Goal: Task Accomplishment & Management: Manage account settings

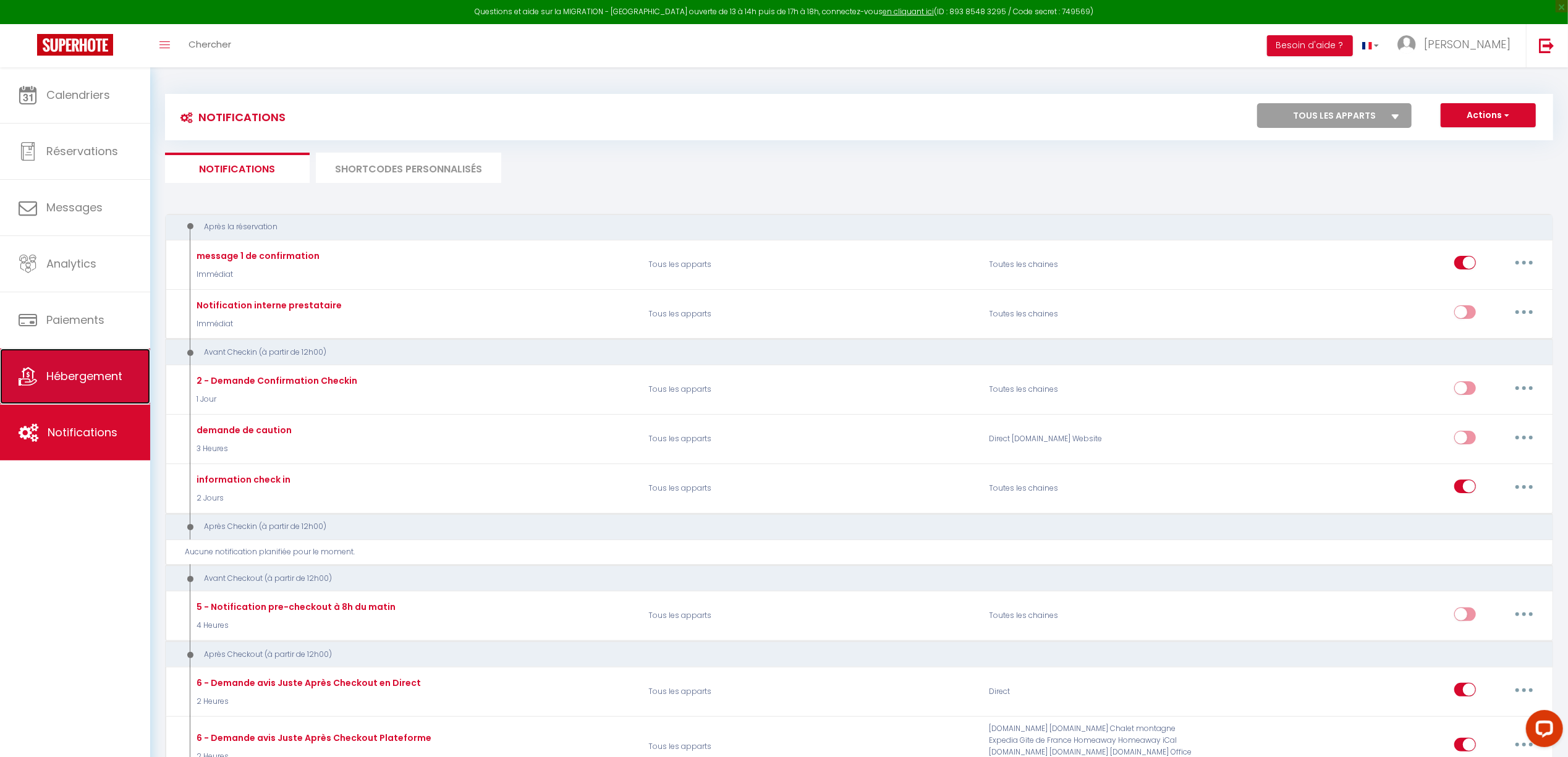
click at [93, 374] on span "Hébergement" at bounding box center [84, 376] width 76 height 15
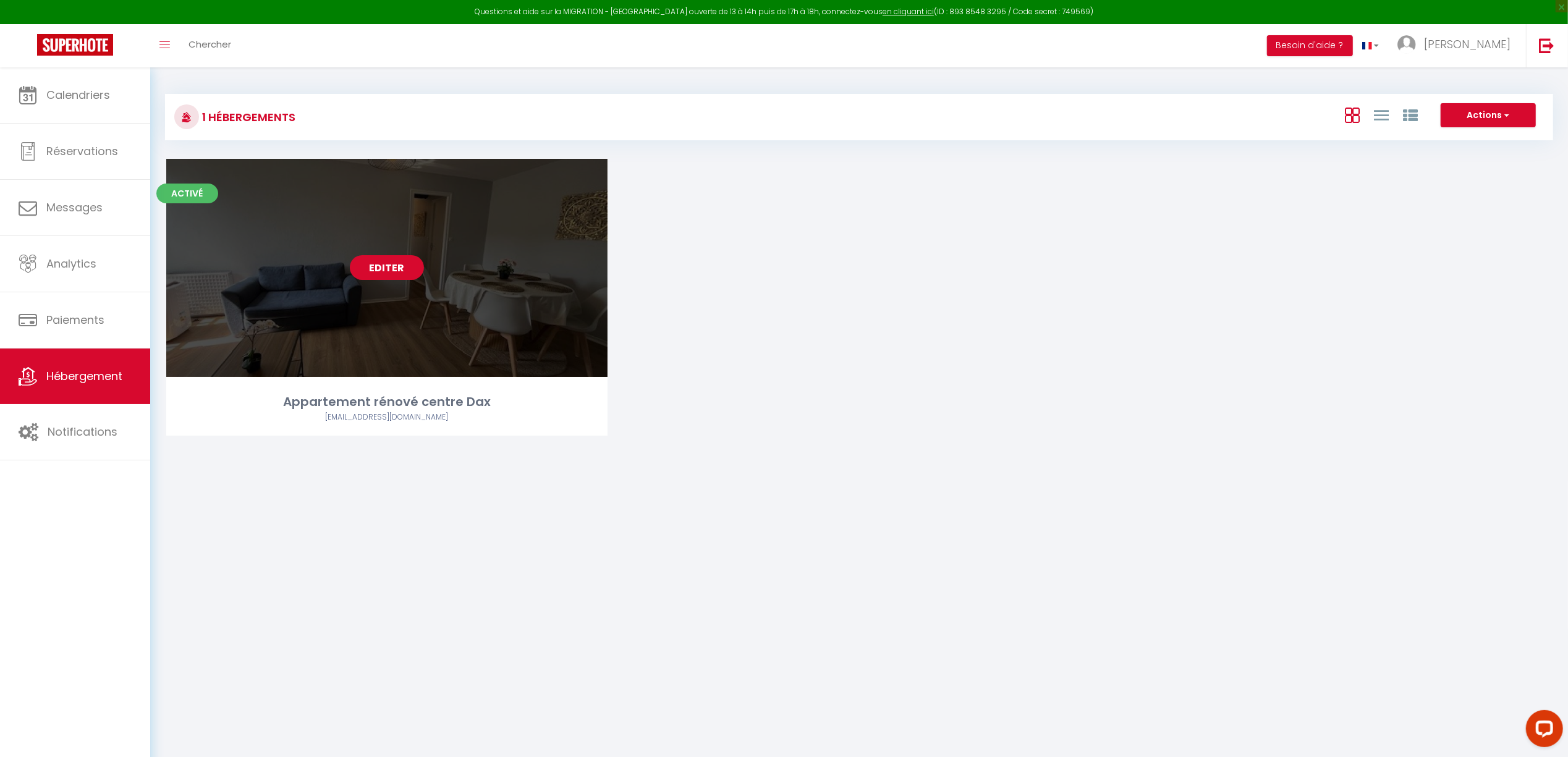
click at [386, 270] on link "Editer" at bounding box center [387, 268] width 74 height 25
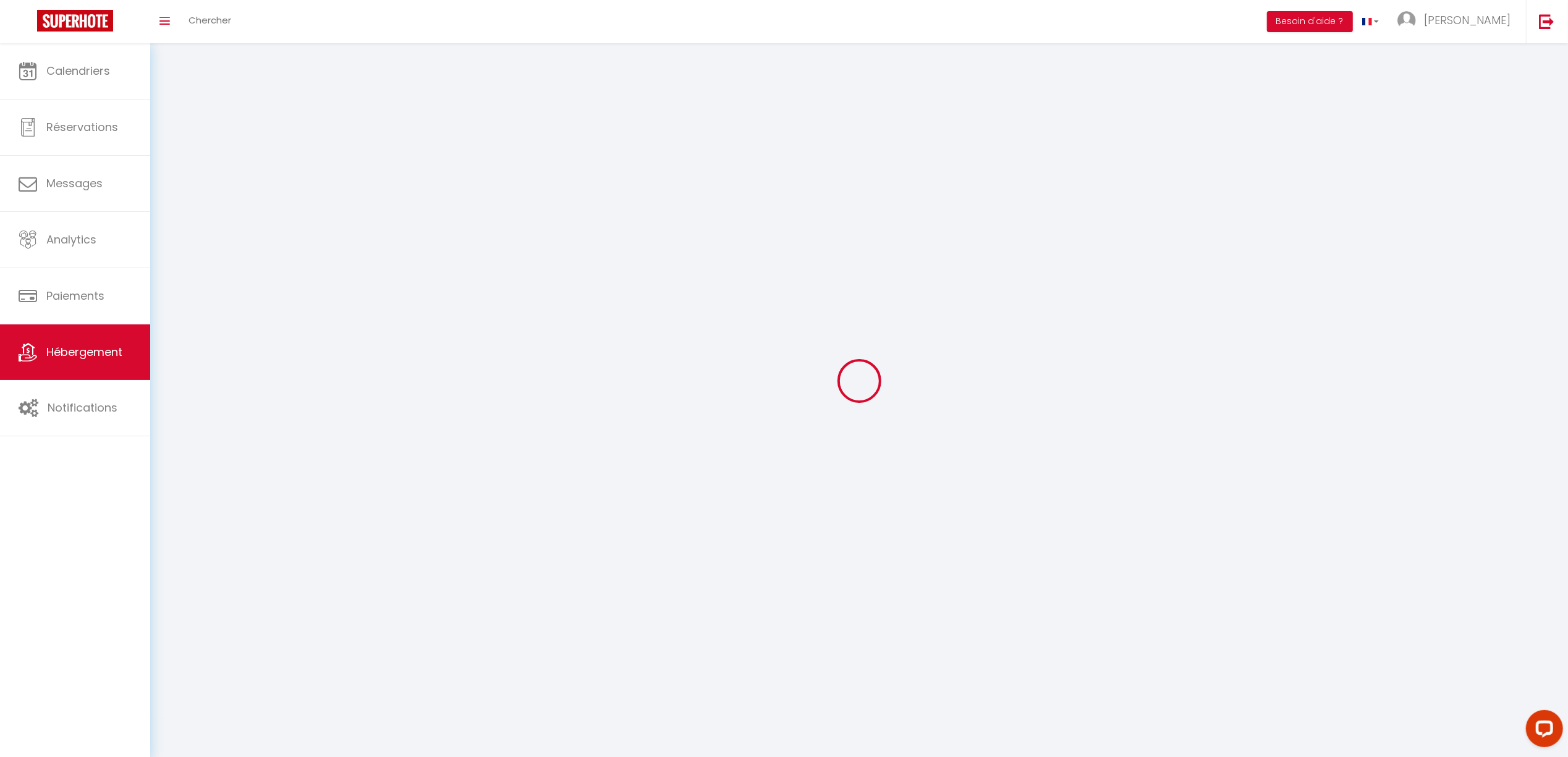
select select
select select "28"
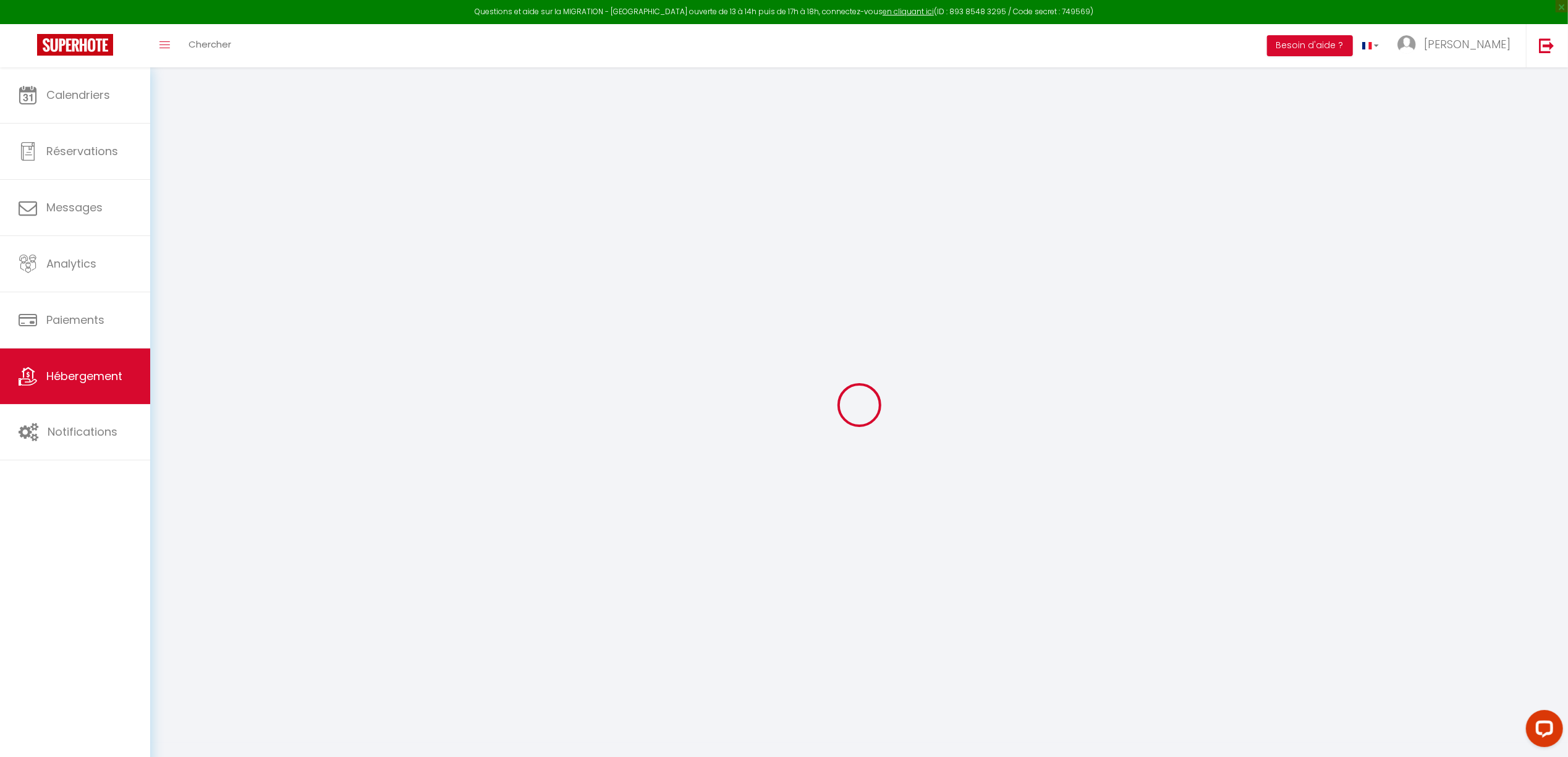
select select
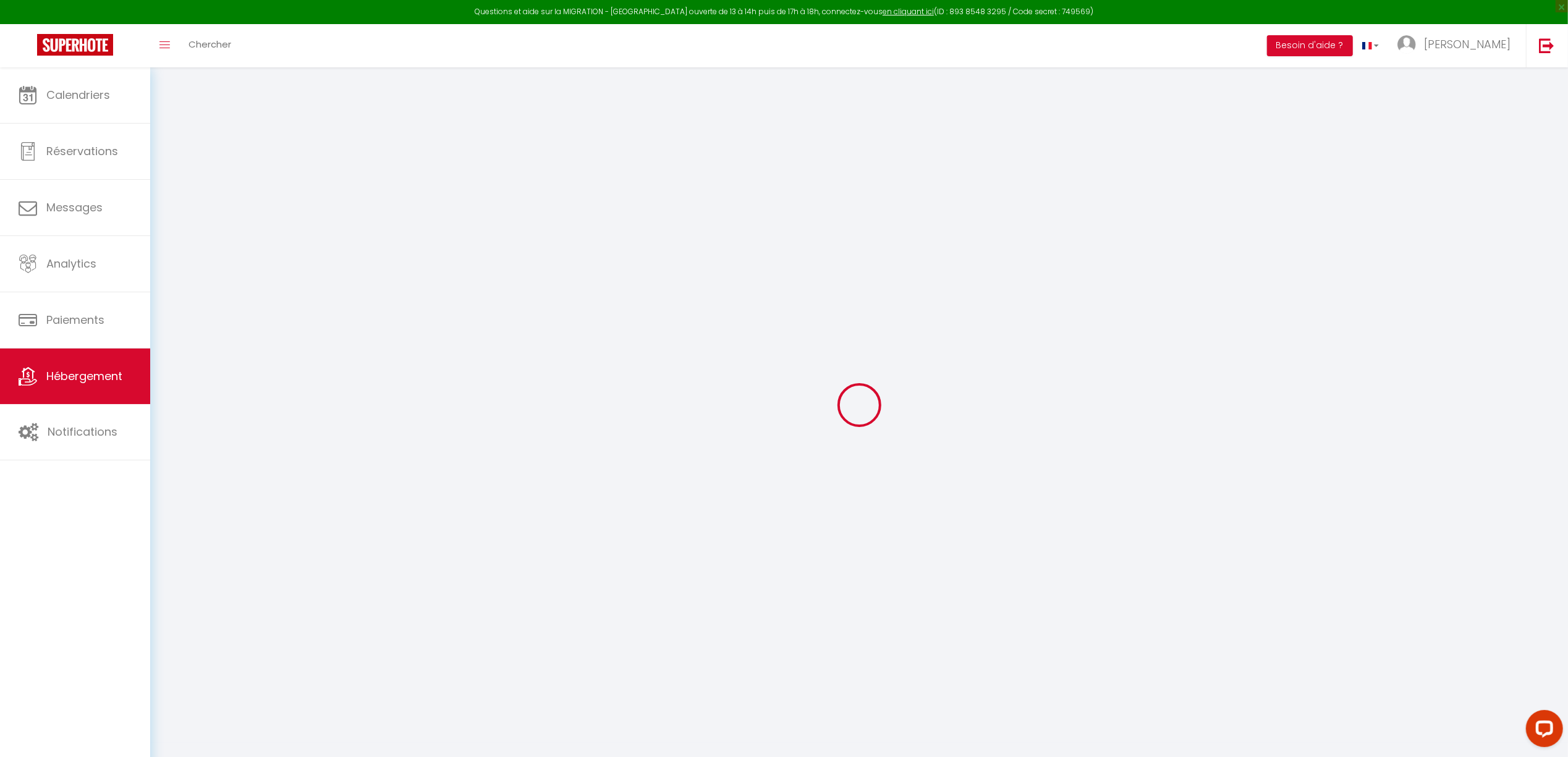
select select
checkbox input "false"
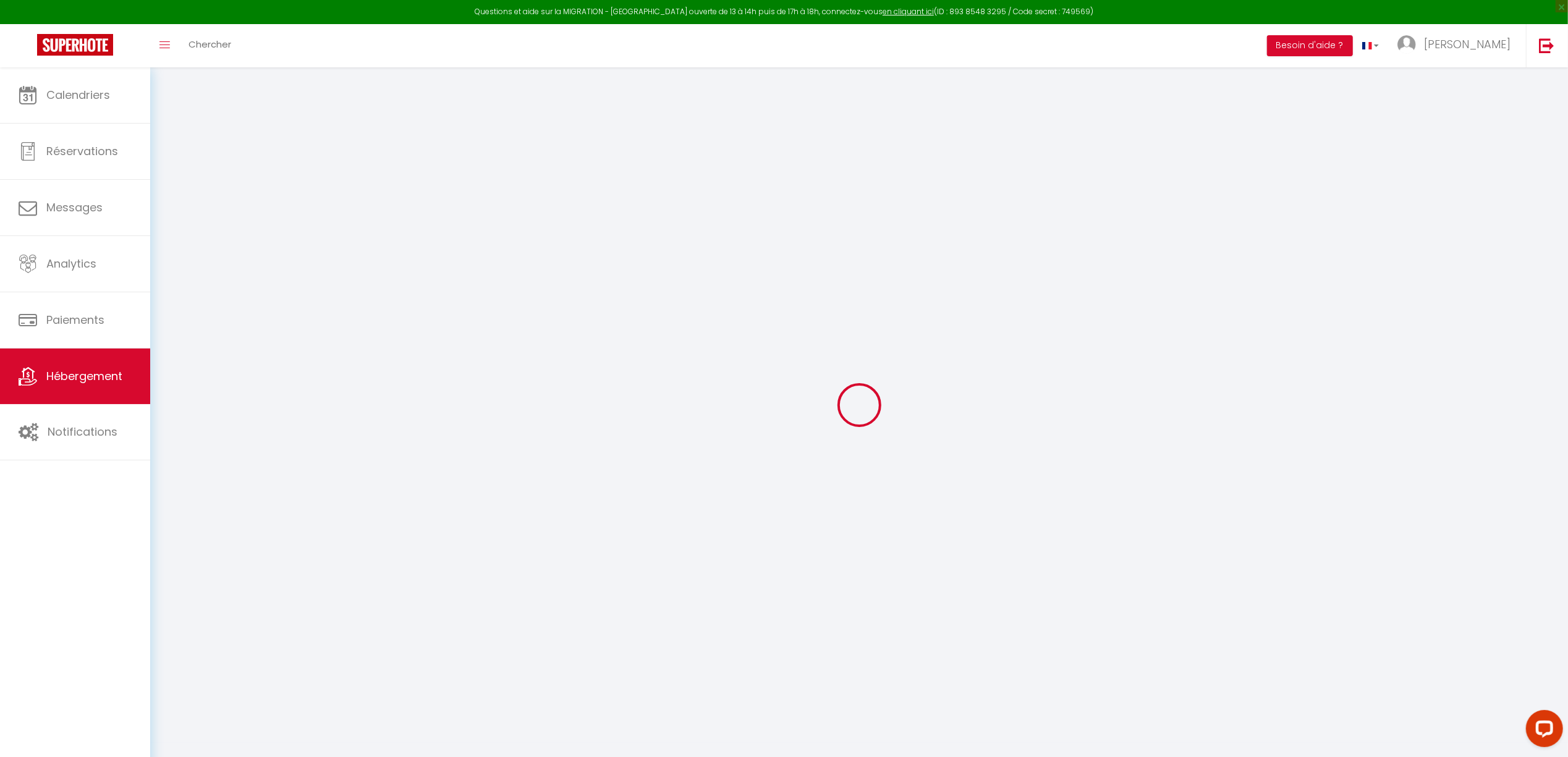
select select
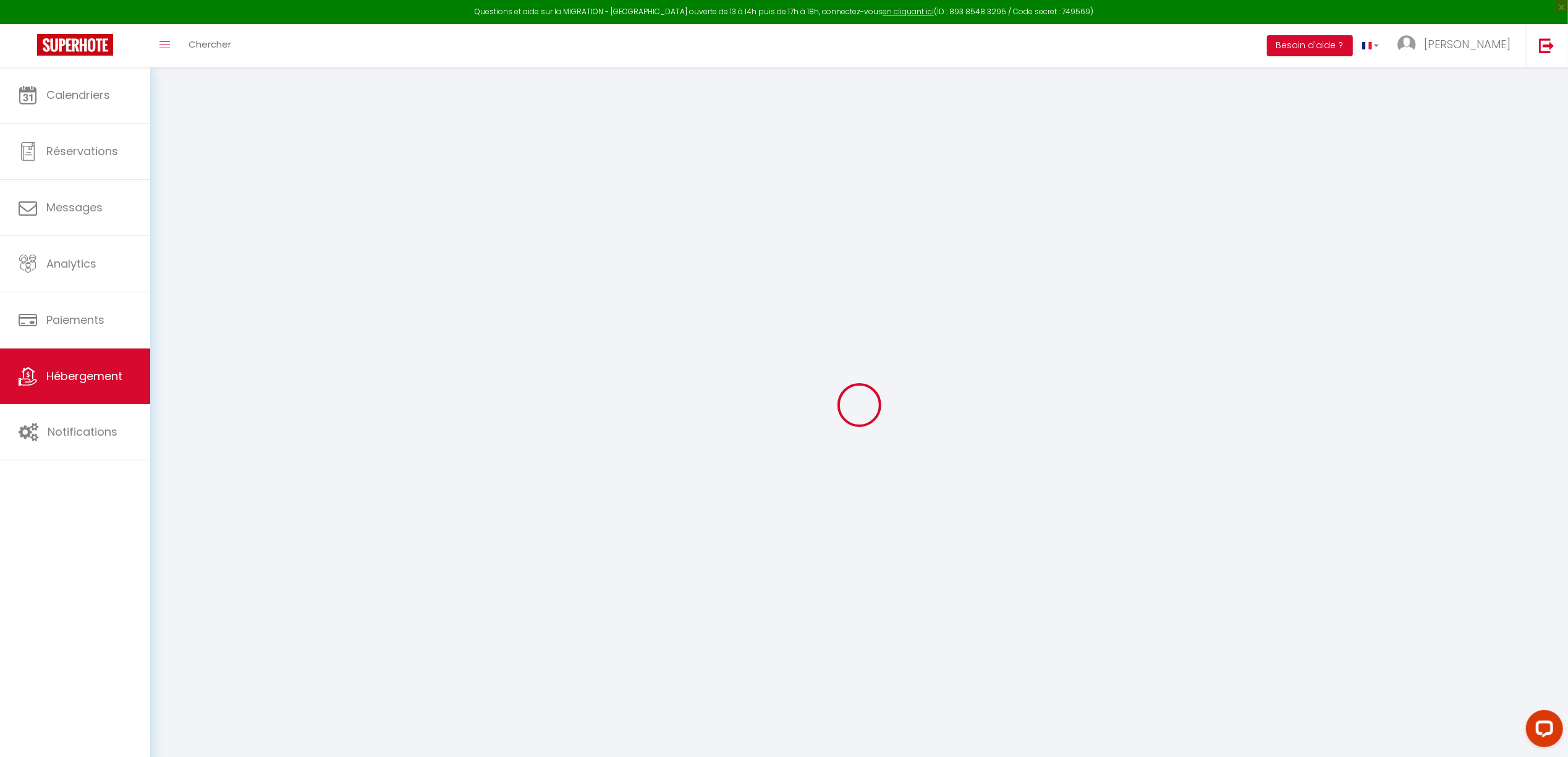
select select
checkbox input "false"
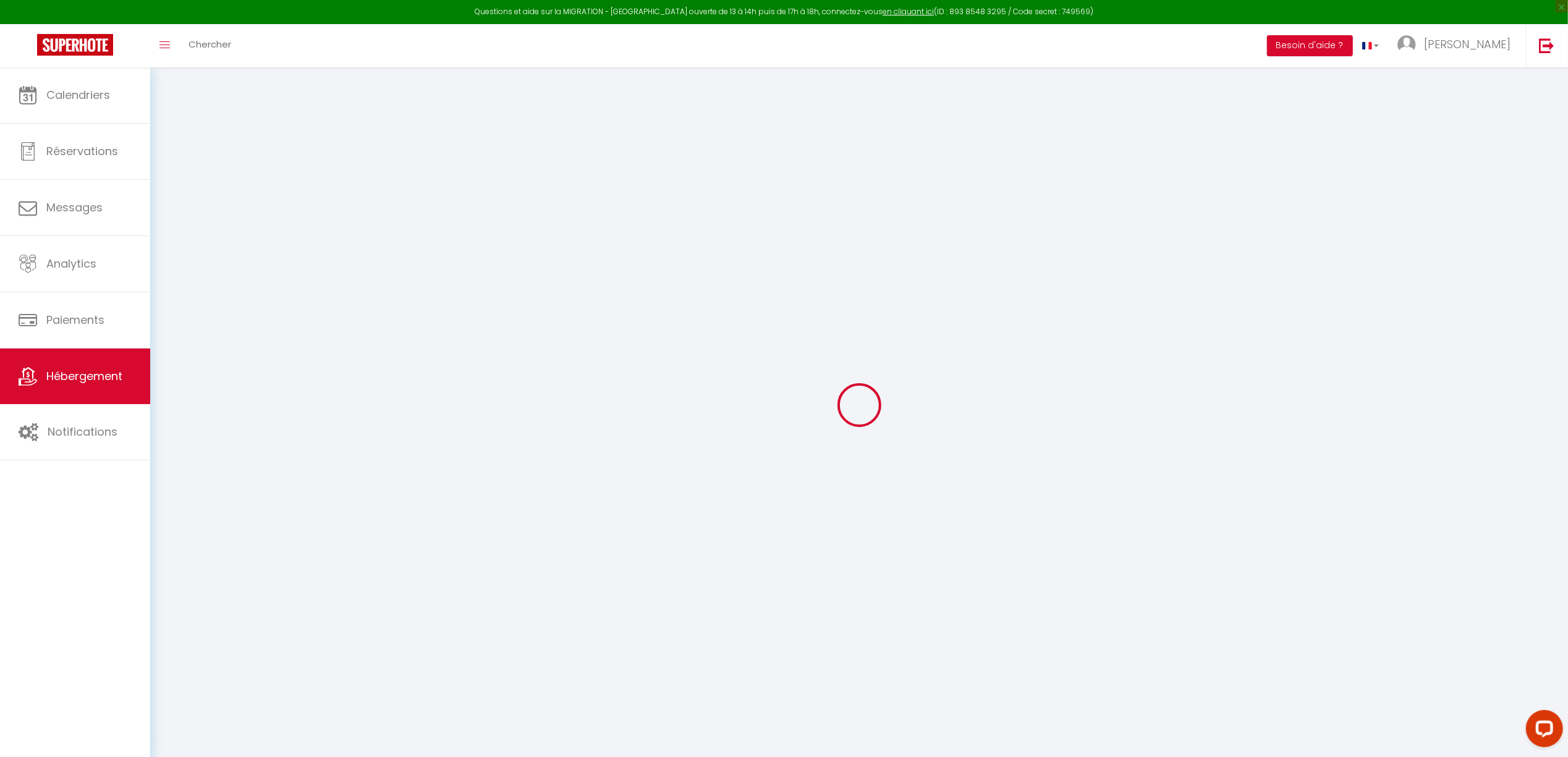
checkbox input "false"
select select
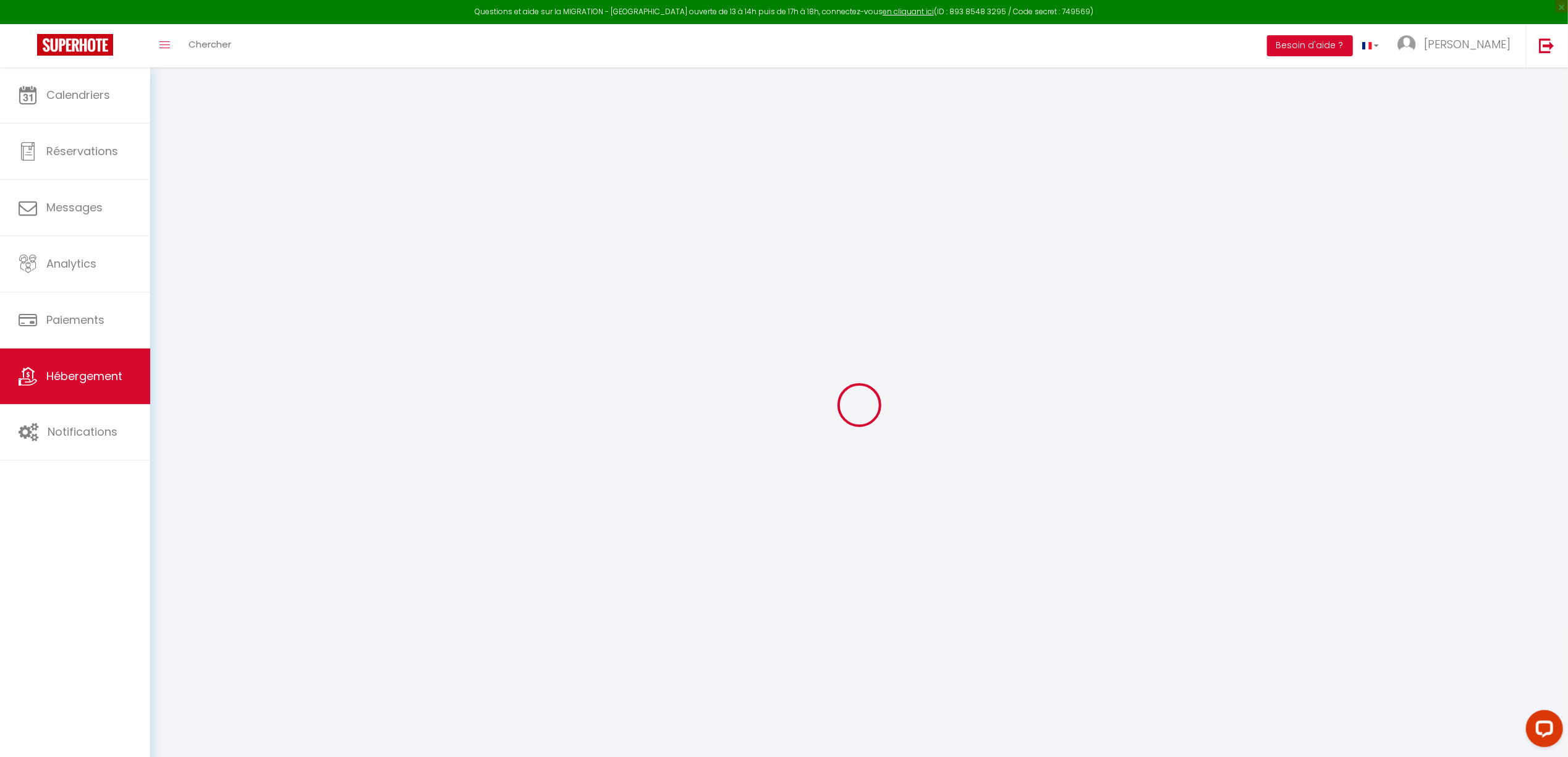
select select
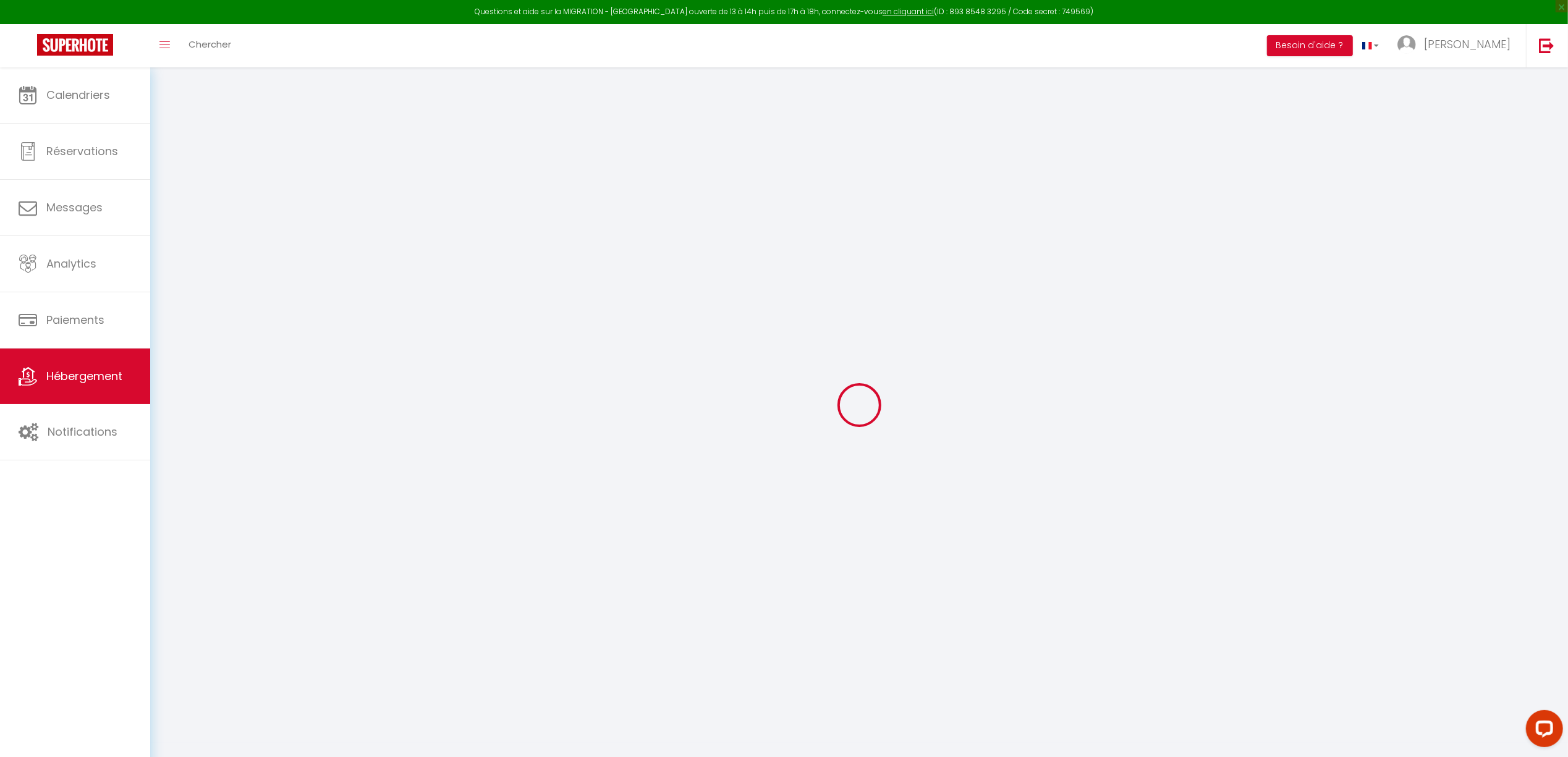
checkbox input "false"
select select
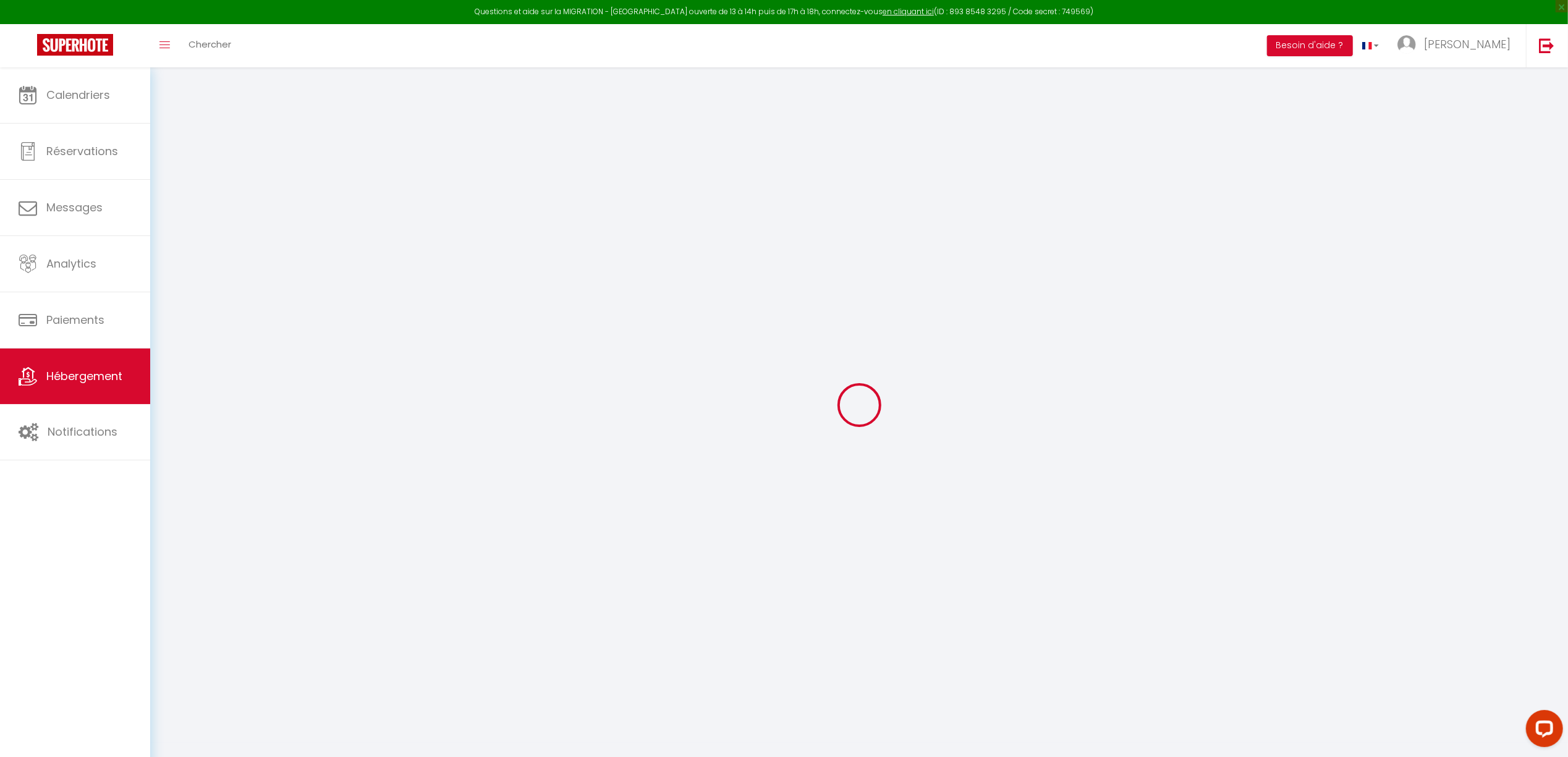
select select
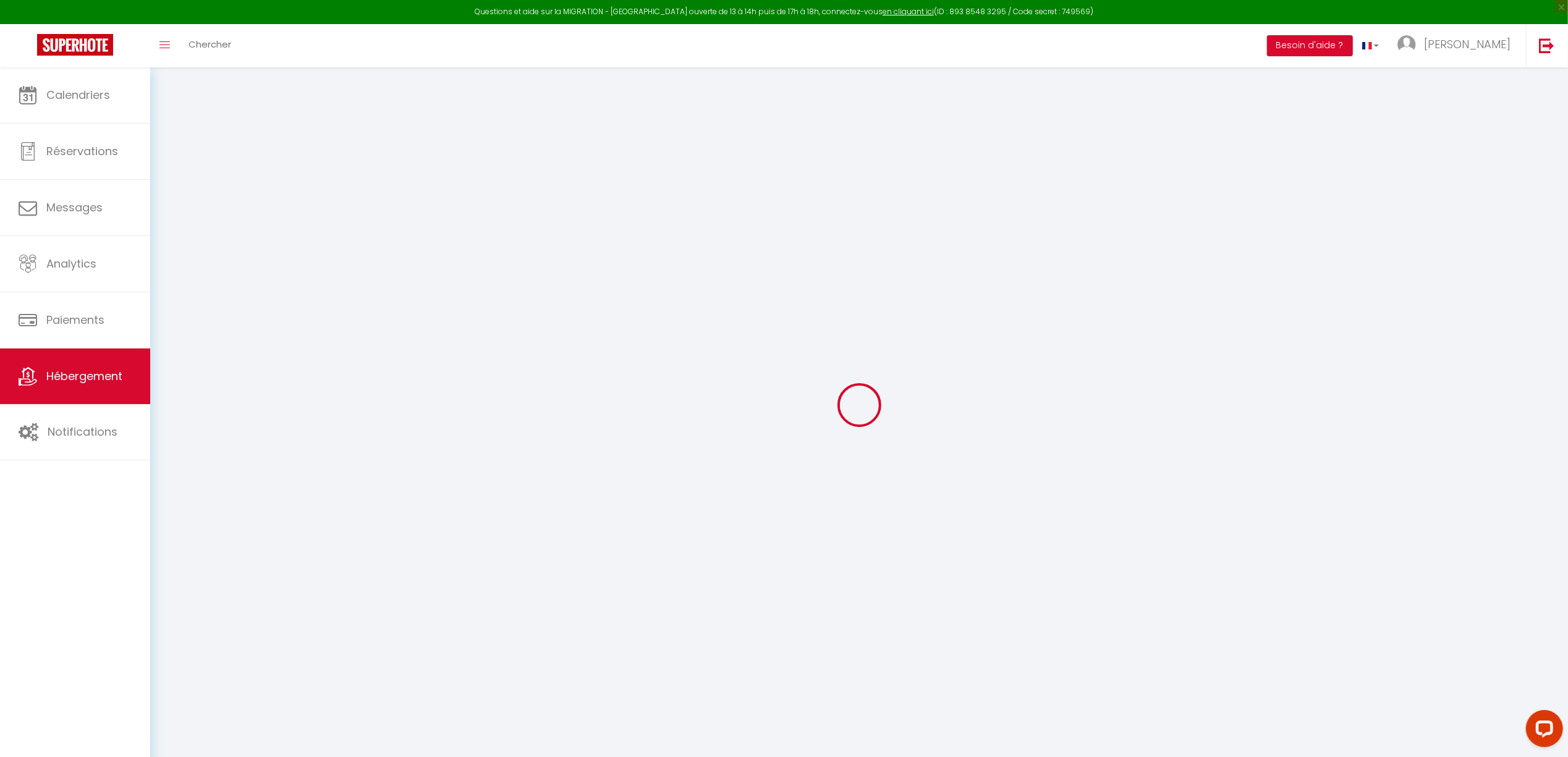
select select
checkbox input "false"
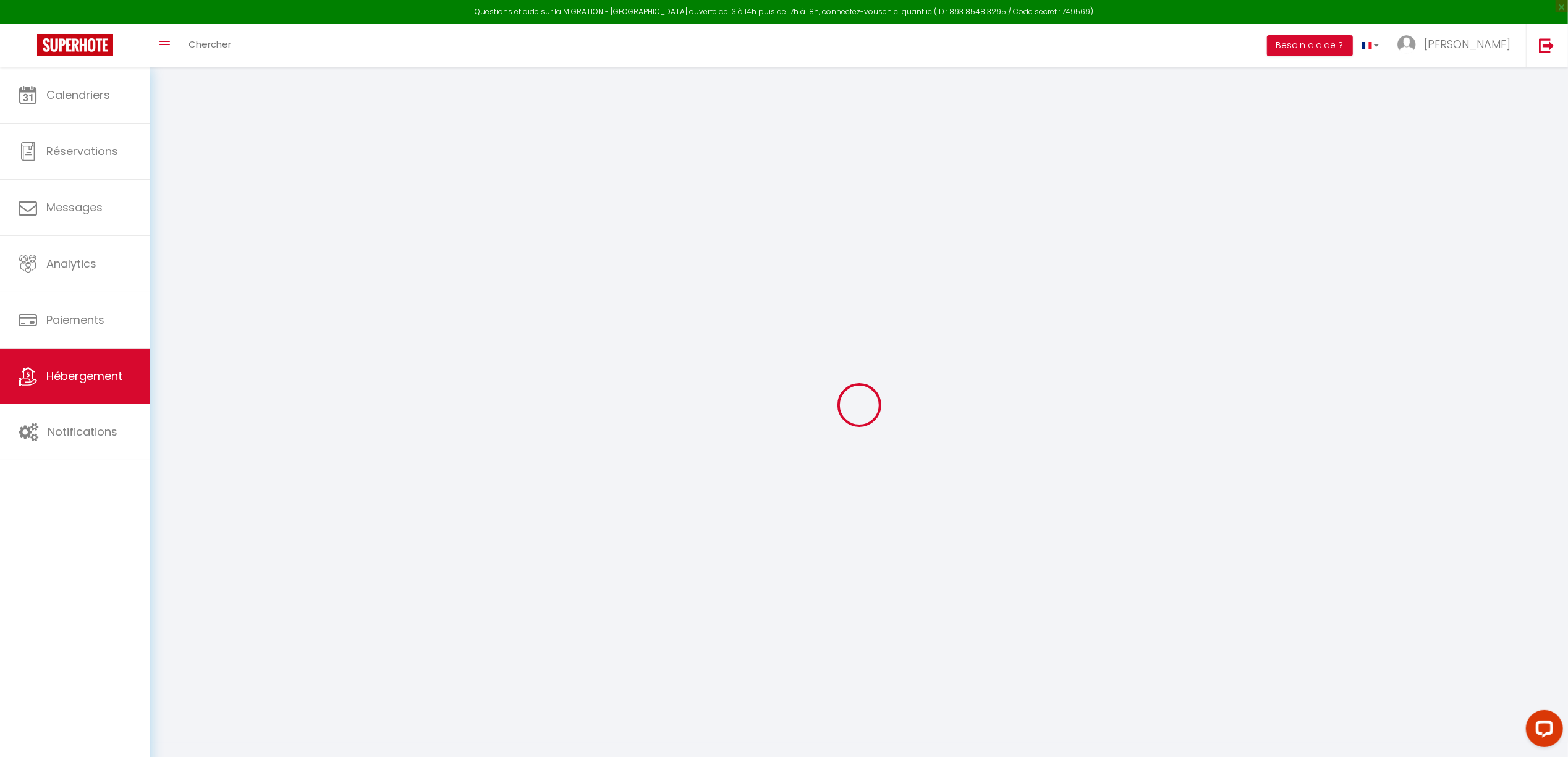
checkbox input "false"
select select
type input "Appartement rénové centre Dax"
type input "[PERSON_NAME]"
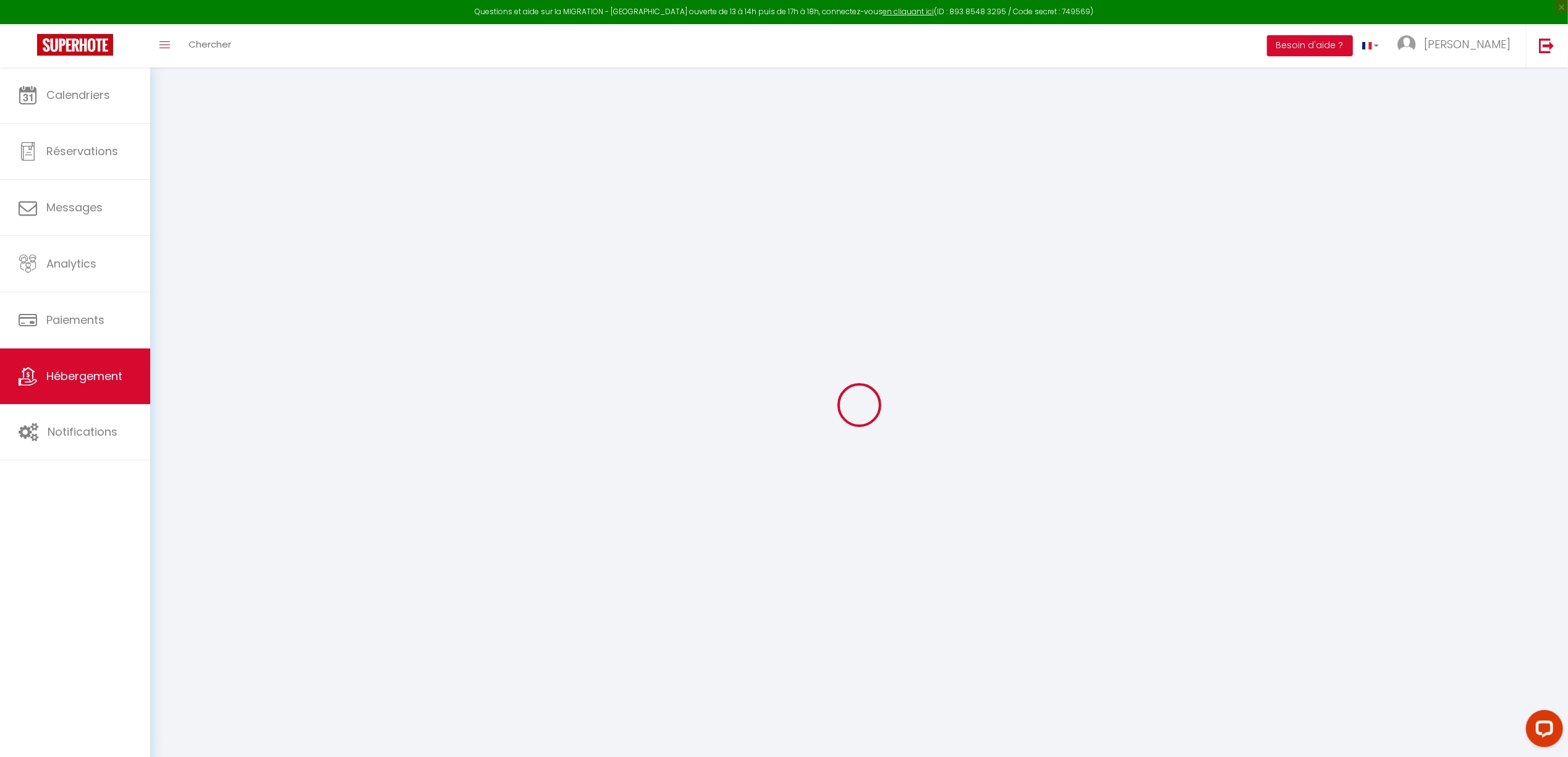
type input "lavigne"
type input "[STREET_ADDRESS][PERSON_NAME]"
type input "64100"
type input "bayonne"
select select "6"
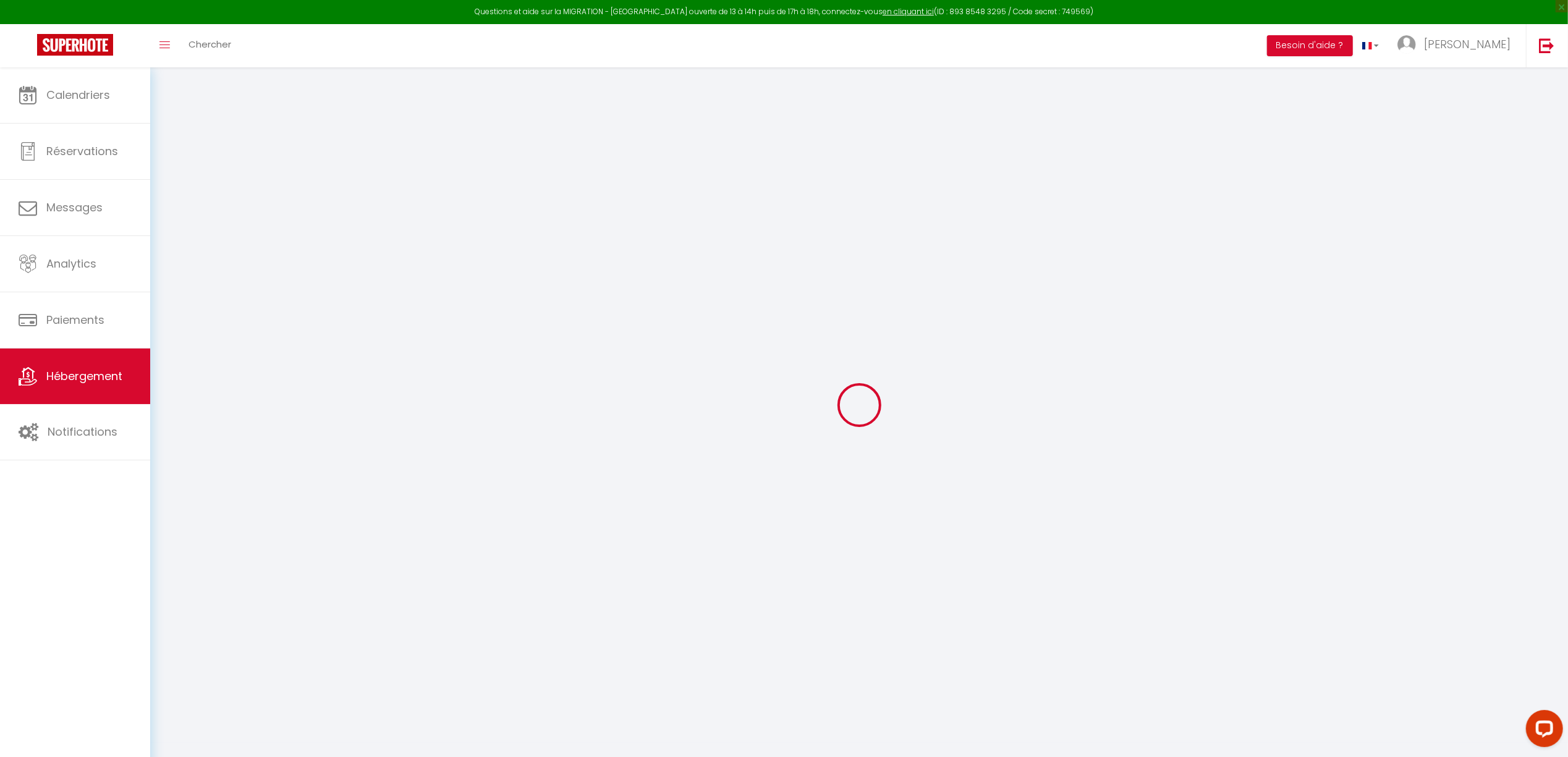
select select "2"
type input "80"
type input "300"
select select
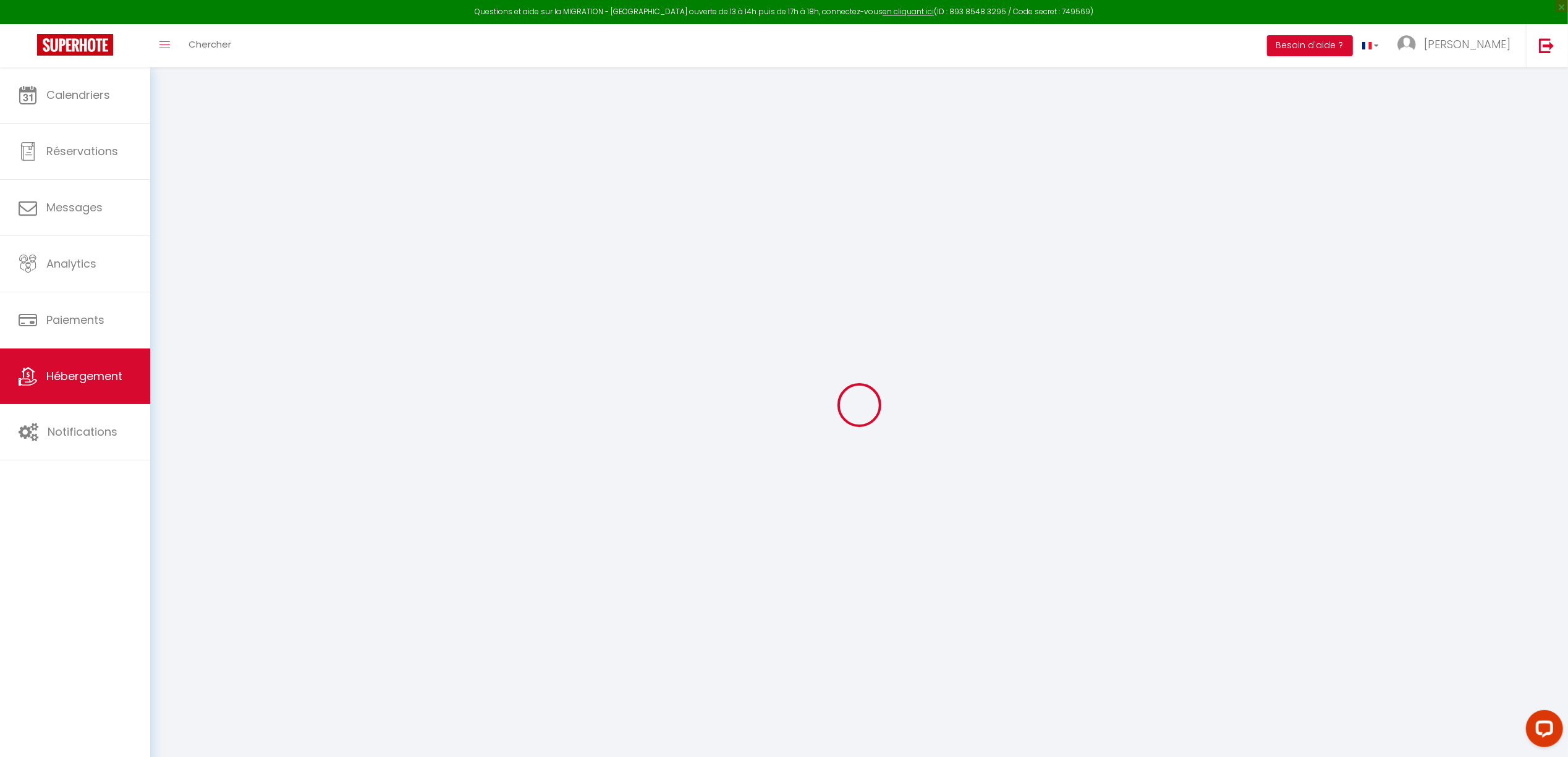
select select
type input "[STREET_ADDRESS][PERSON_NAME]"
type input "40100"
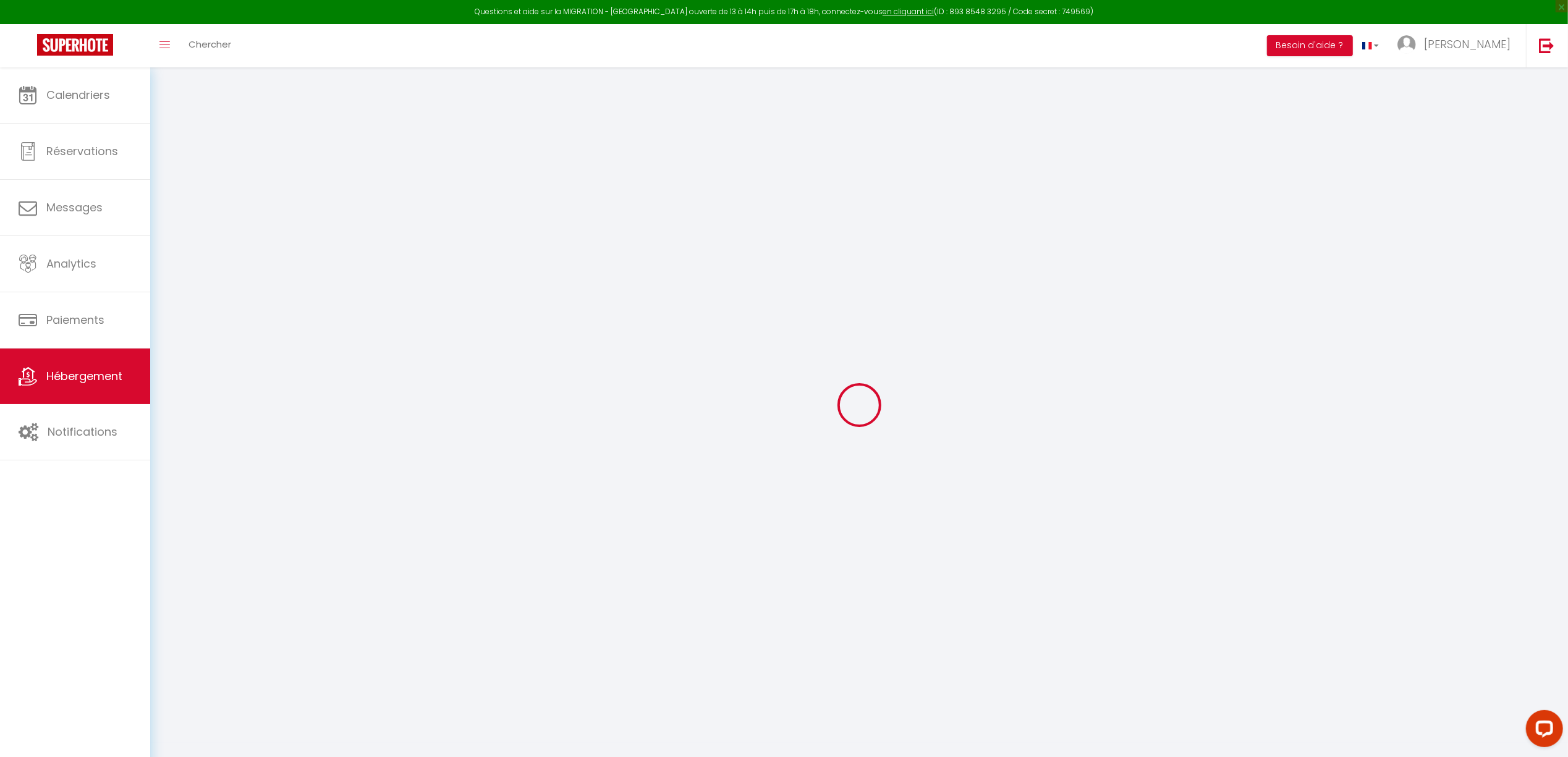
type input "Dax"
type input "[EMAIL_ADDRESS][DOMAIN_NAME]"
select select "15668"
checkbox input "false"
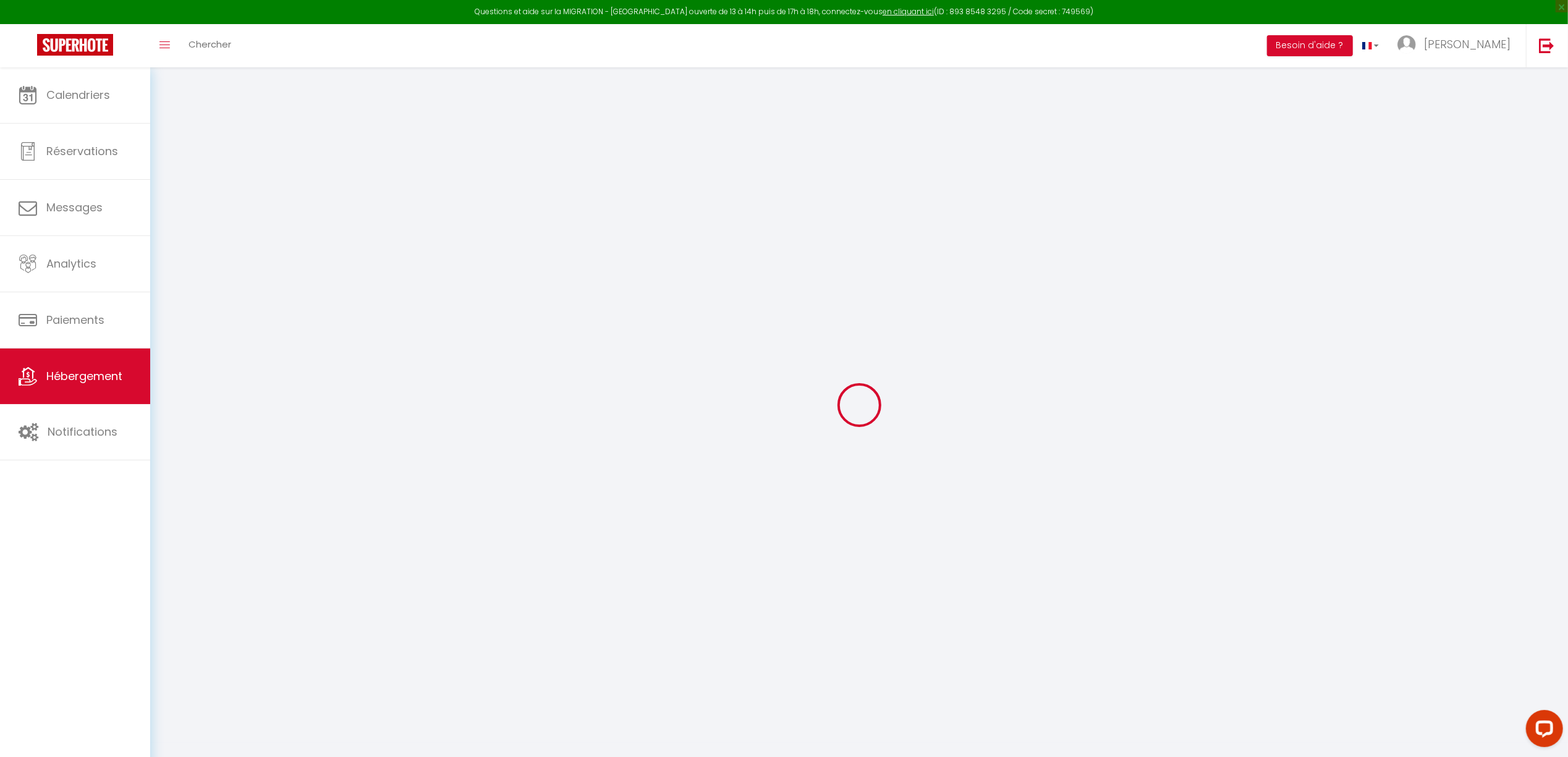
checkbox input "false"
select select
type input "0"
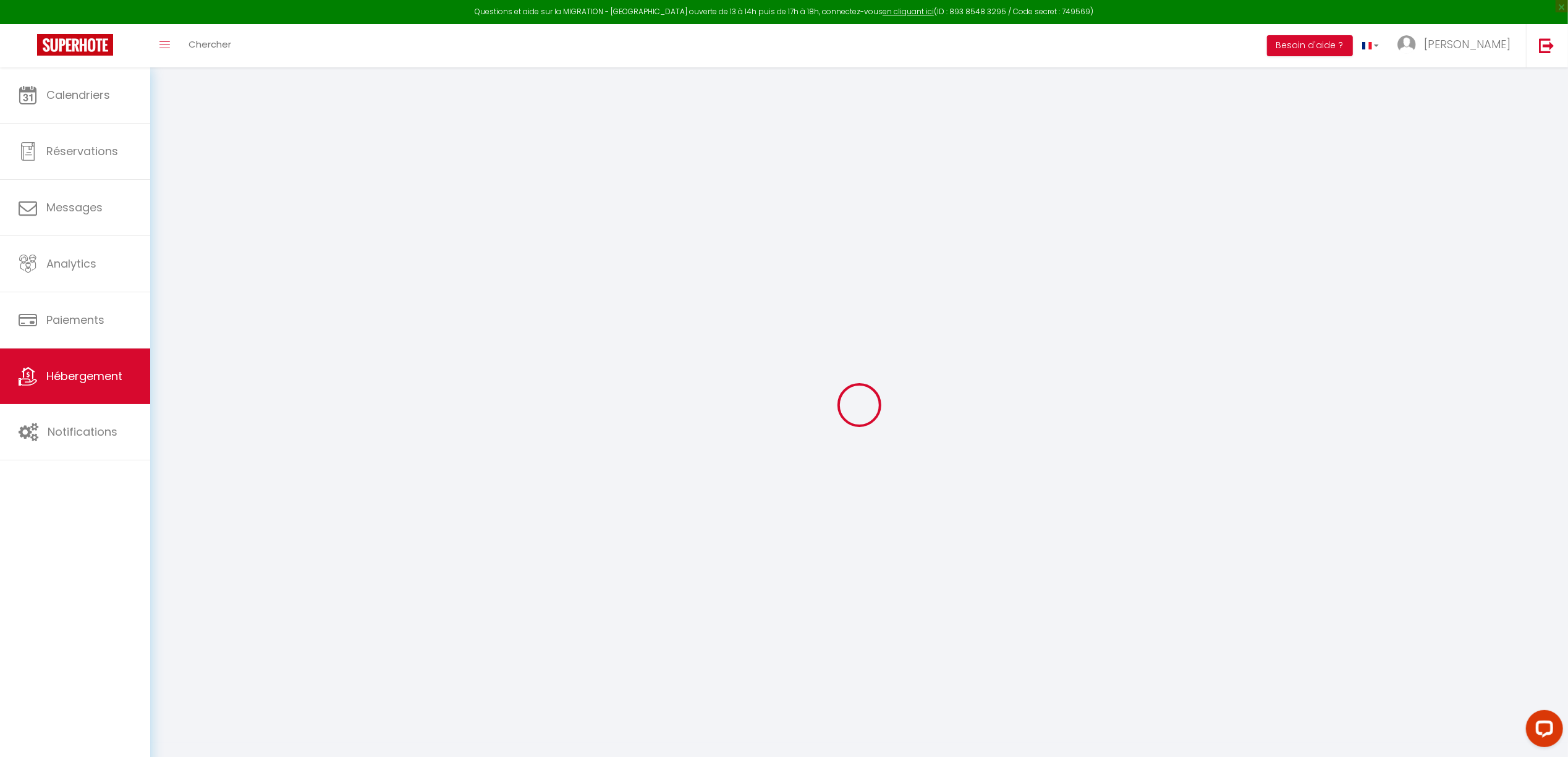
type input "0"
select select
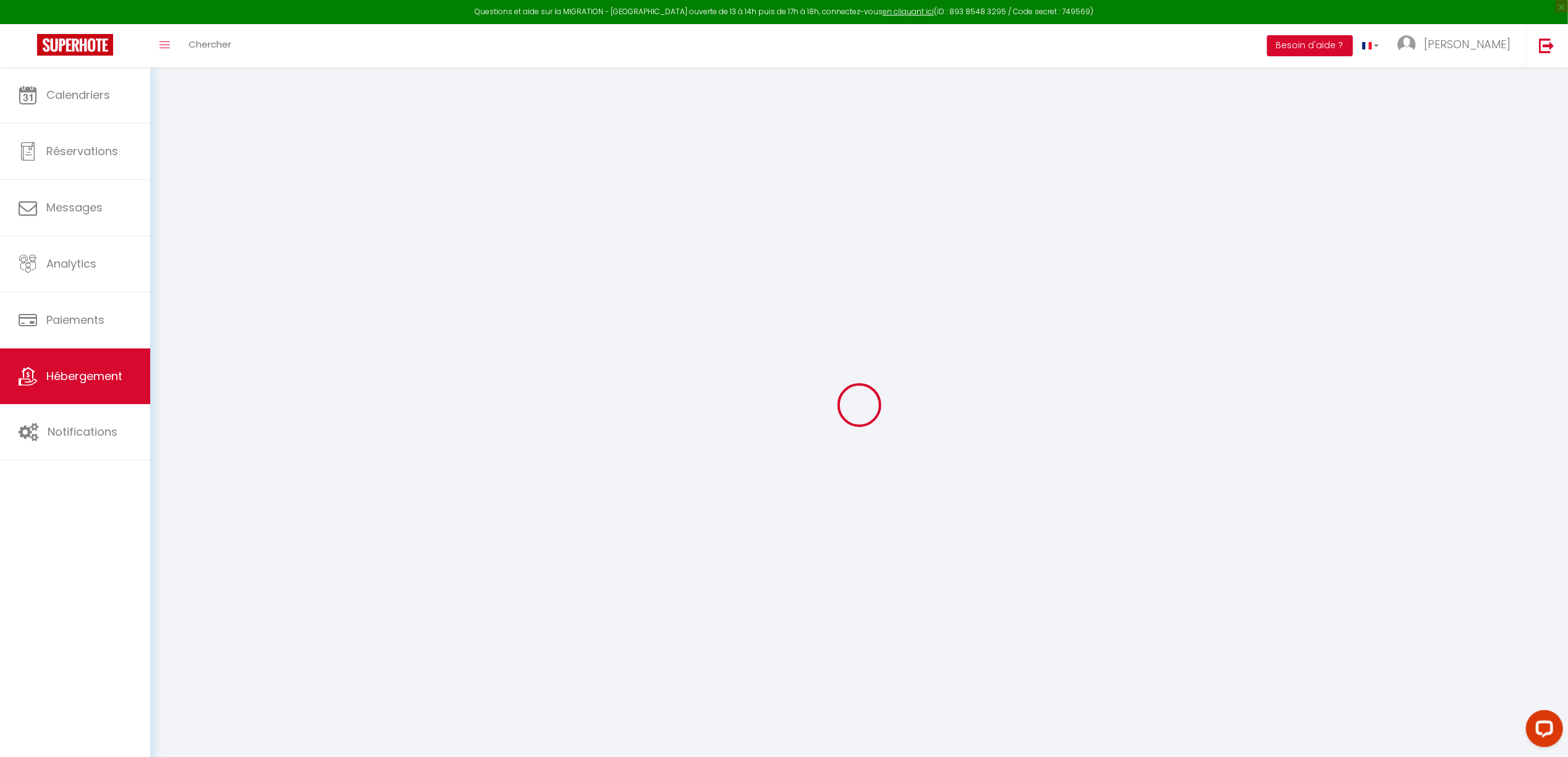
select select
checkbox input "false"
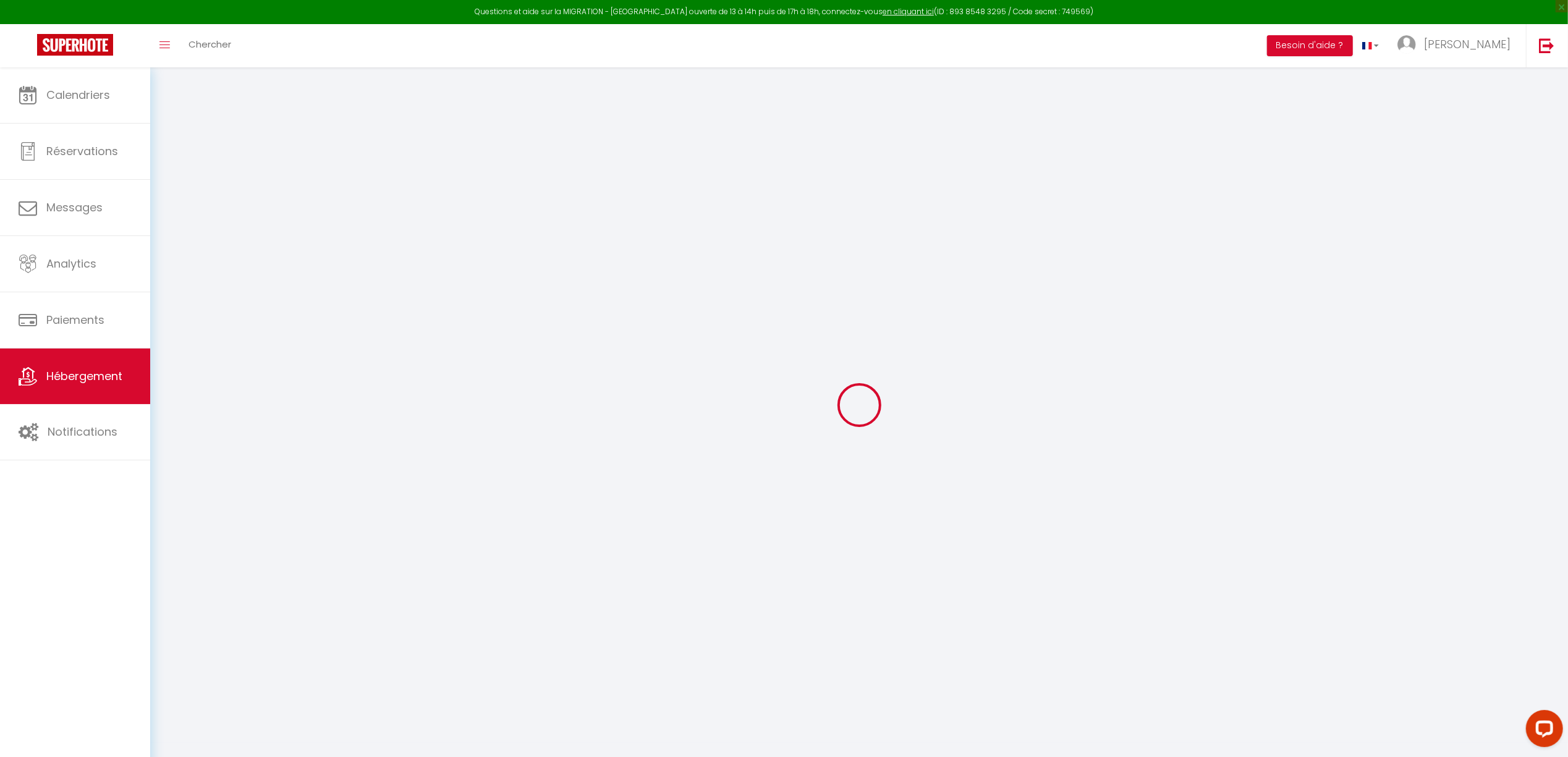
checkbox input "false"
select select
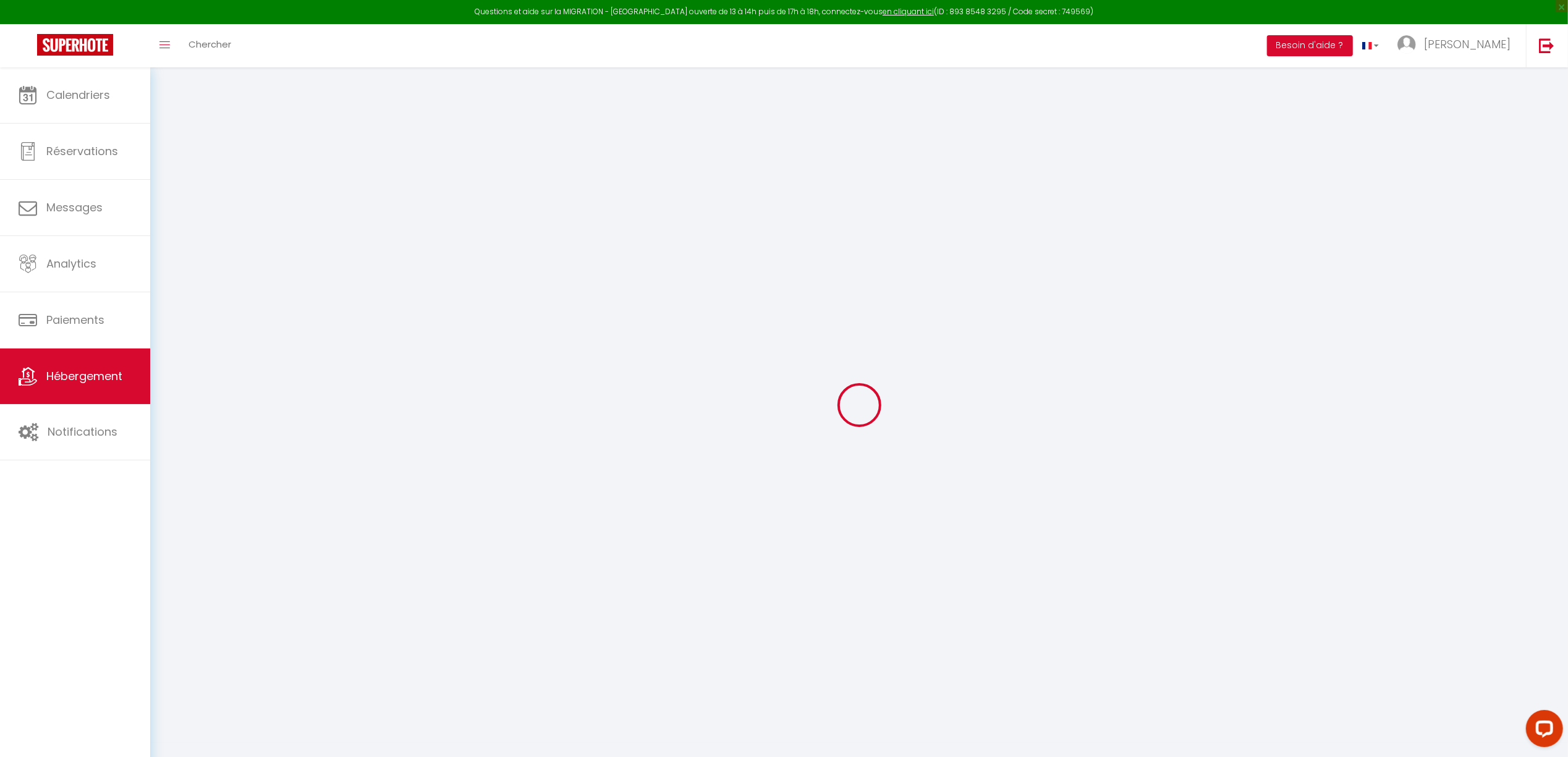
select select
checkbox input "false"
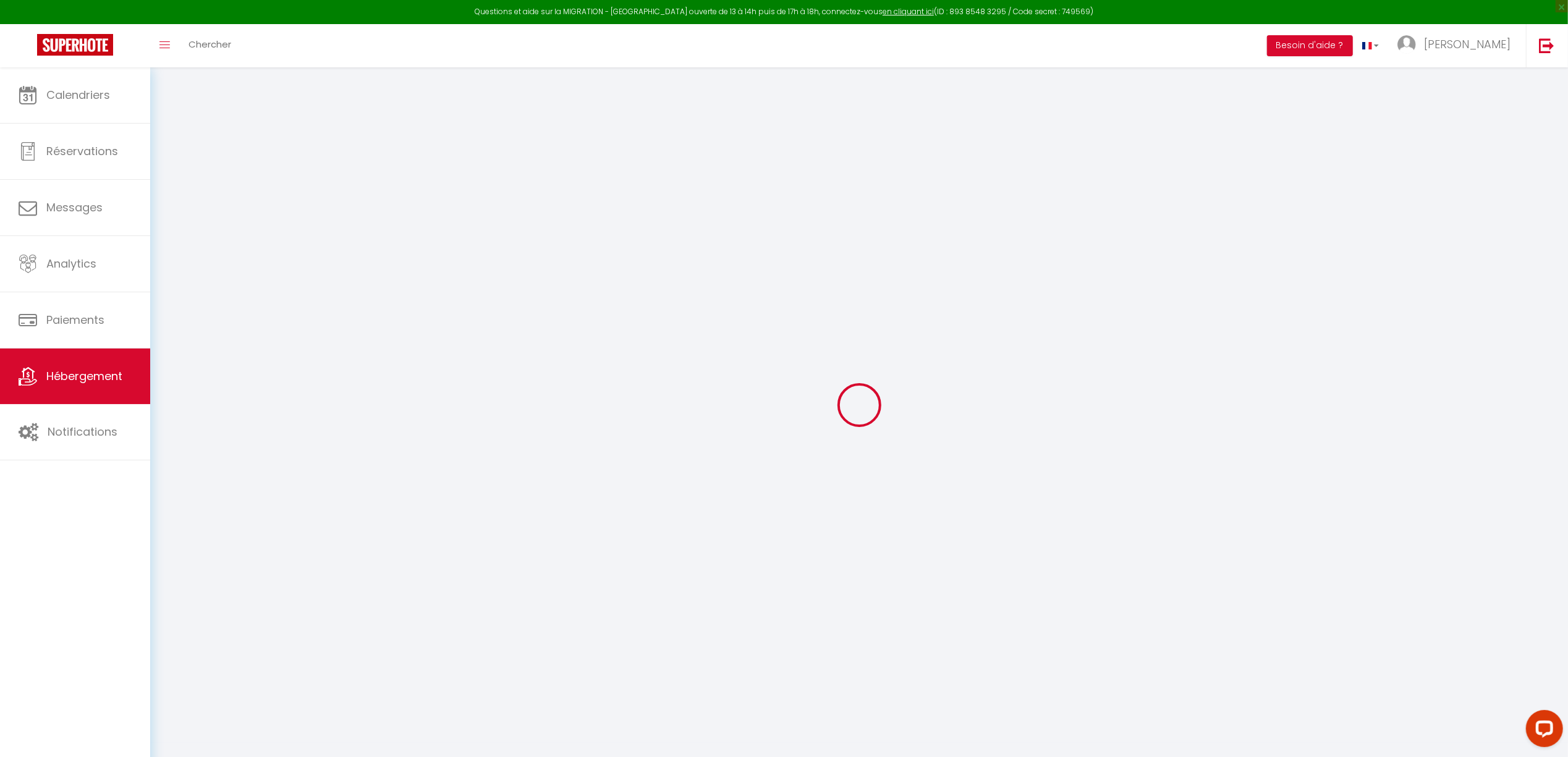
checkbox input "false"
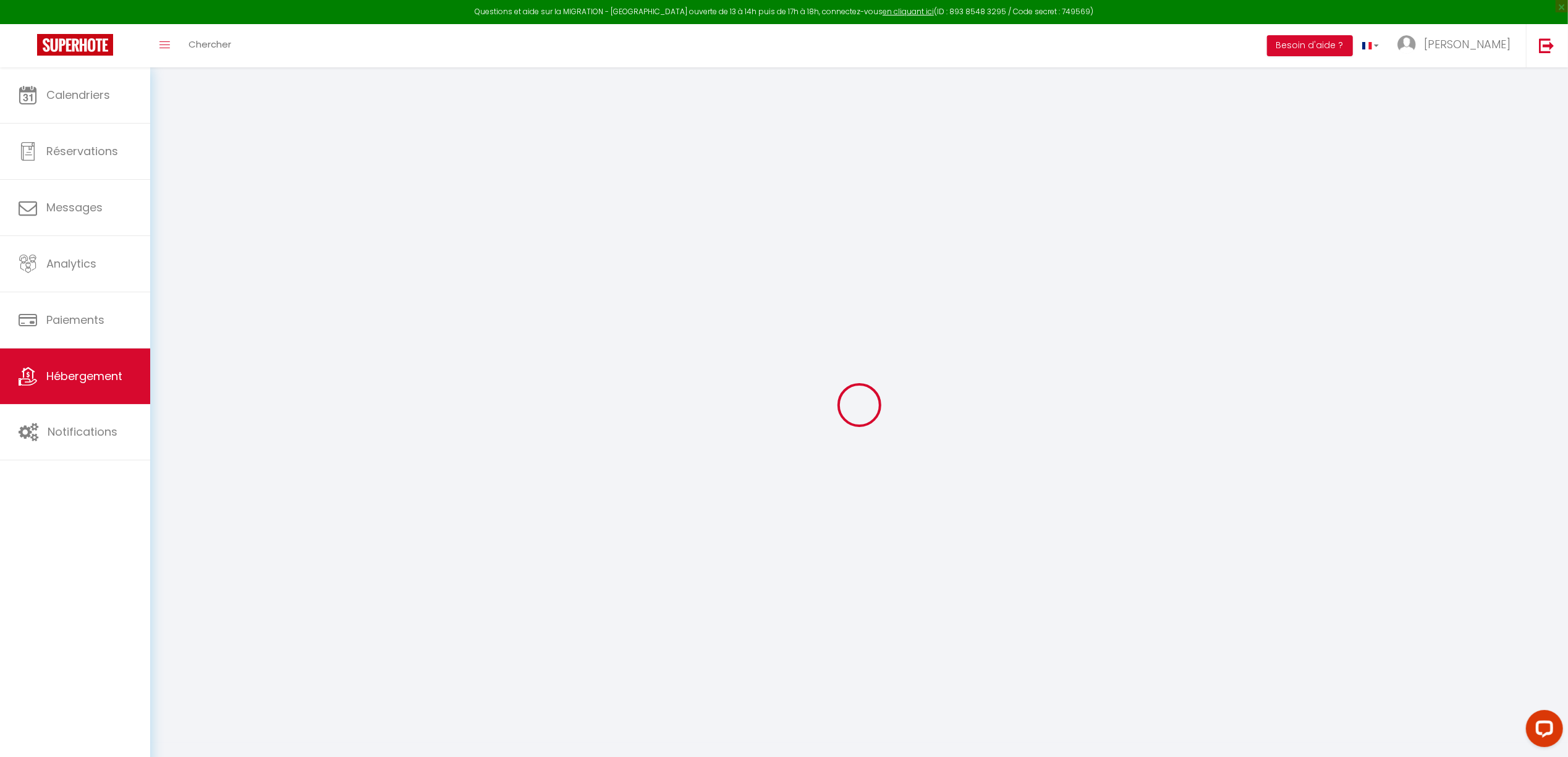
select select "15:00"
select select "23:45"
select select "11:00"
select select "30"
select select "120"
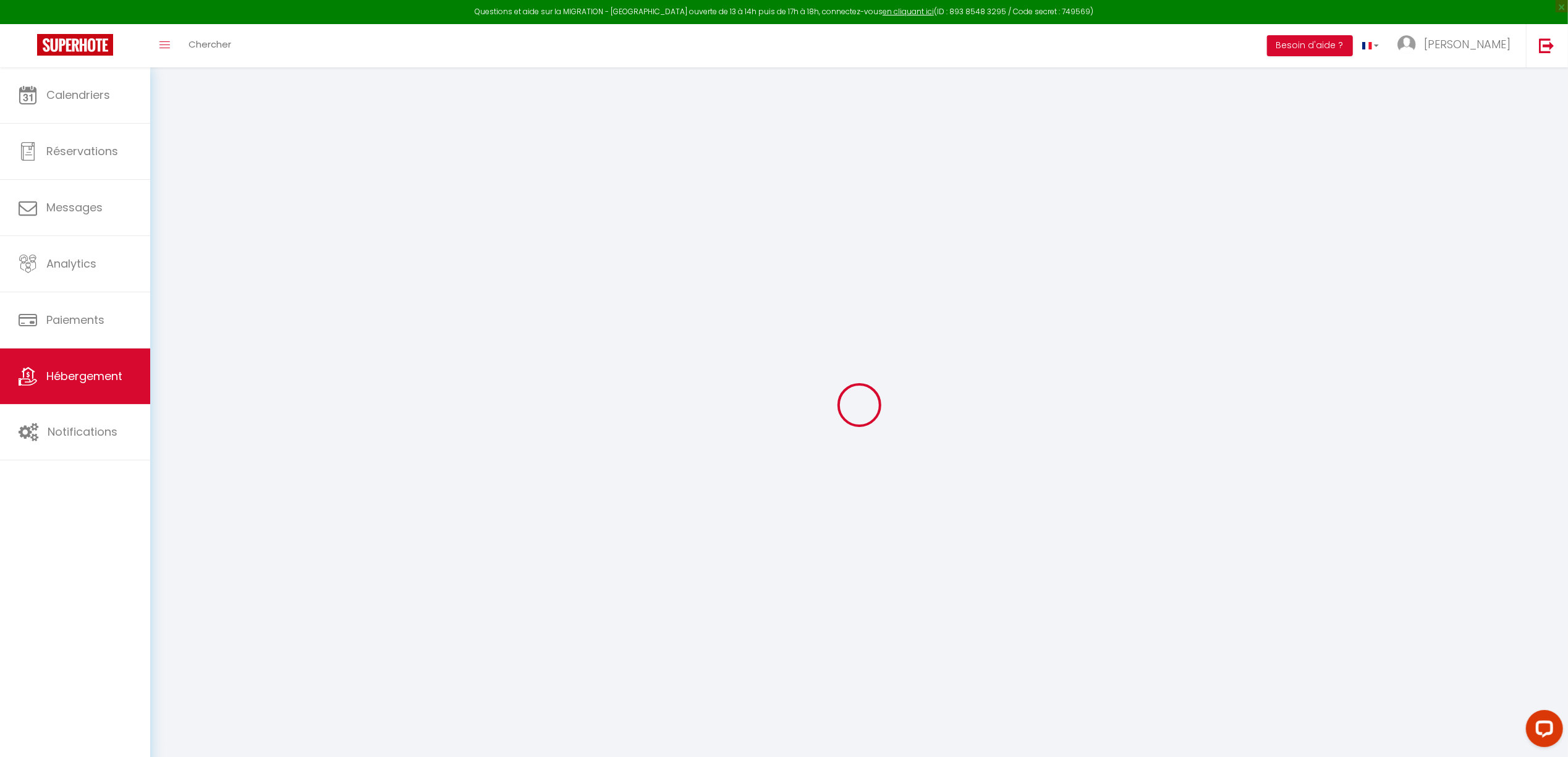
checkbox input "false"
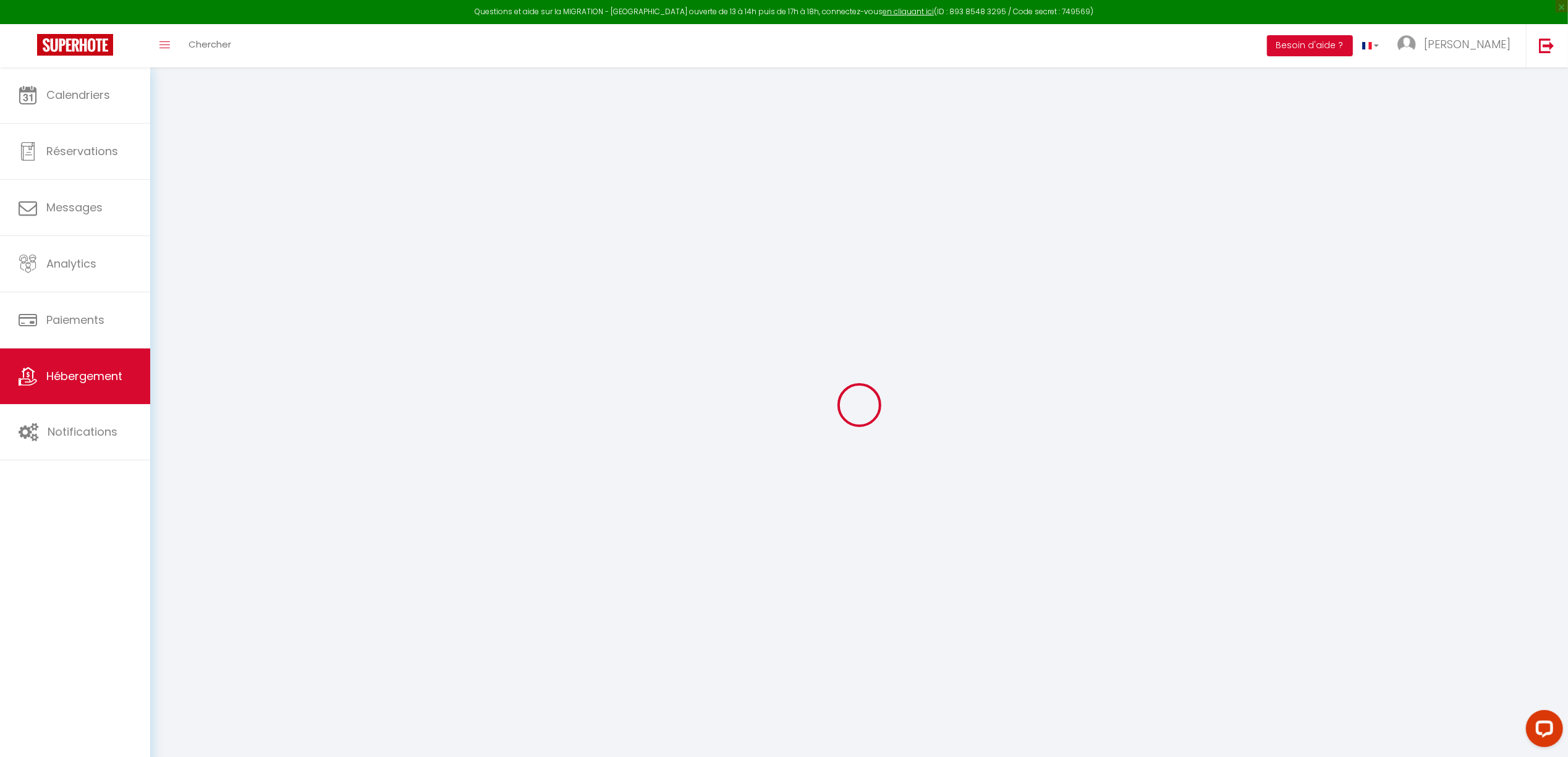
checkbox input "false"
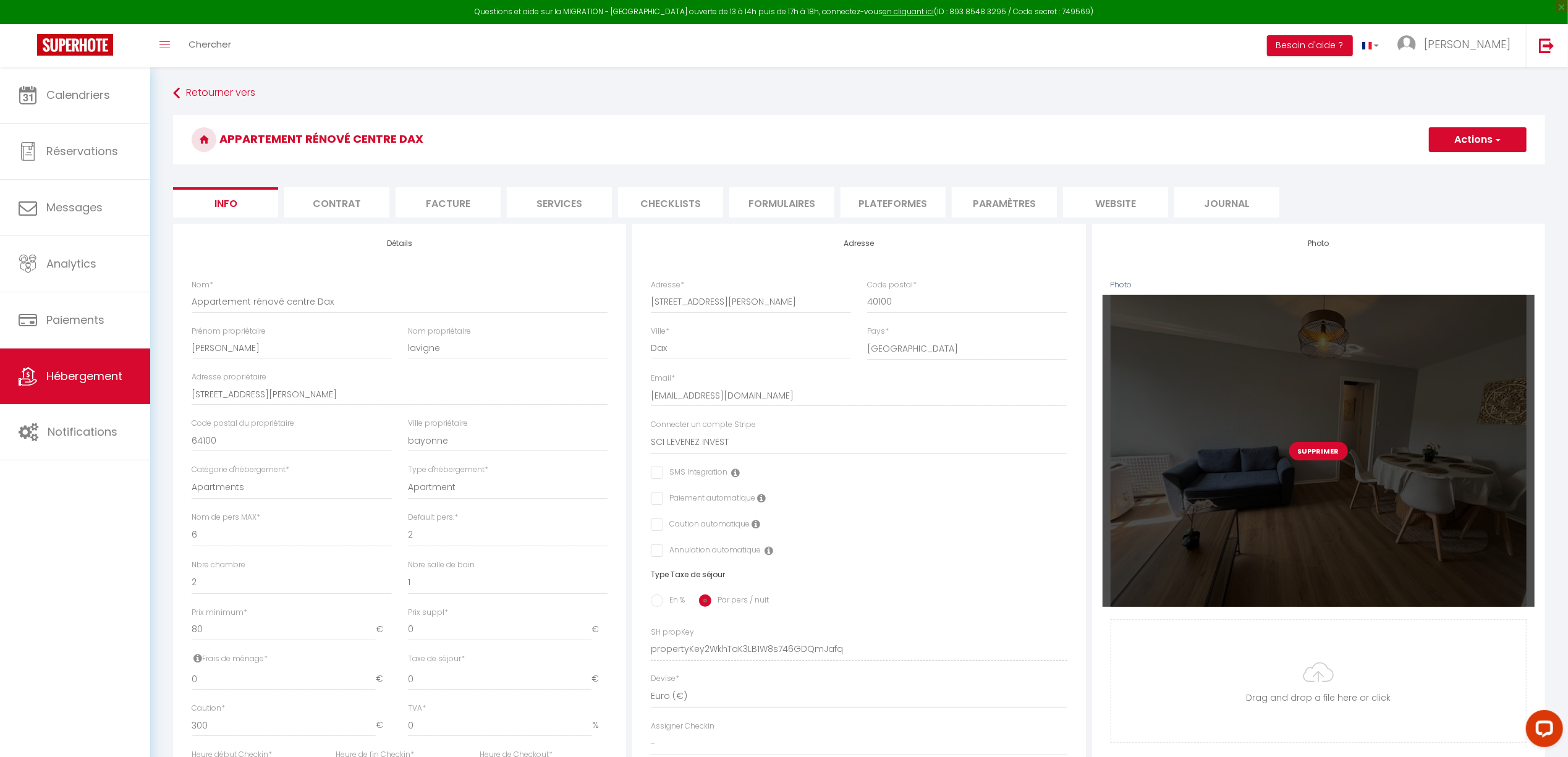
click at [1316, 450] on button "Supprimer" at bounding box center [1319, 451] width 59 height 19
checkbox input "false"
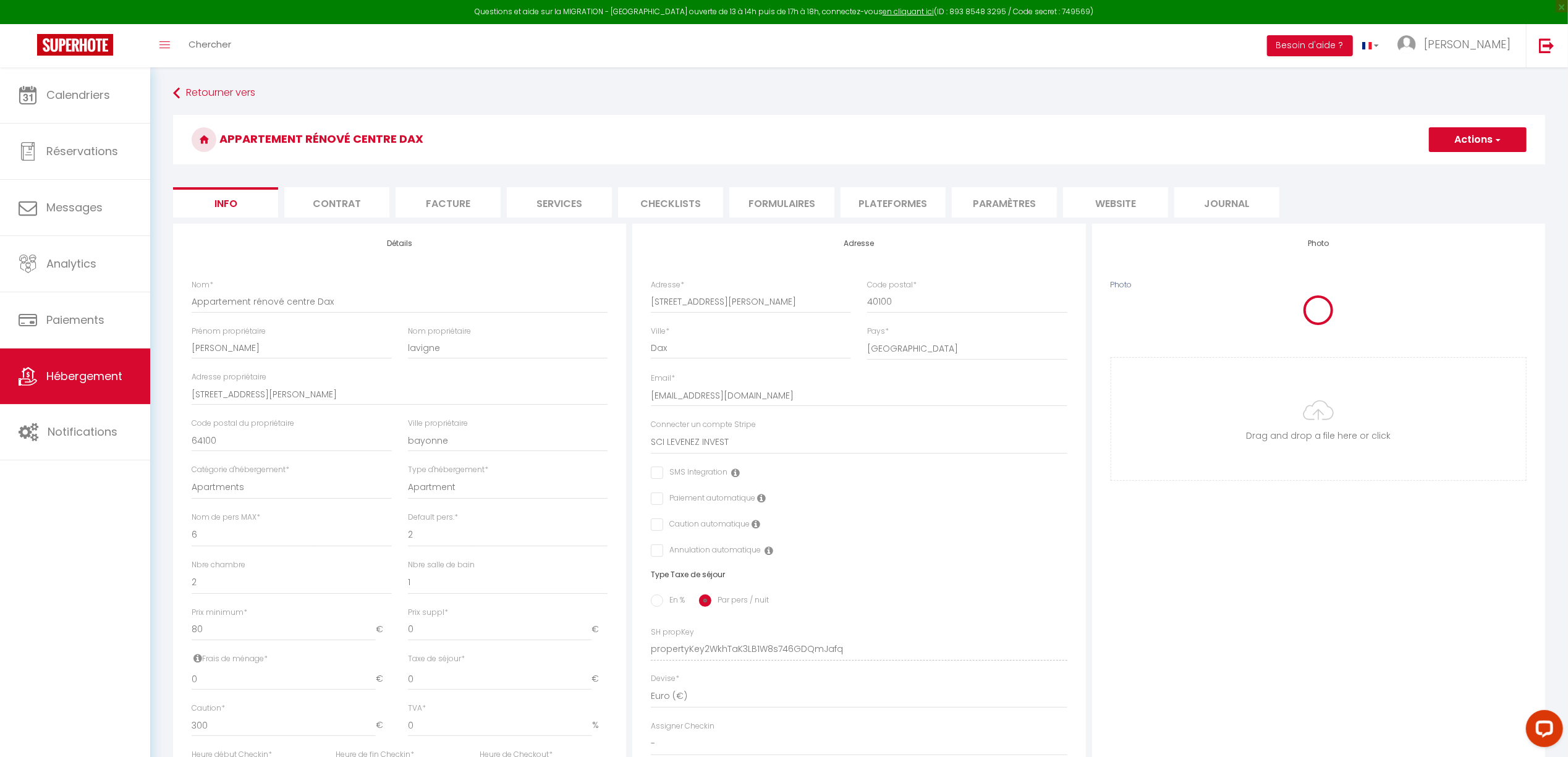
checkbox input "false"
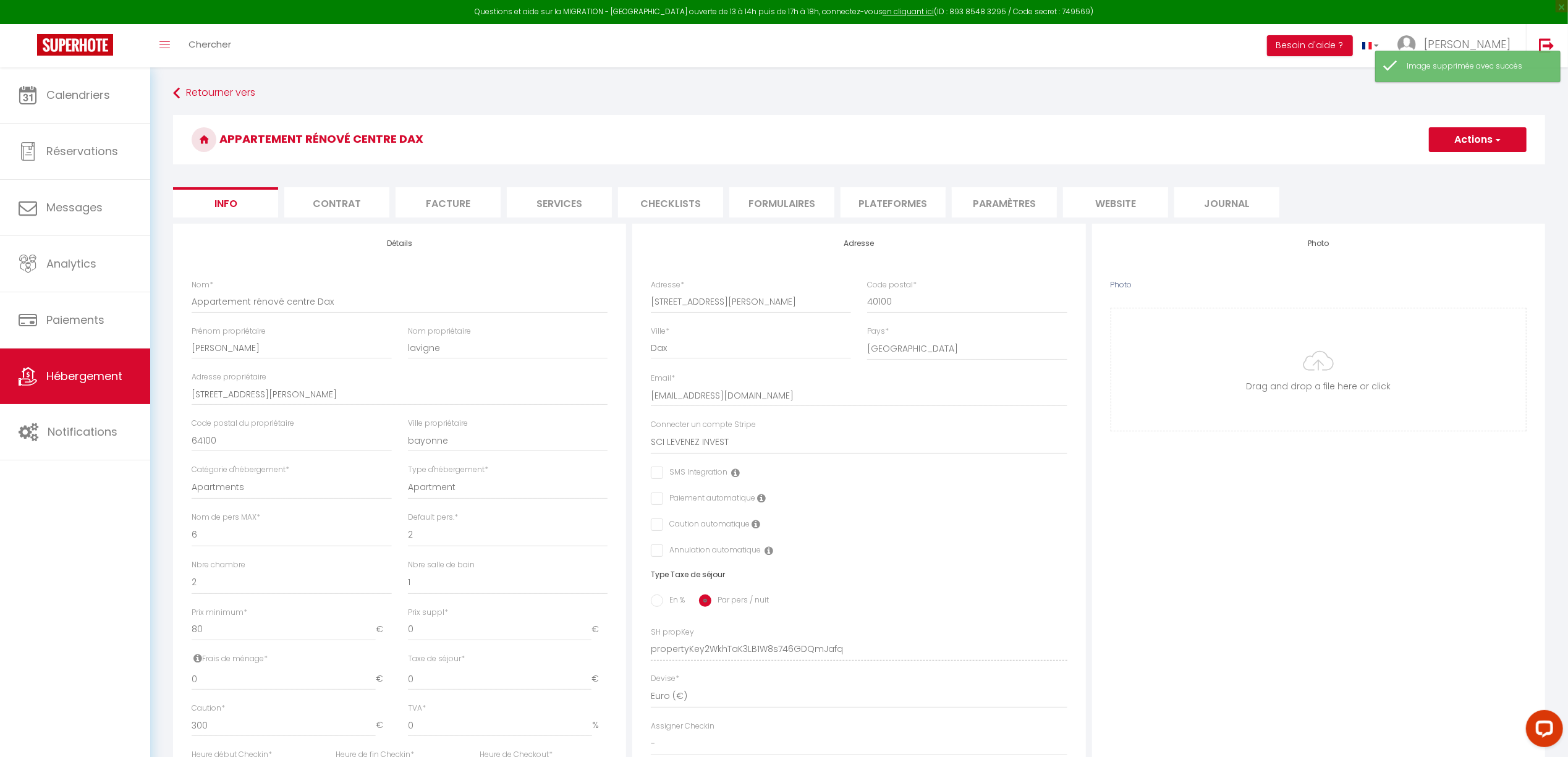
type input "C:\fakepath\couverture.png"
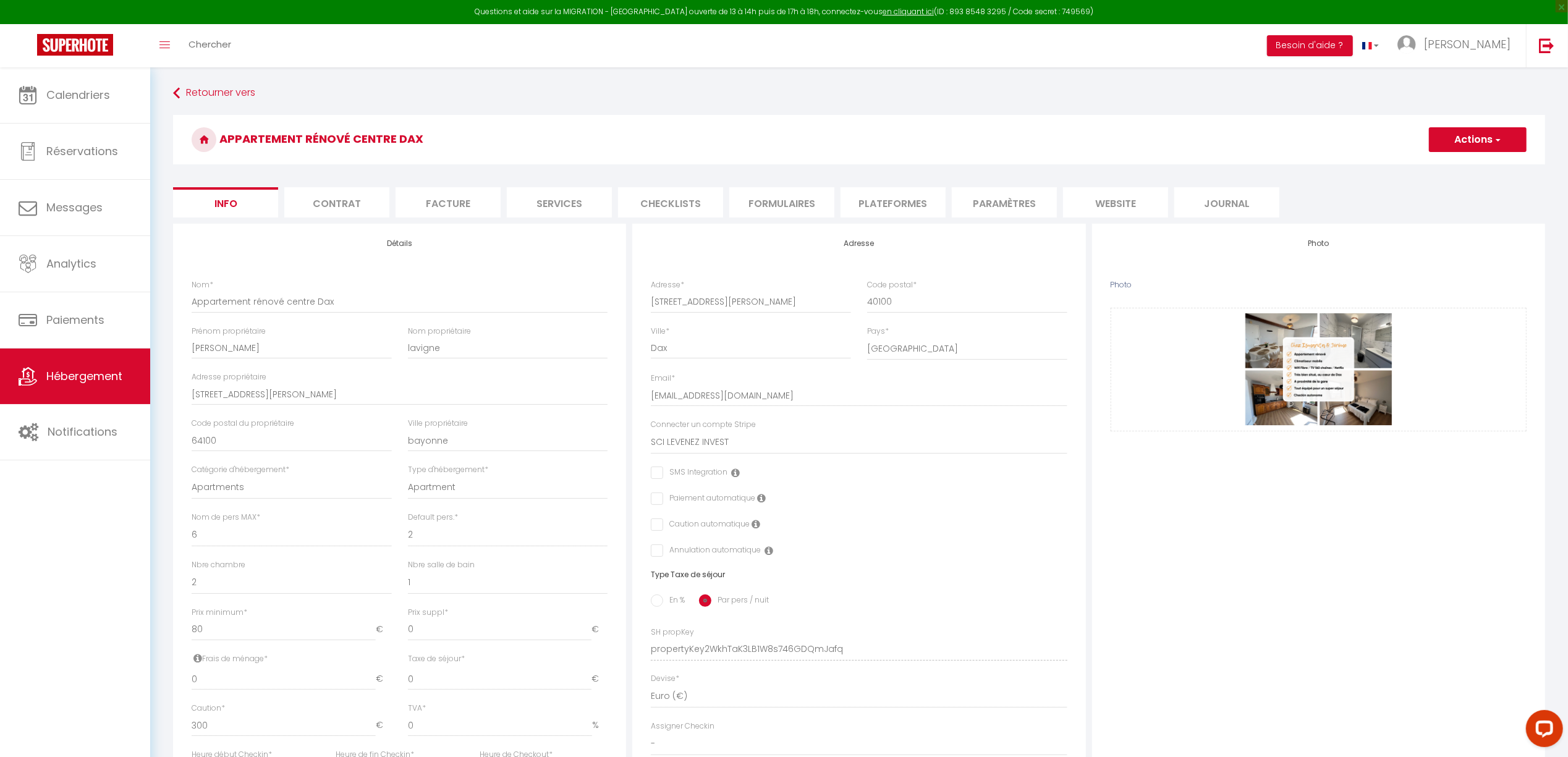
click at [1119, 201] on li "website" at bounding box center [1115, 202] width 105 height 30
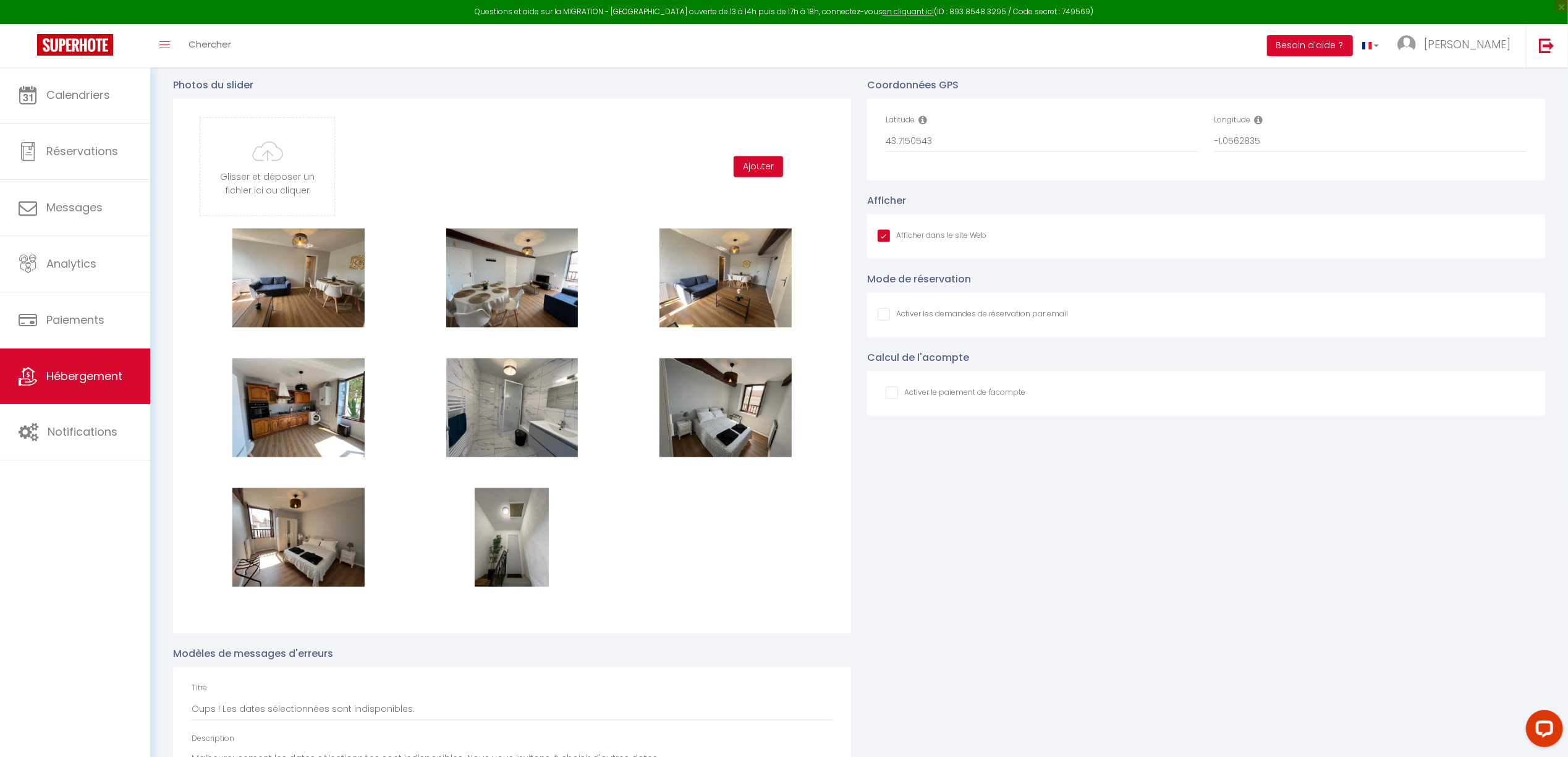
scroll to position [1647, 0]
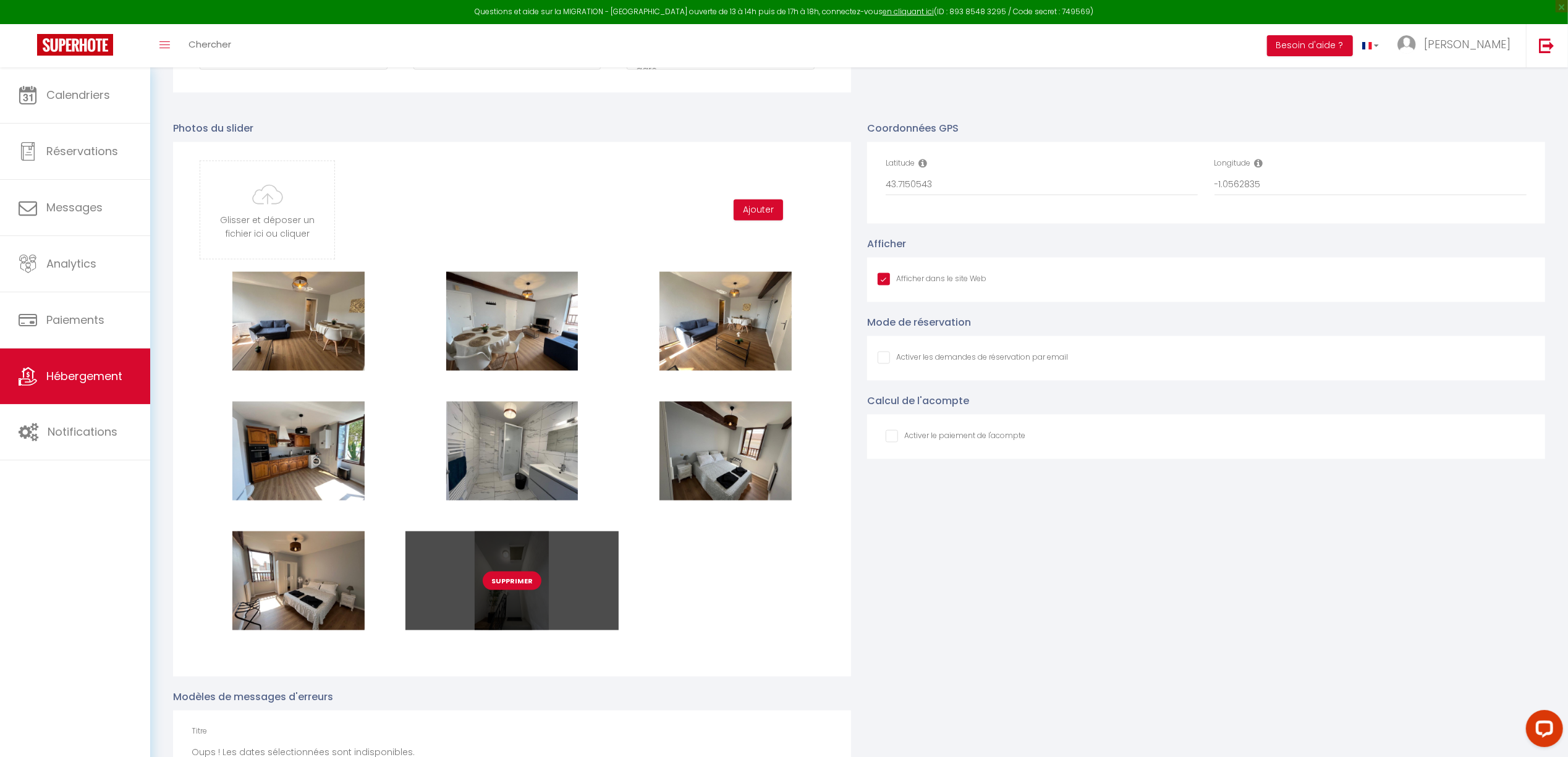
click at [527, 581] on button "Supprimer" at bounding box center [512, 581] width 59 height 19
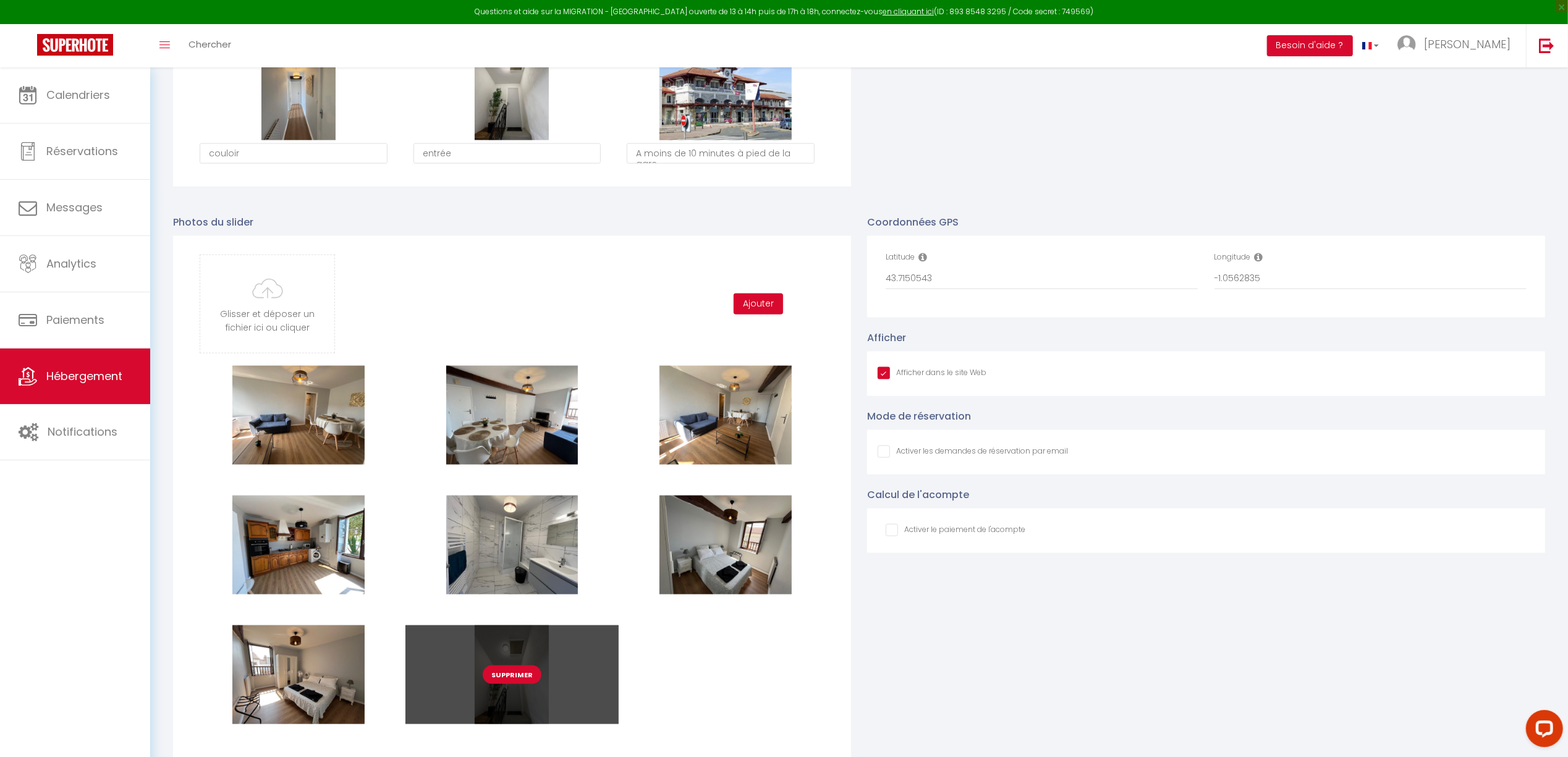
checkbox input "true"
checkbox input "false"
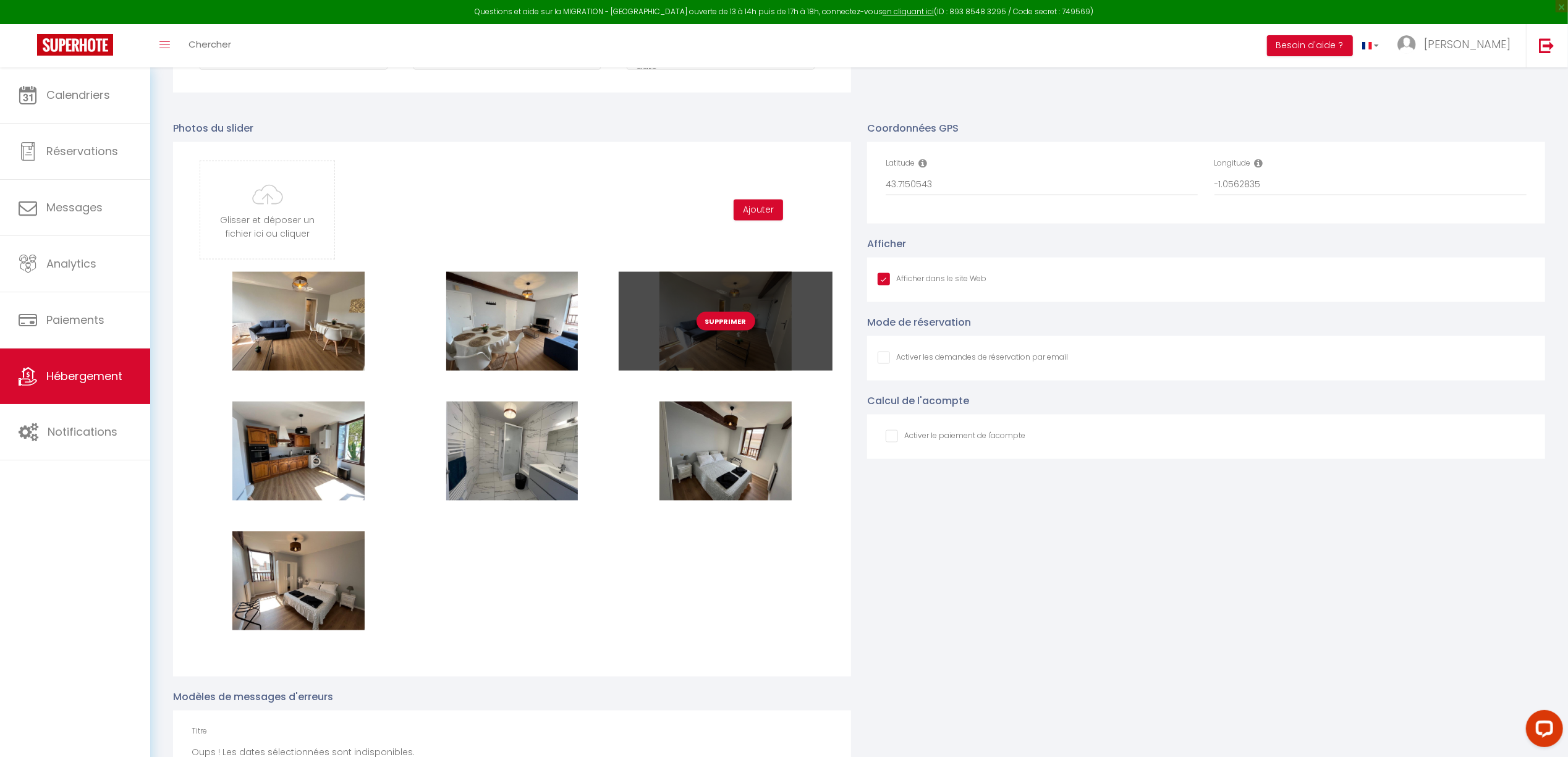
click at [738, 320] on button "Supprimer" at bounding box center [725, 321] width 59 height 19
checkbox input "true"
checkbox input "false"
checkbox input "true"
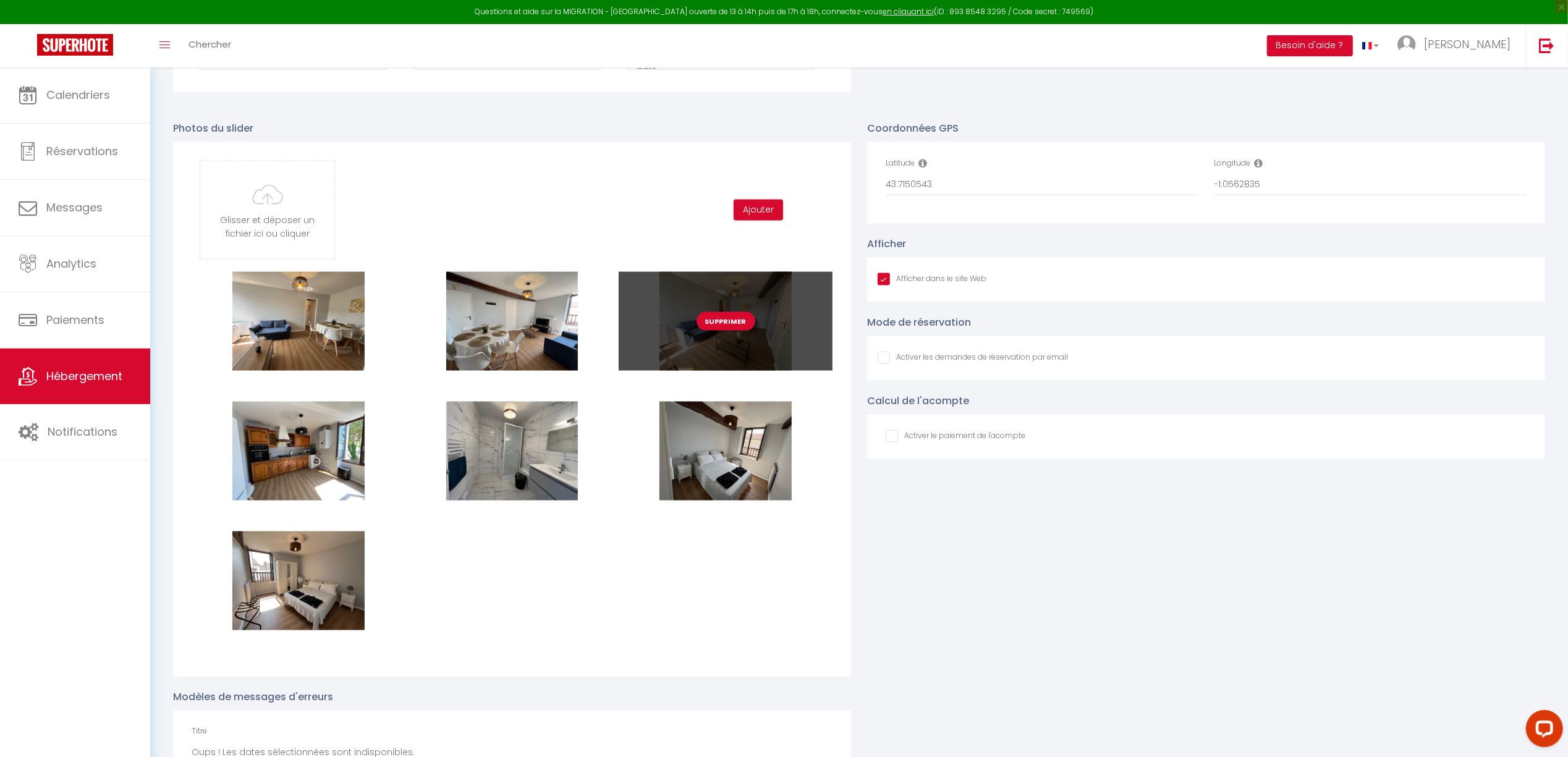
checkbox input "false"
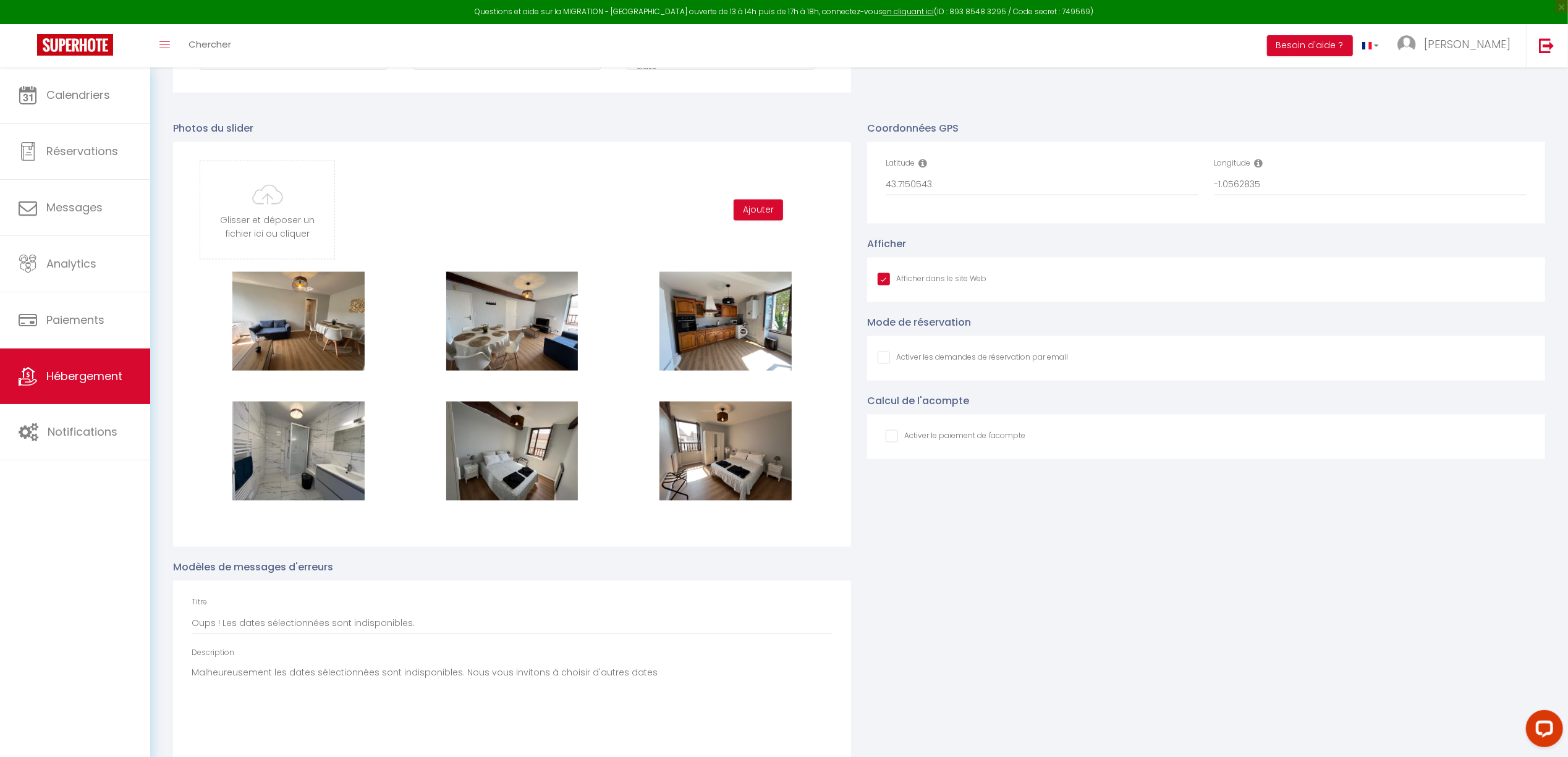
type input "C:\fakepath\couverture.png"
checkbox input "true"
checkbox input "false"
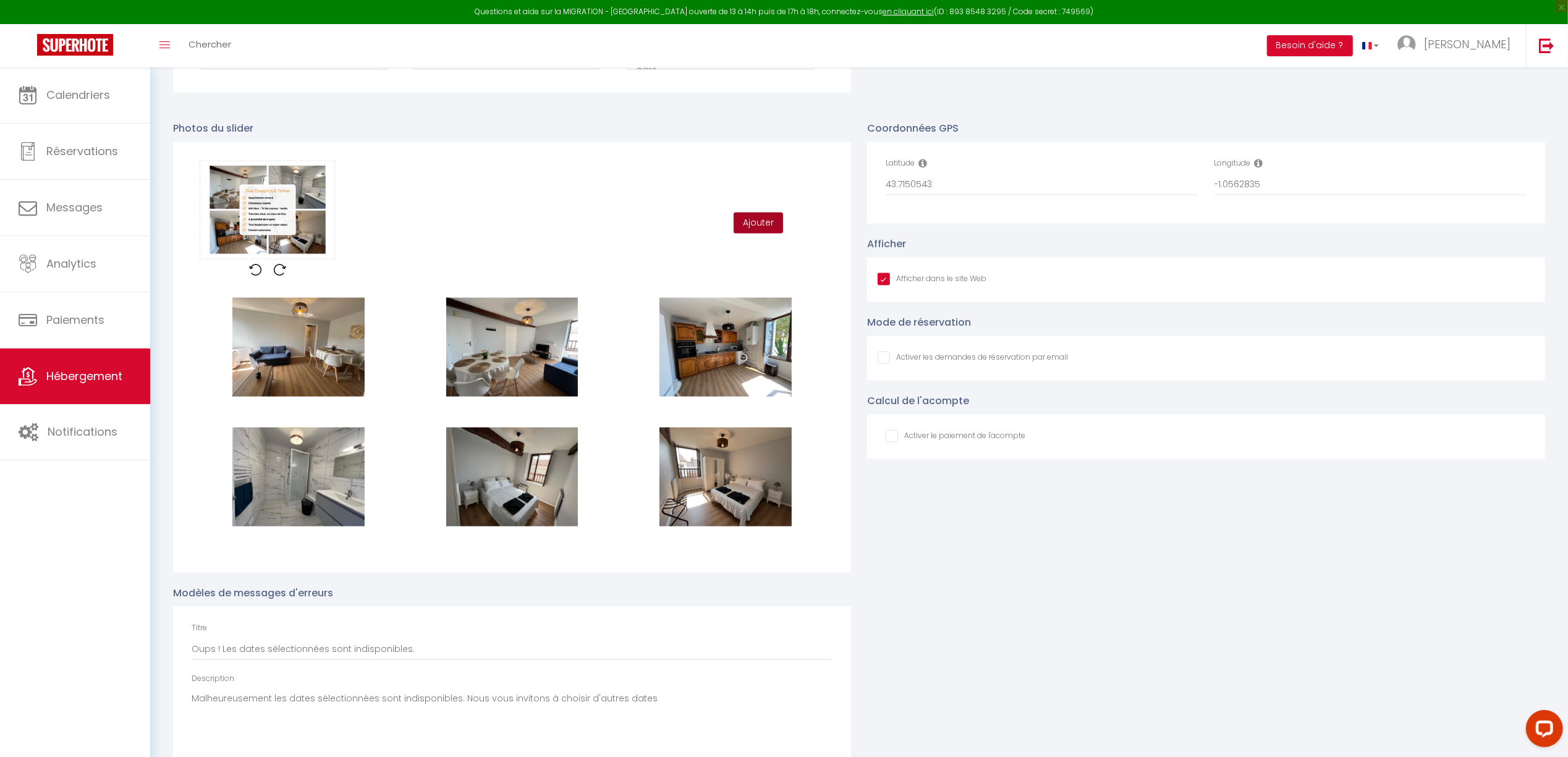
click at [748, 228] on button "Ajouter" at bounding box center [759, 223] width 49 height 21
checkbox input "true"
checkbox input "false"
checkbox input "true"
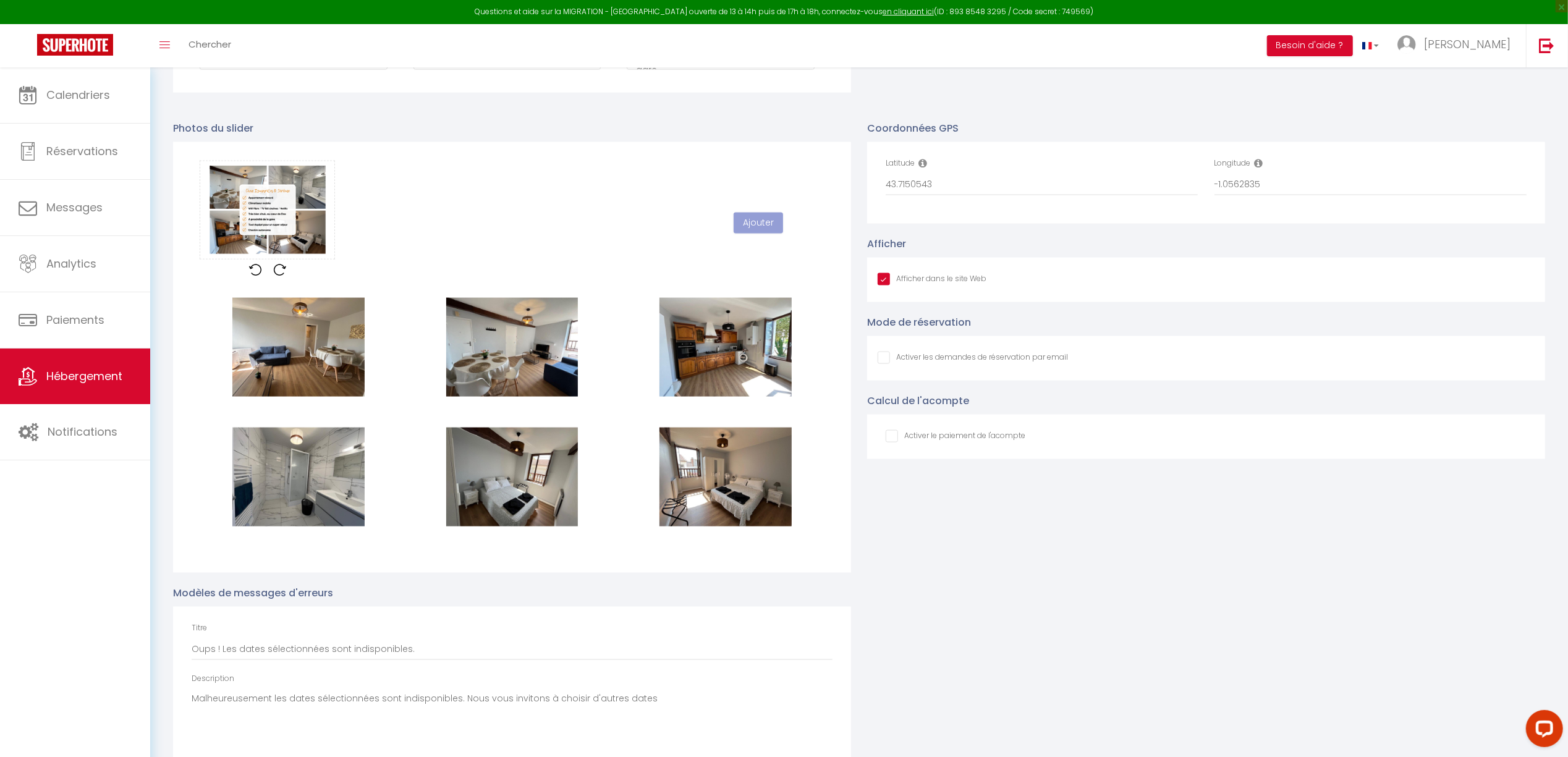
checkbox input "false"
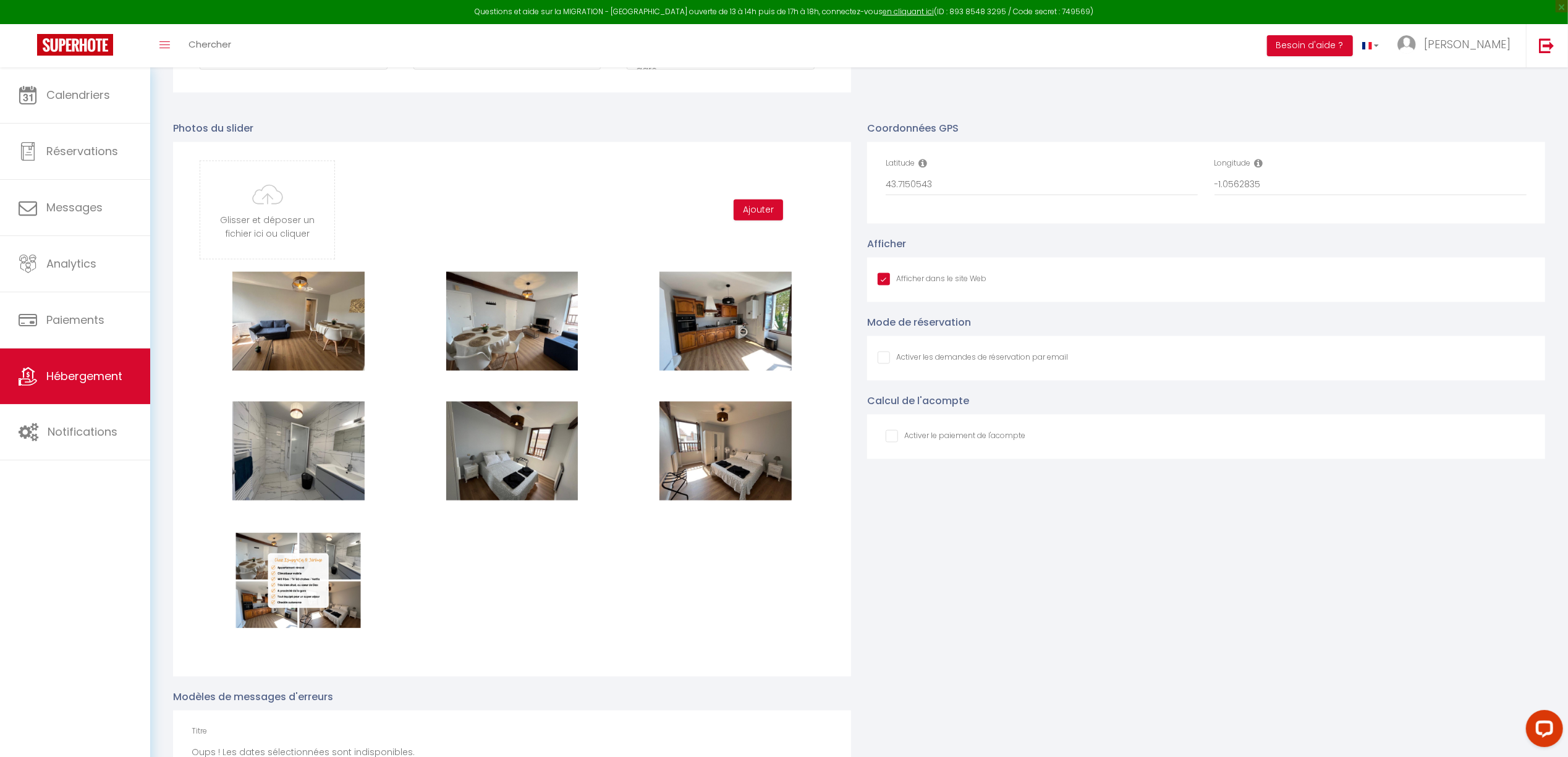
type input "C:\fakepath\thermes.png"
checkbox input "true"
checkbox input "false"
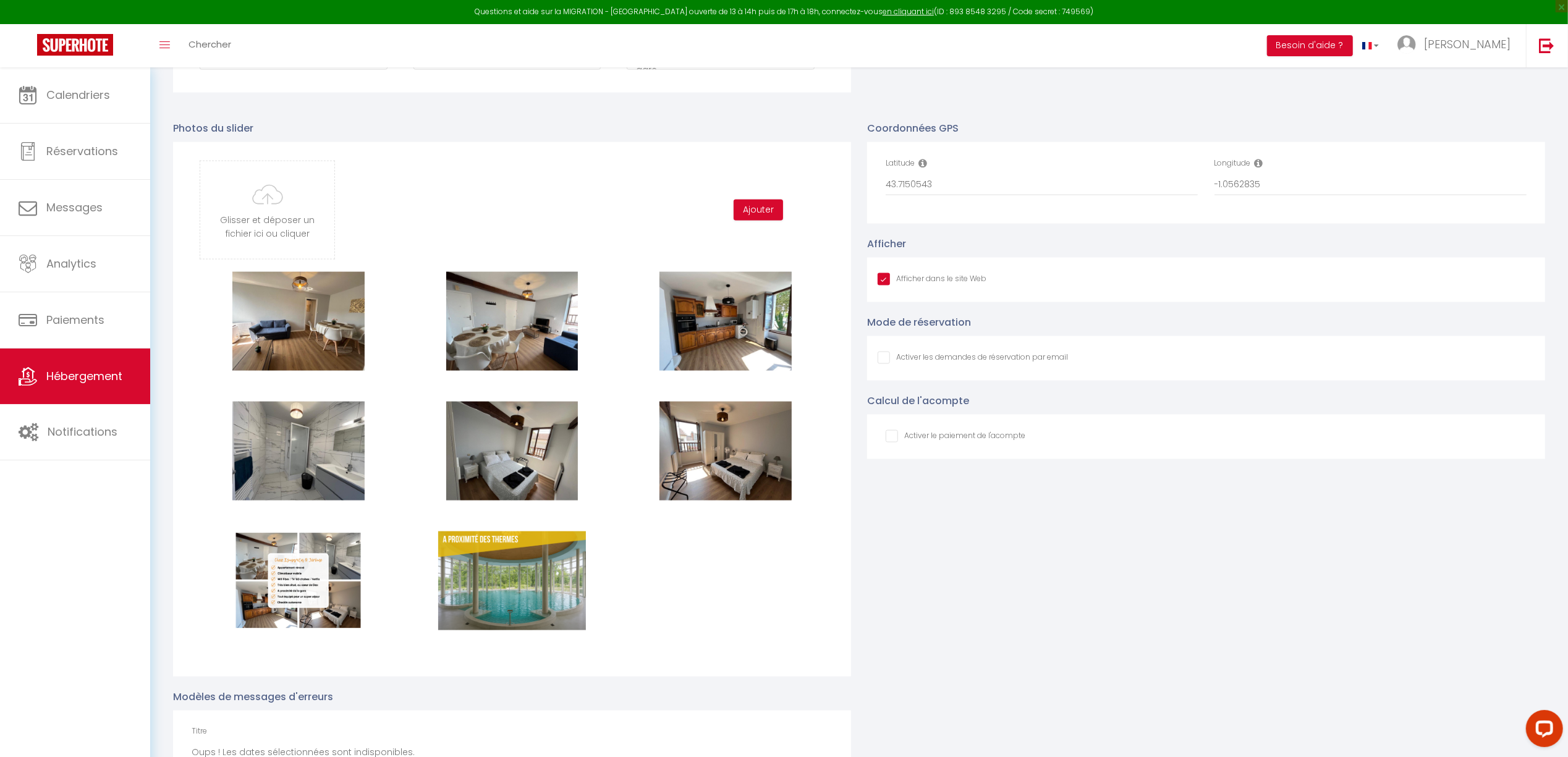
type input "C:\fakepath\1.png"
checkbox input "true"
checkbox input "false"
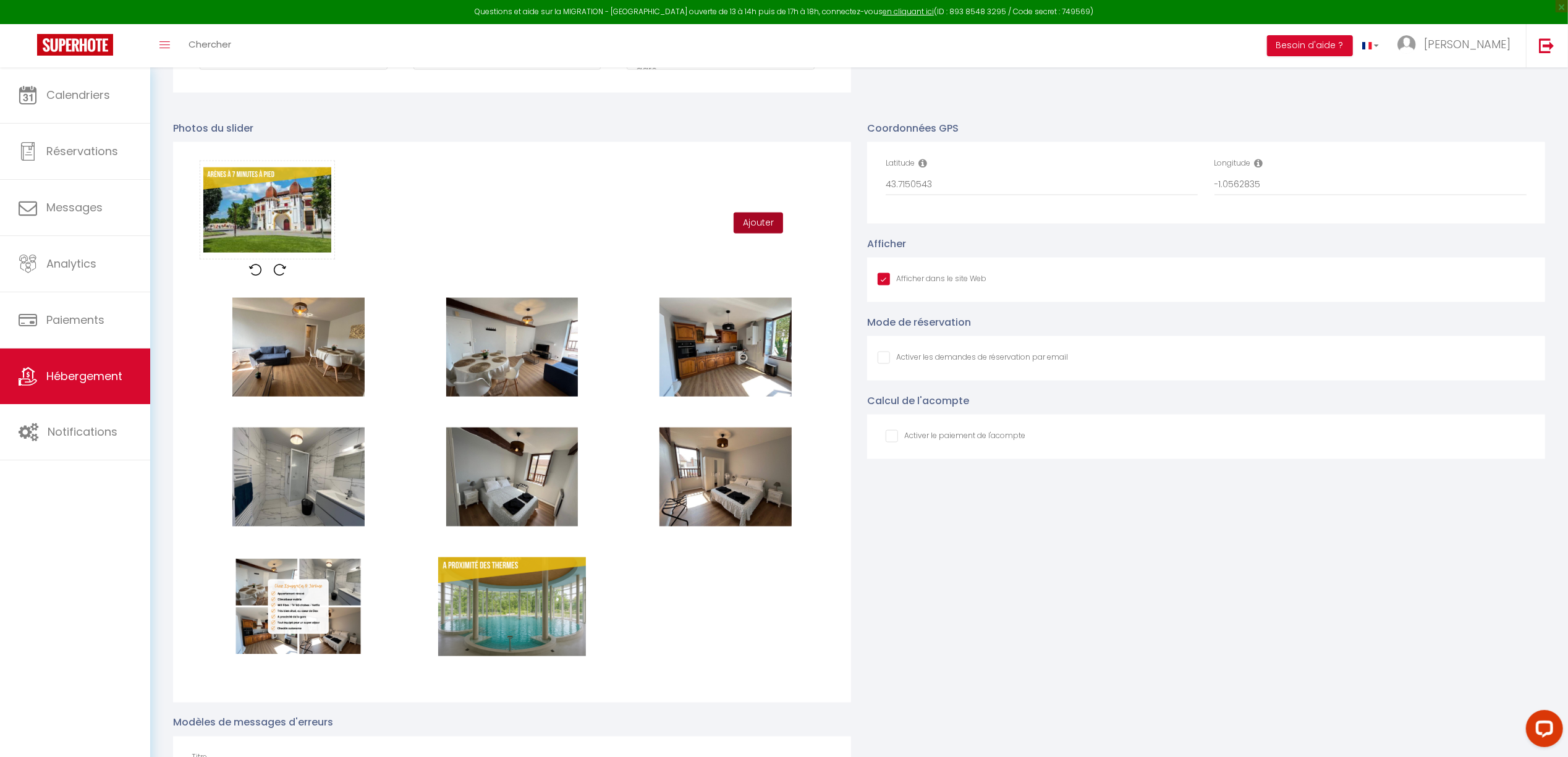
click at [772, 221] on button "Ajouter" at bounding box center [759, 223] width 49 height 21
checkbox input "true"
checkbox input "false"
checkbox input "true"
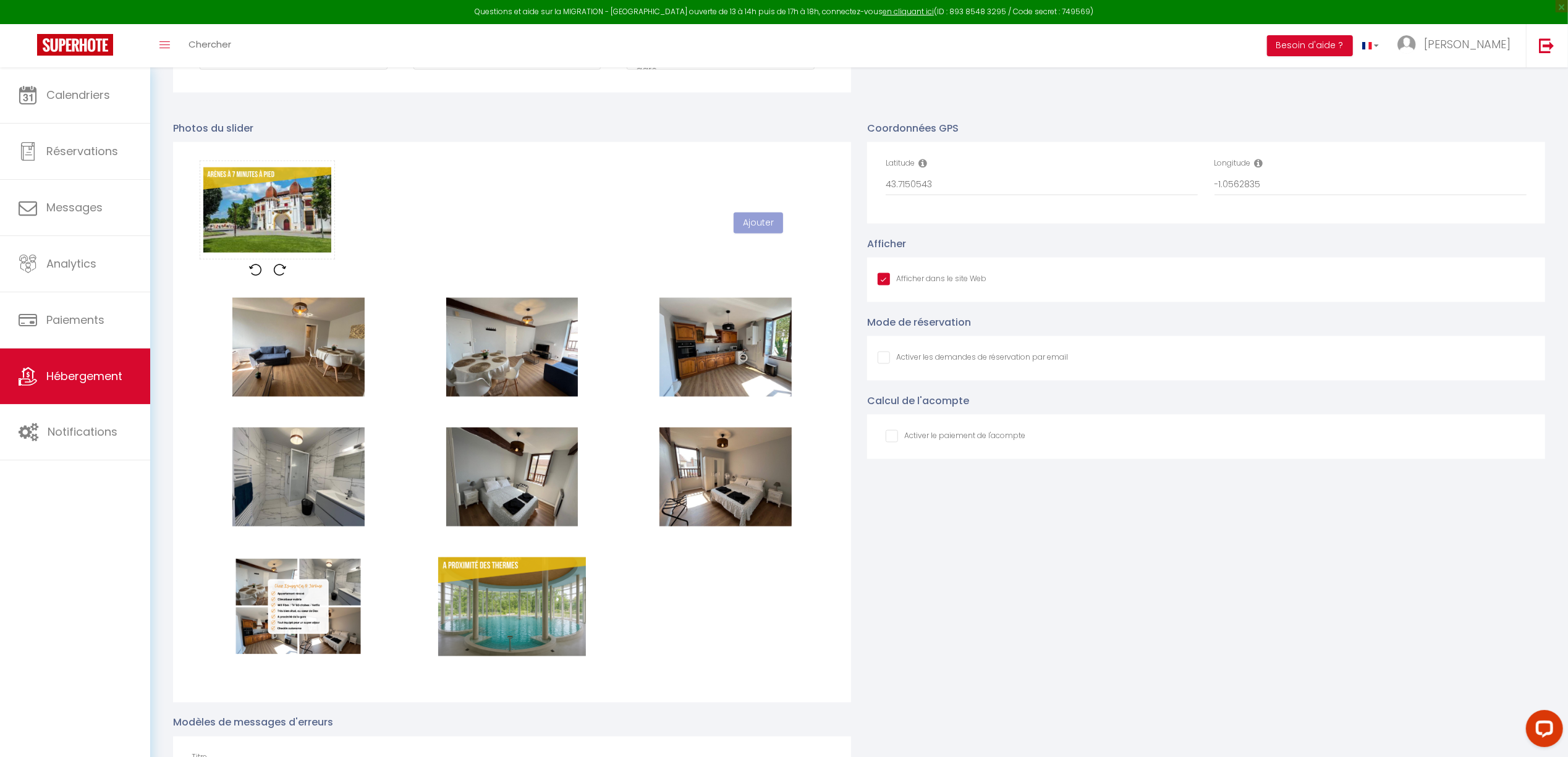
checkbox input "false"
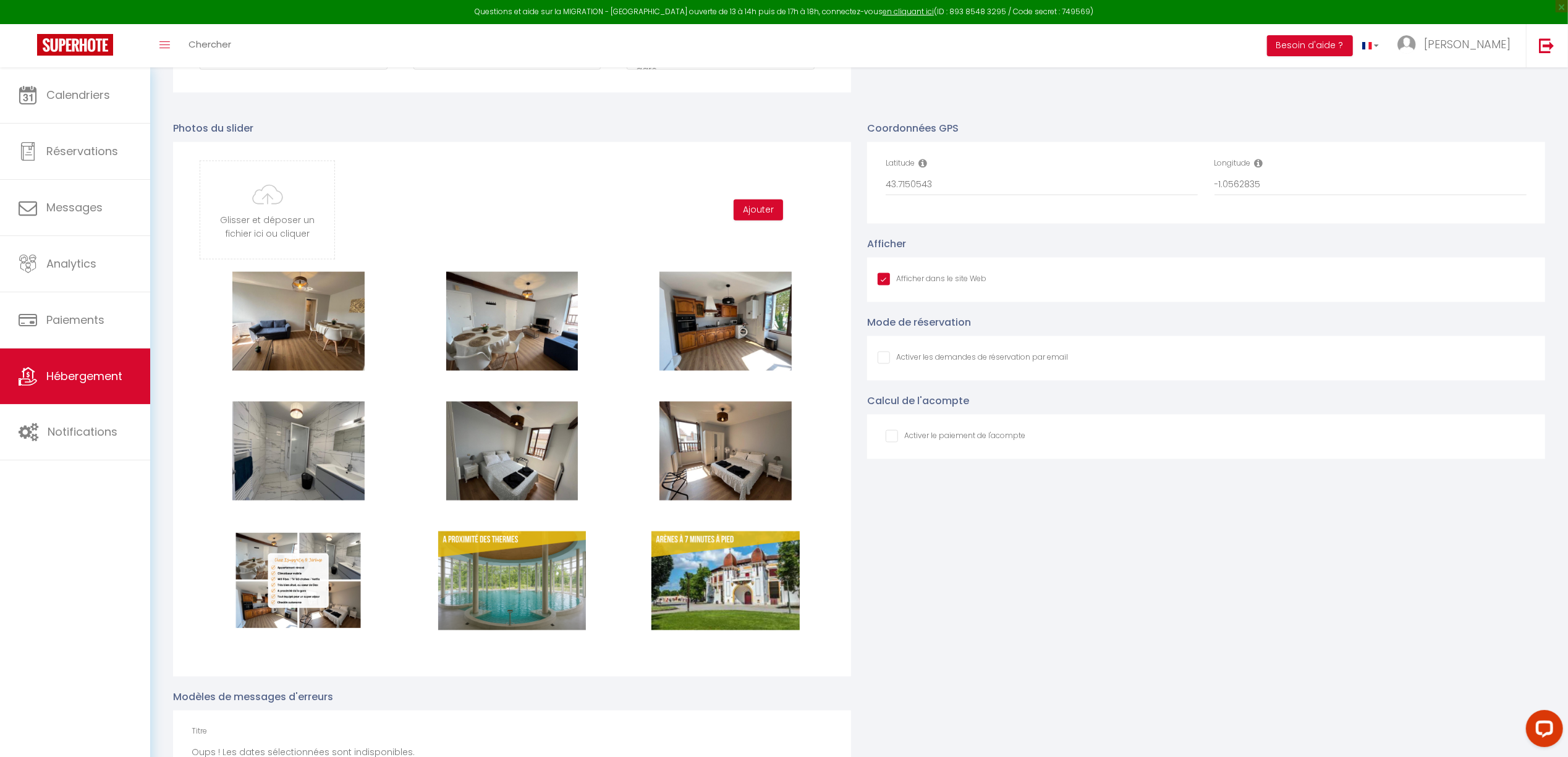
type input "C:\fakepath\2.png"
checkbox input "true"
checkbox input "false"
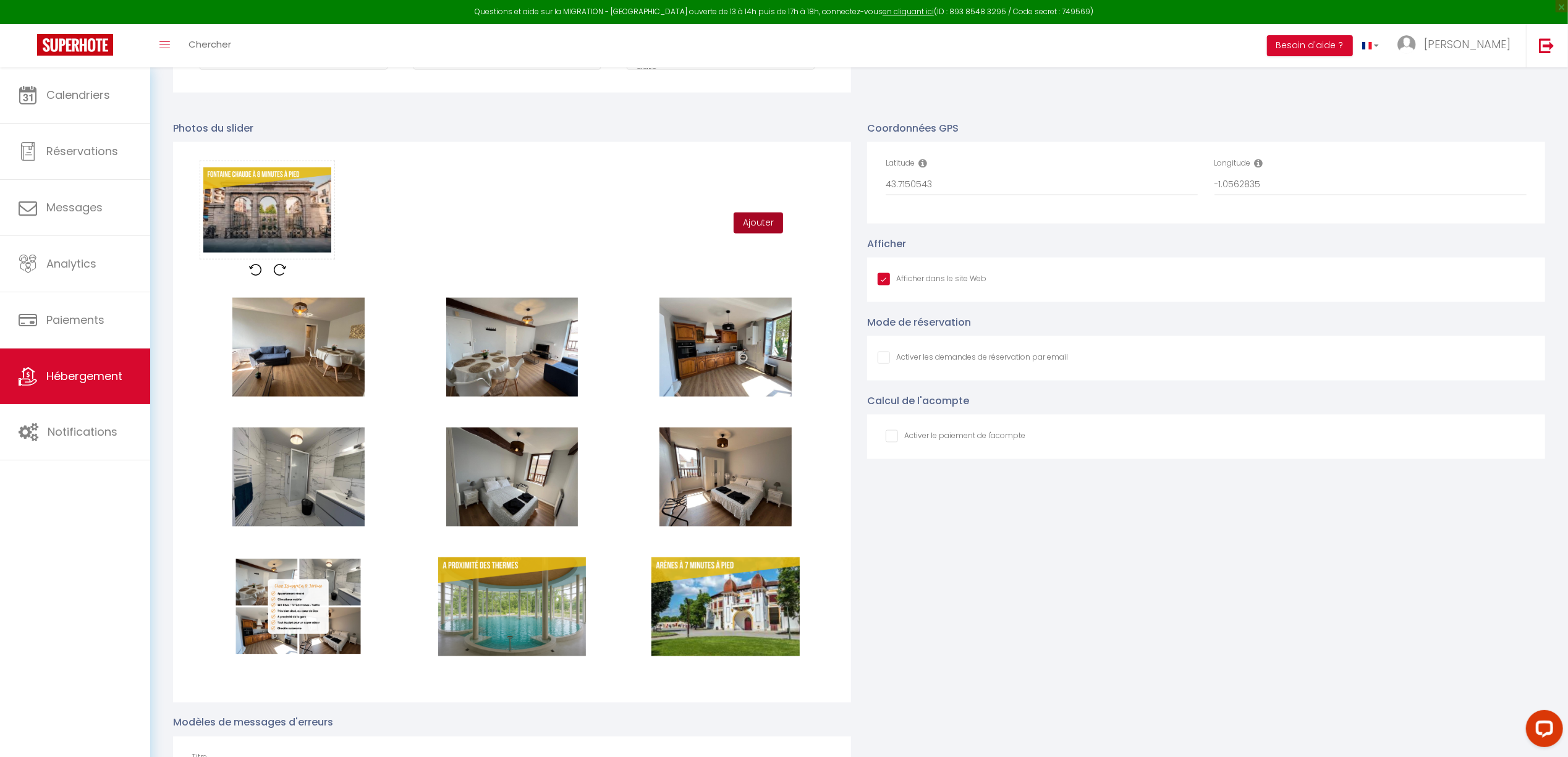
click at [769, 225] on button "Ajouter" at bounding box center [759, 223] width 49 height 21
checkbox input "true"
checkbox input "false"
checkbox input "true"
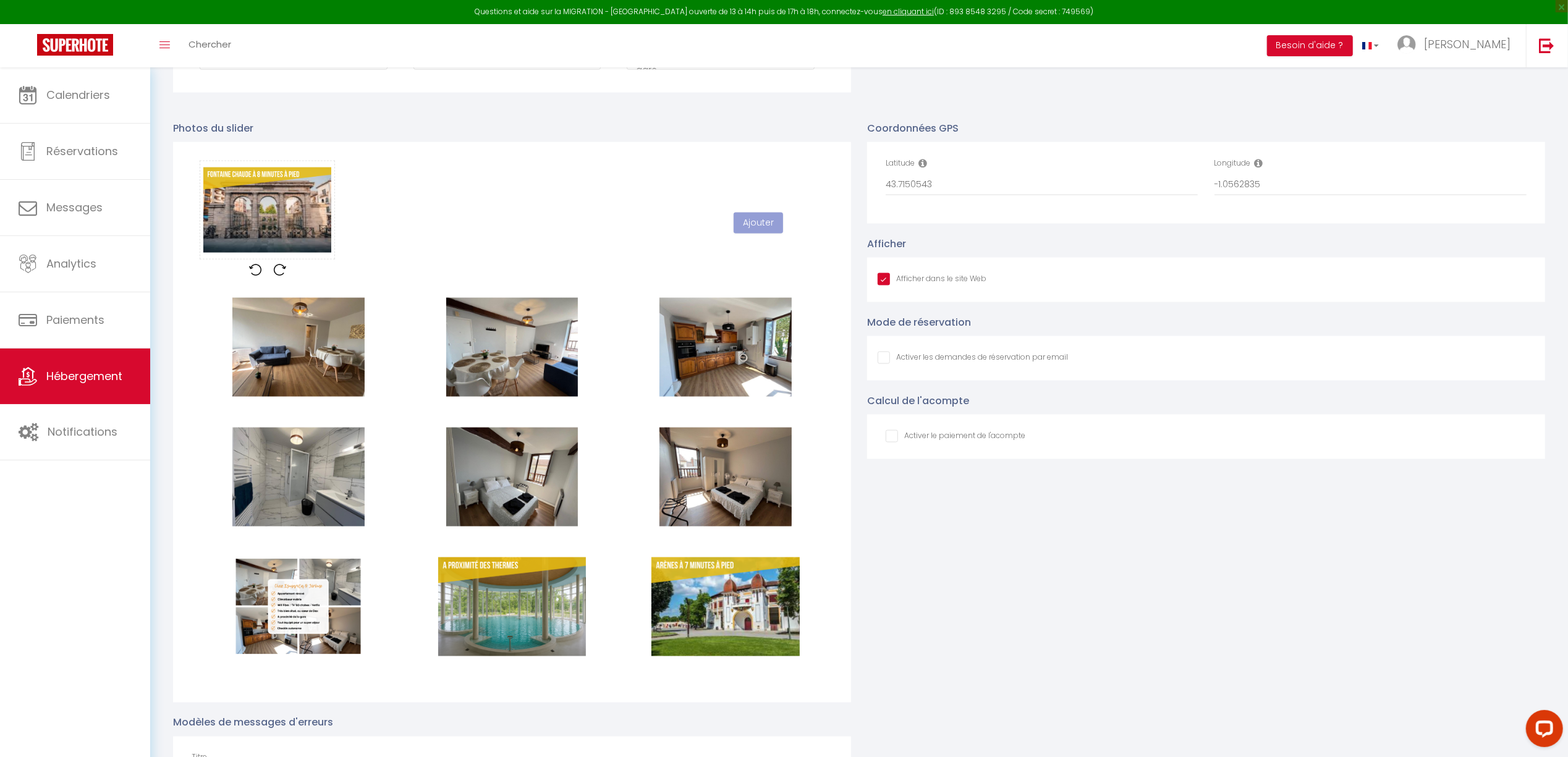
checkbox input "false"
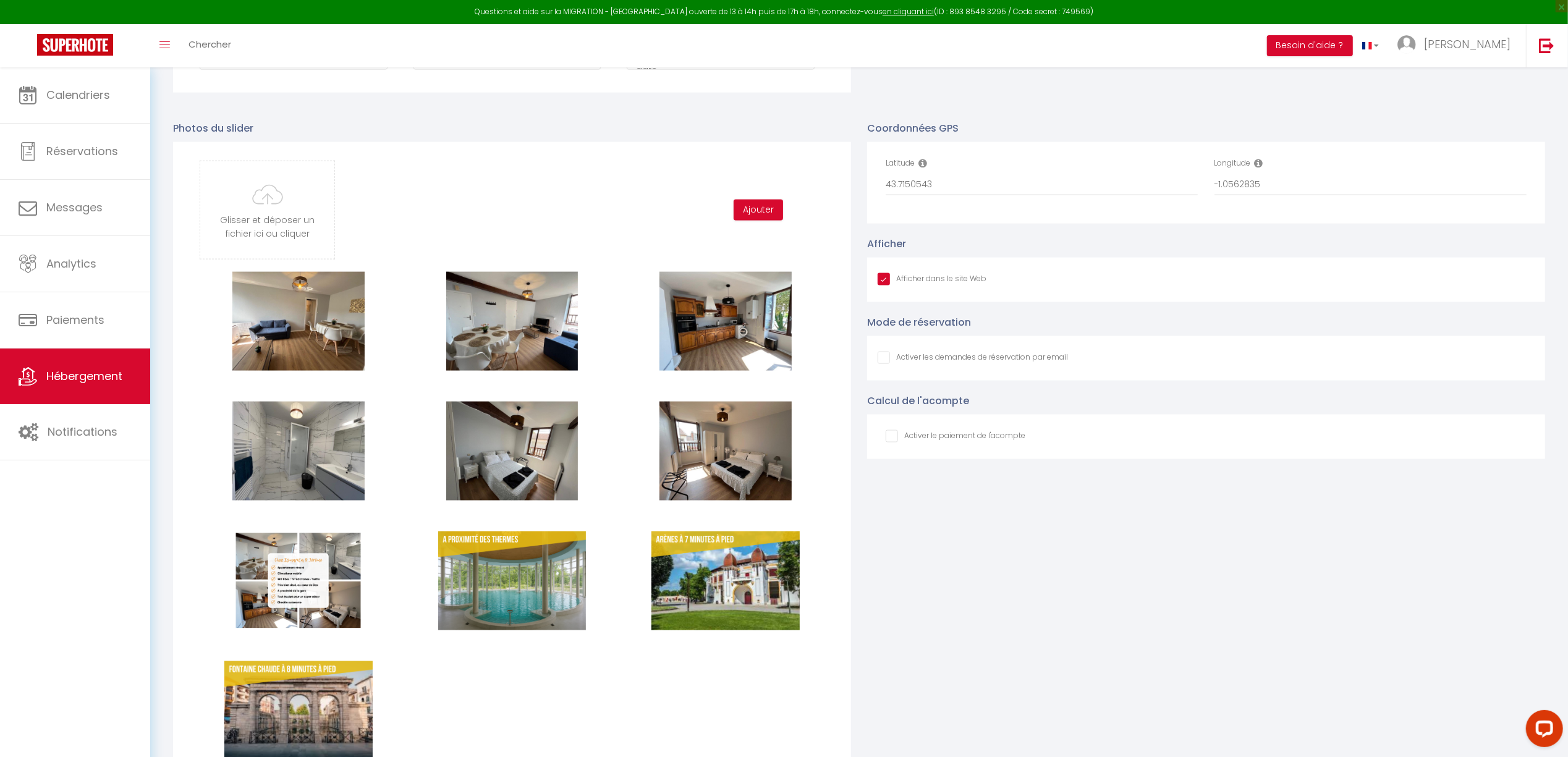
type input "C:\fakepath\3.png"
checkbox input "true"
checkbox input "false"
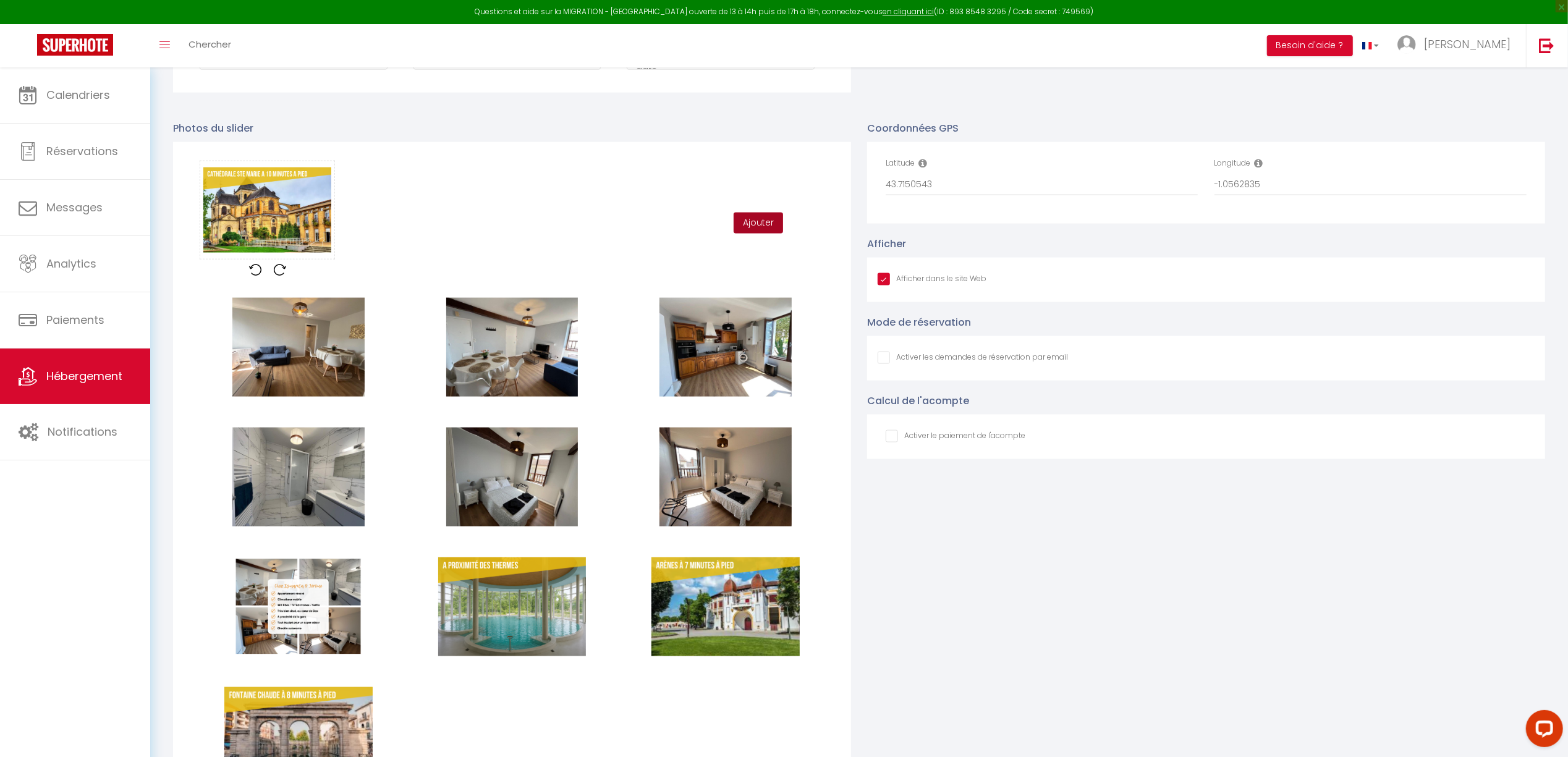
click at [749, 220] on button "Ajouter" at bounding box center [759, 223] width 49 height 21
checkbox input "true"
checkbox input "false"
checkbox input "true"
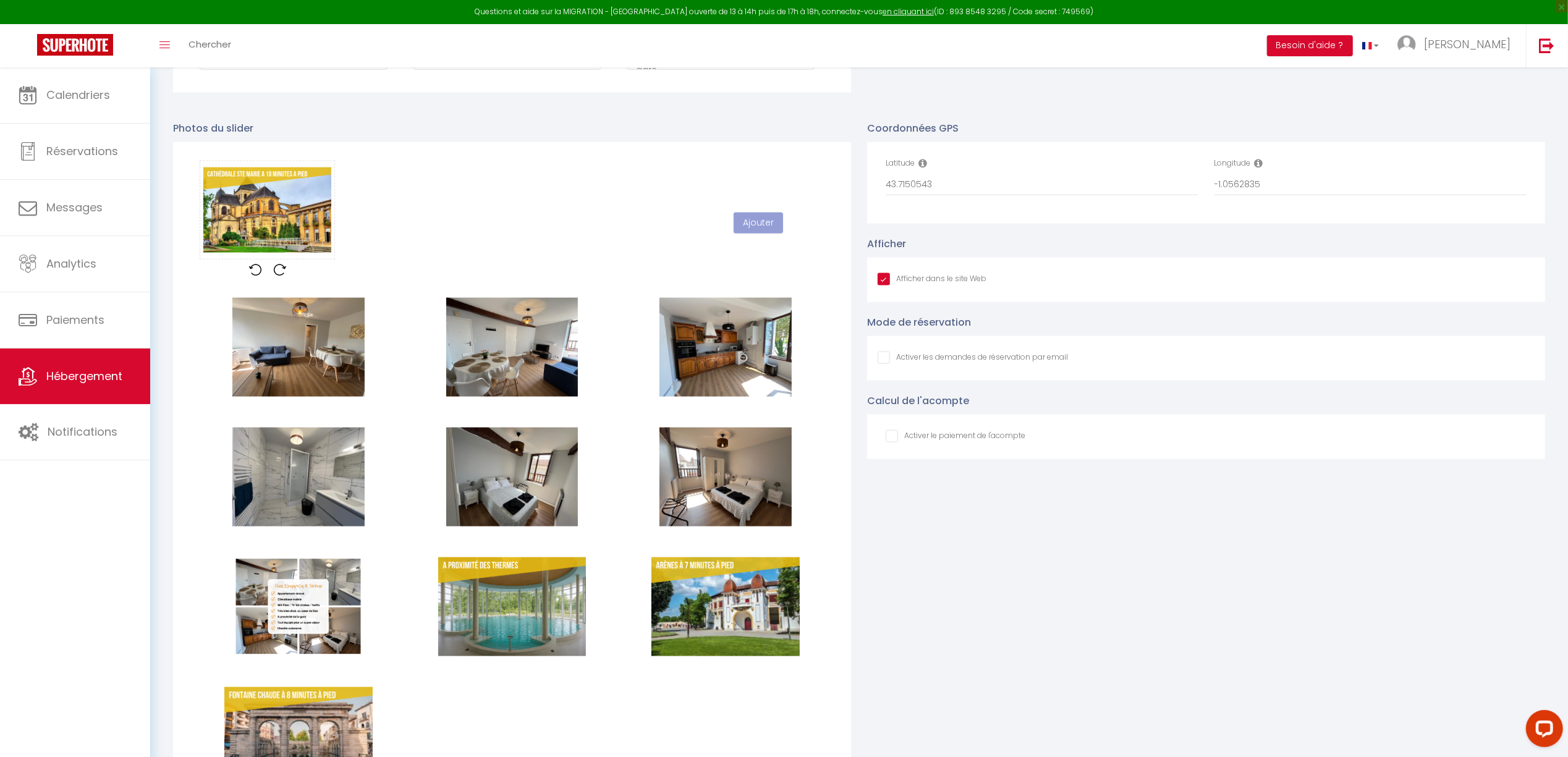
checkbox input "false"
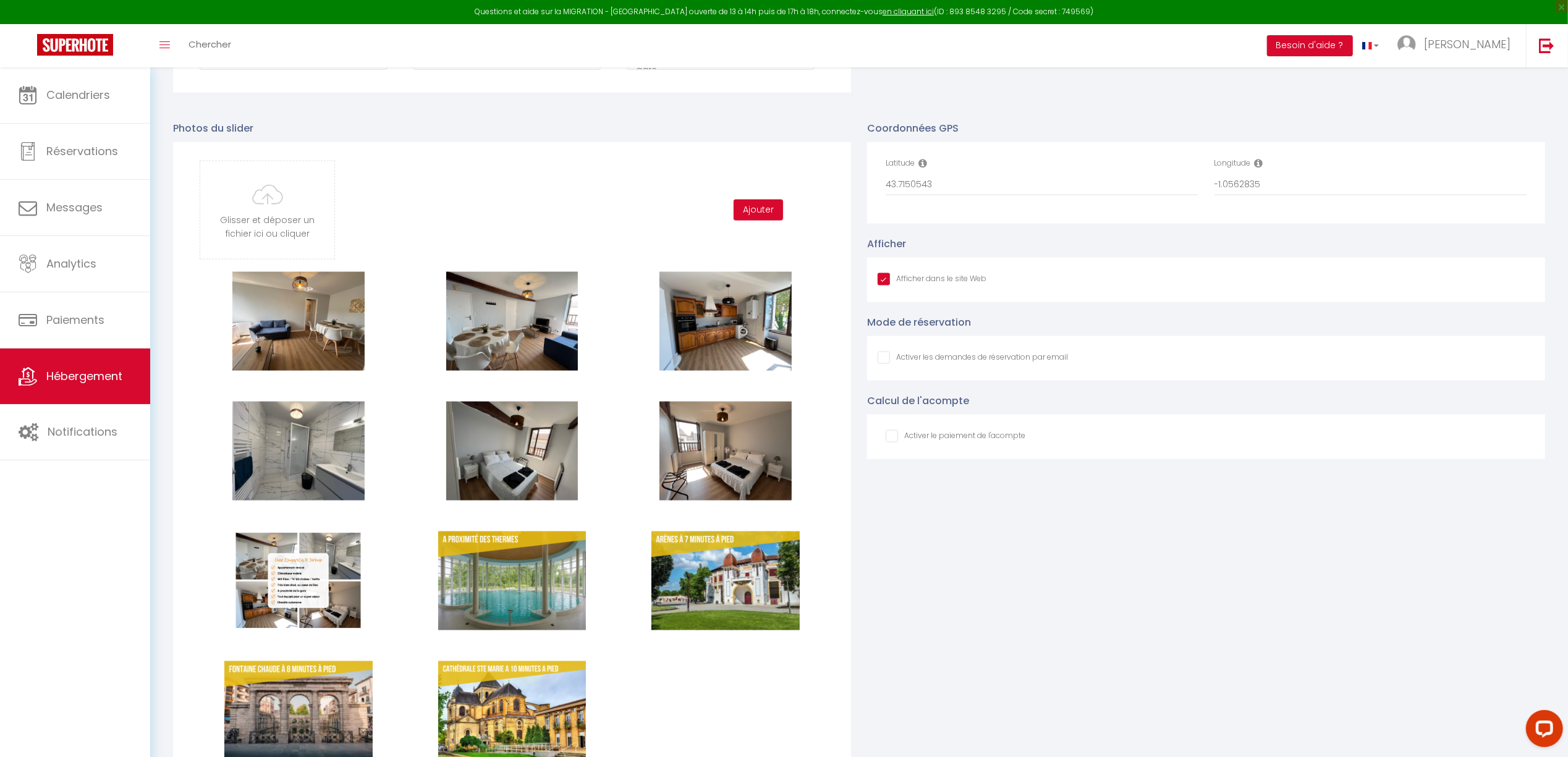
type input "C:\fakepath\4.png"
checkbox input "true"
checkbox input "false"
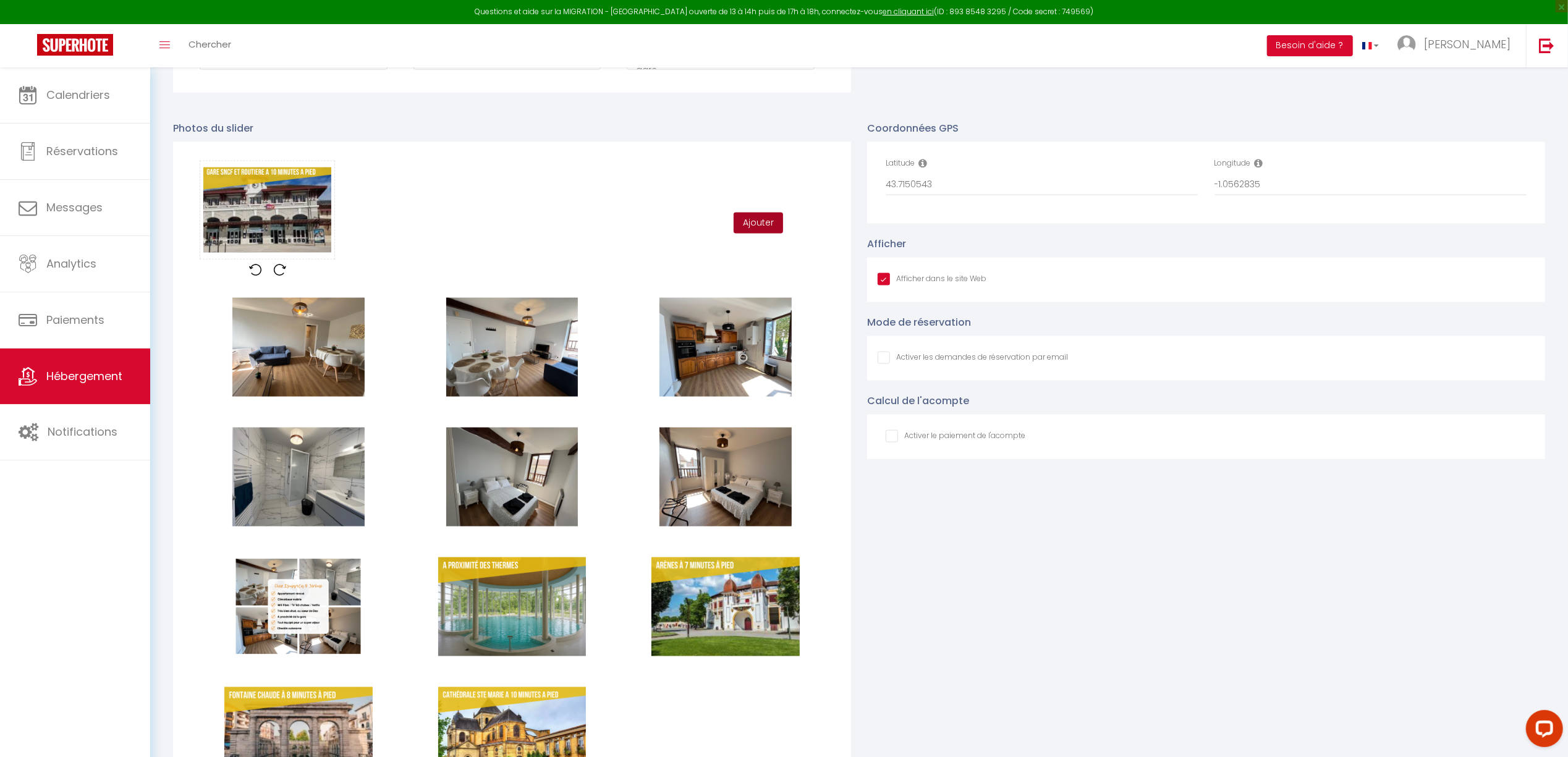
click at [756, 226] on button "Ajouter" at bounding box center [759, 223] width 49 height 21
checkbox input "true"
checkbox input "false"
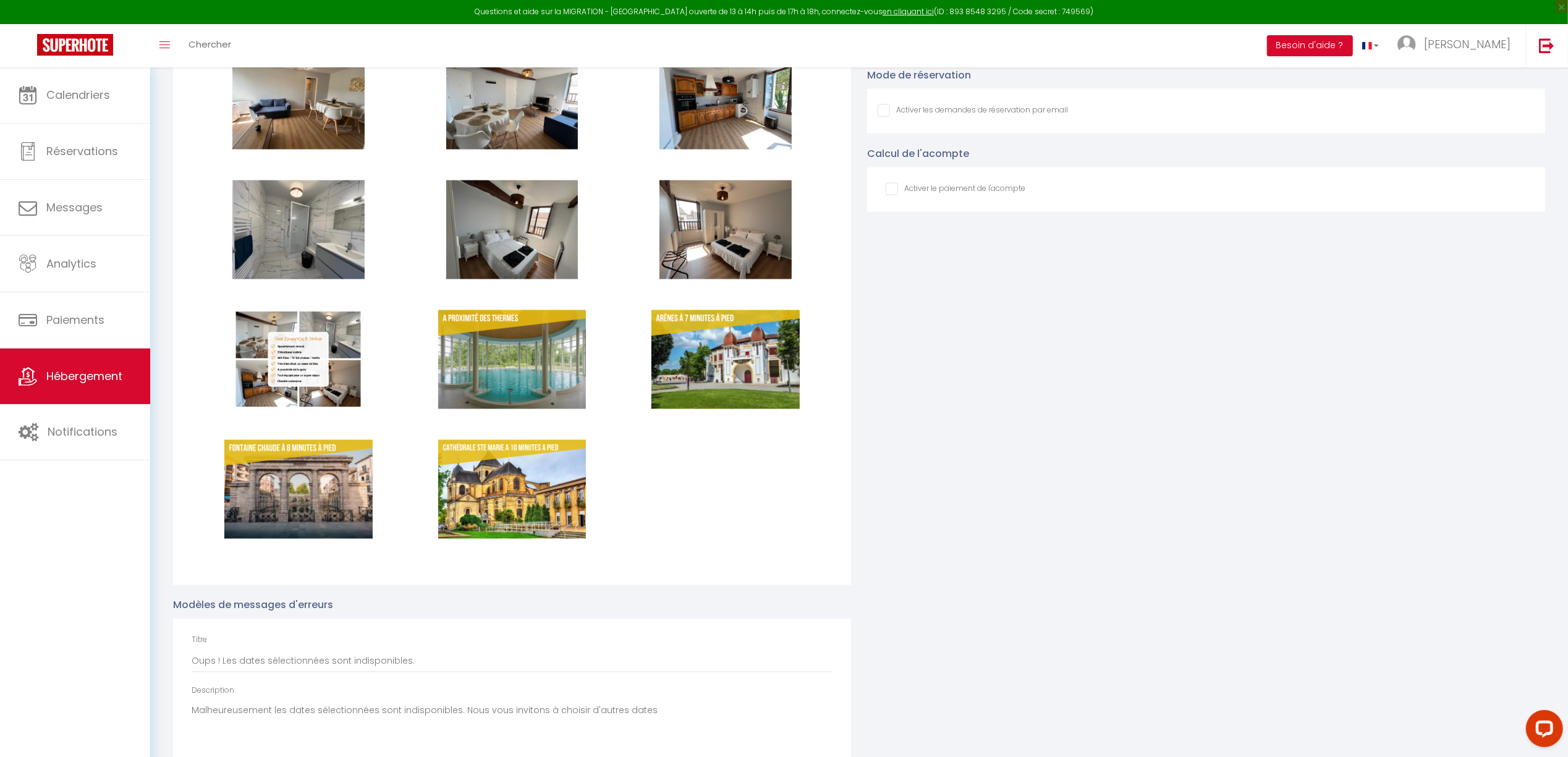
checkbox input "true"
checkbox input "false"
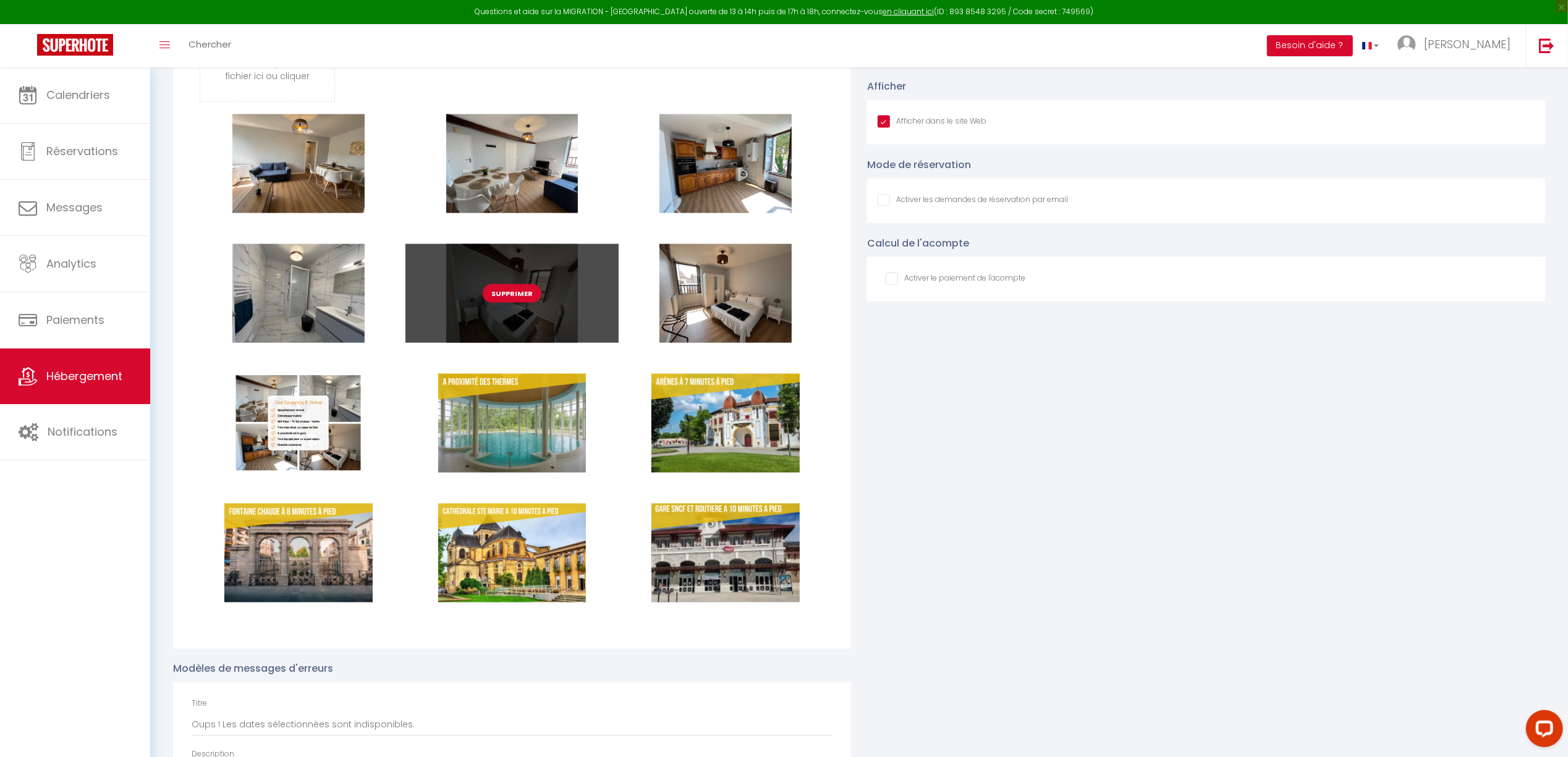
scroll to position [1813, 0]
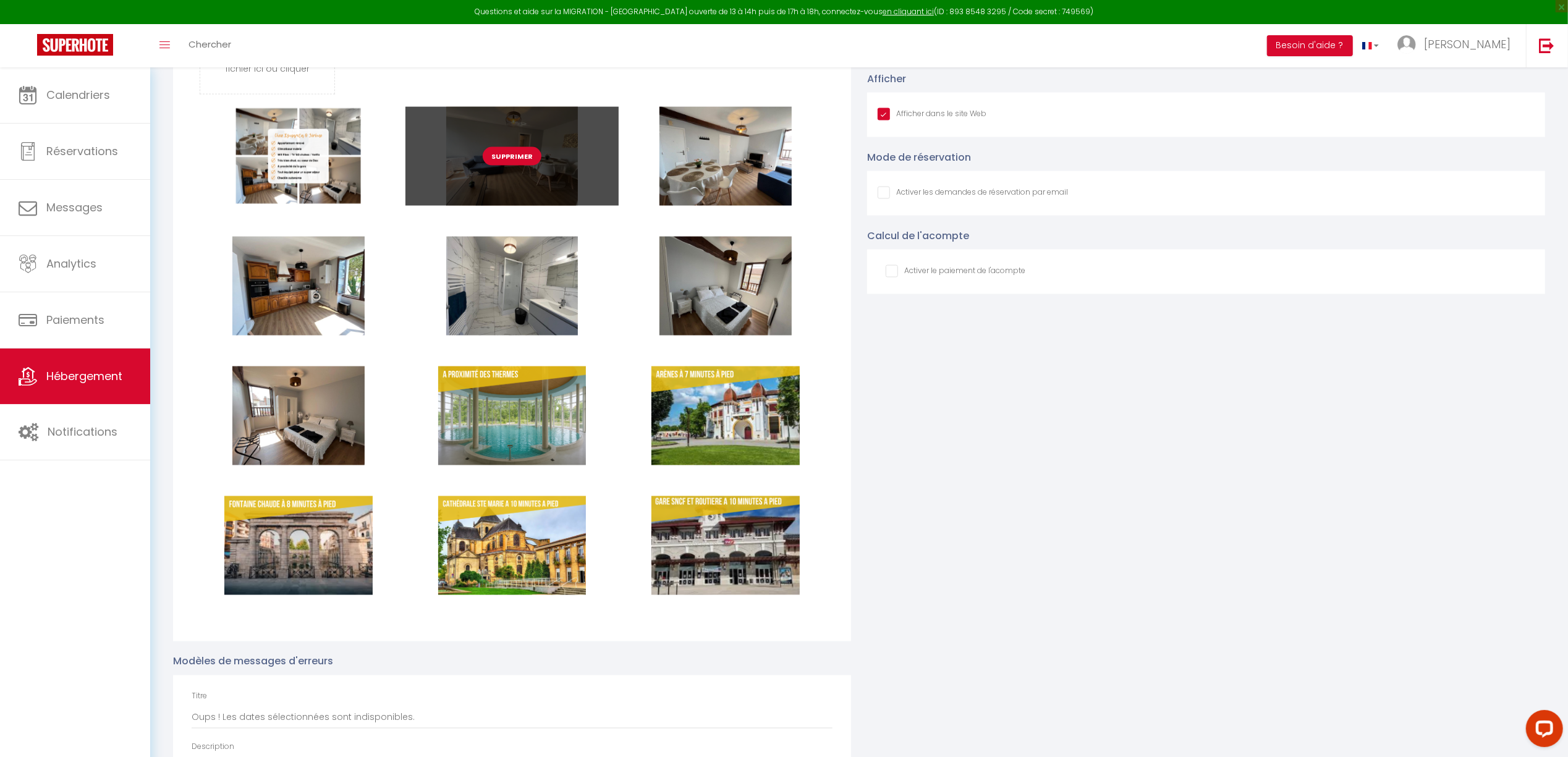
checkbox input "true"
checkbox input "false"
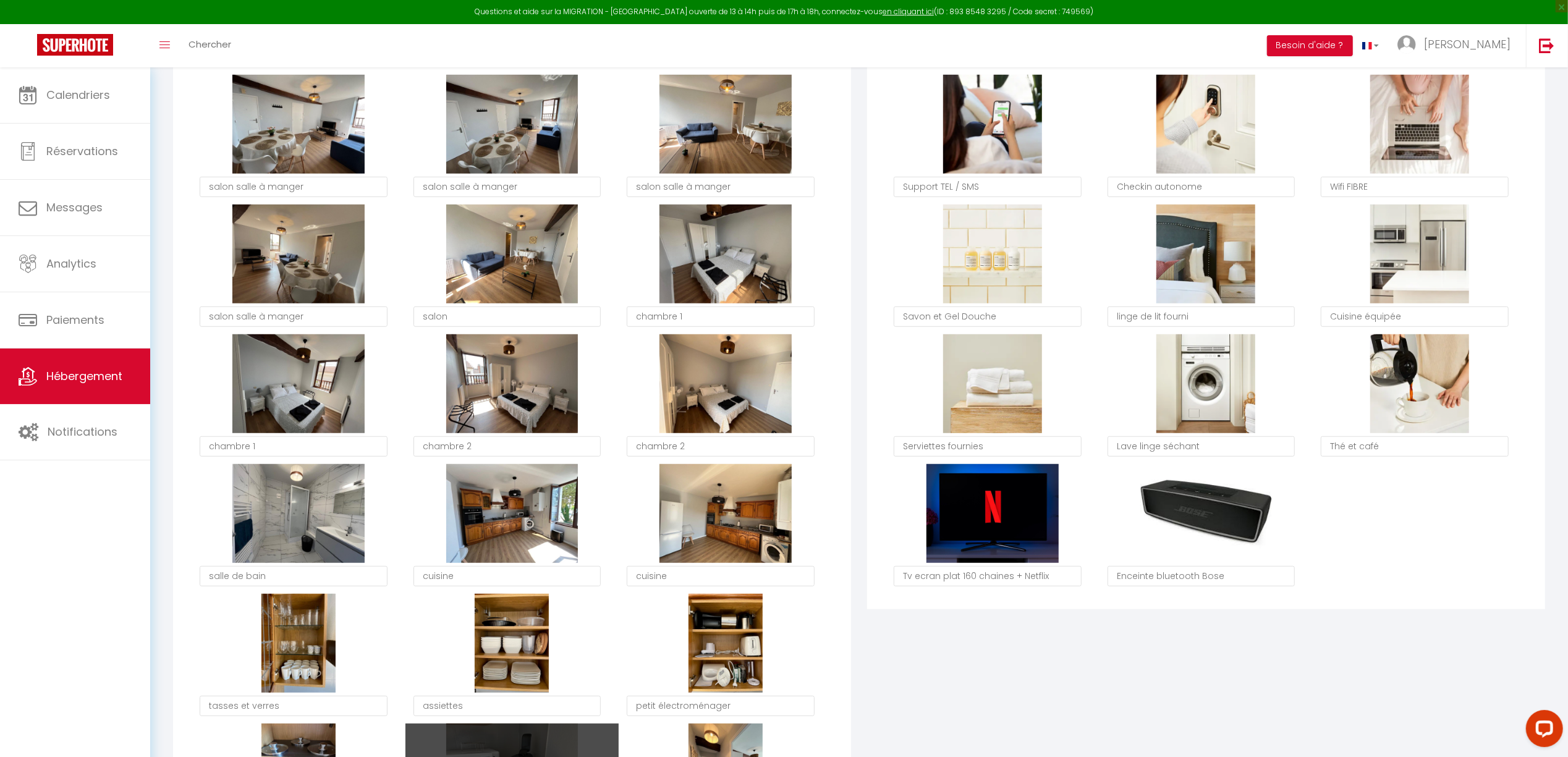
scroll to position [412, 0]
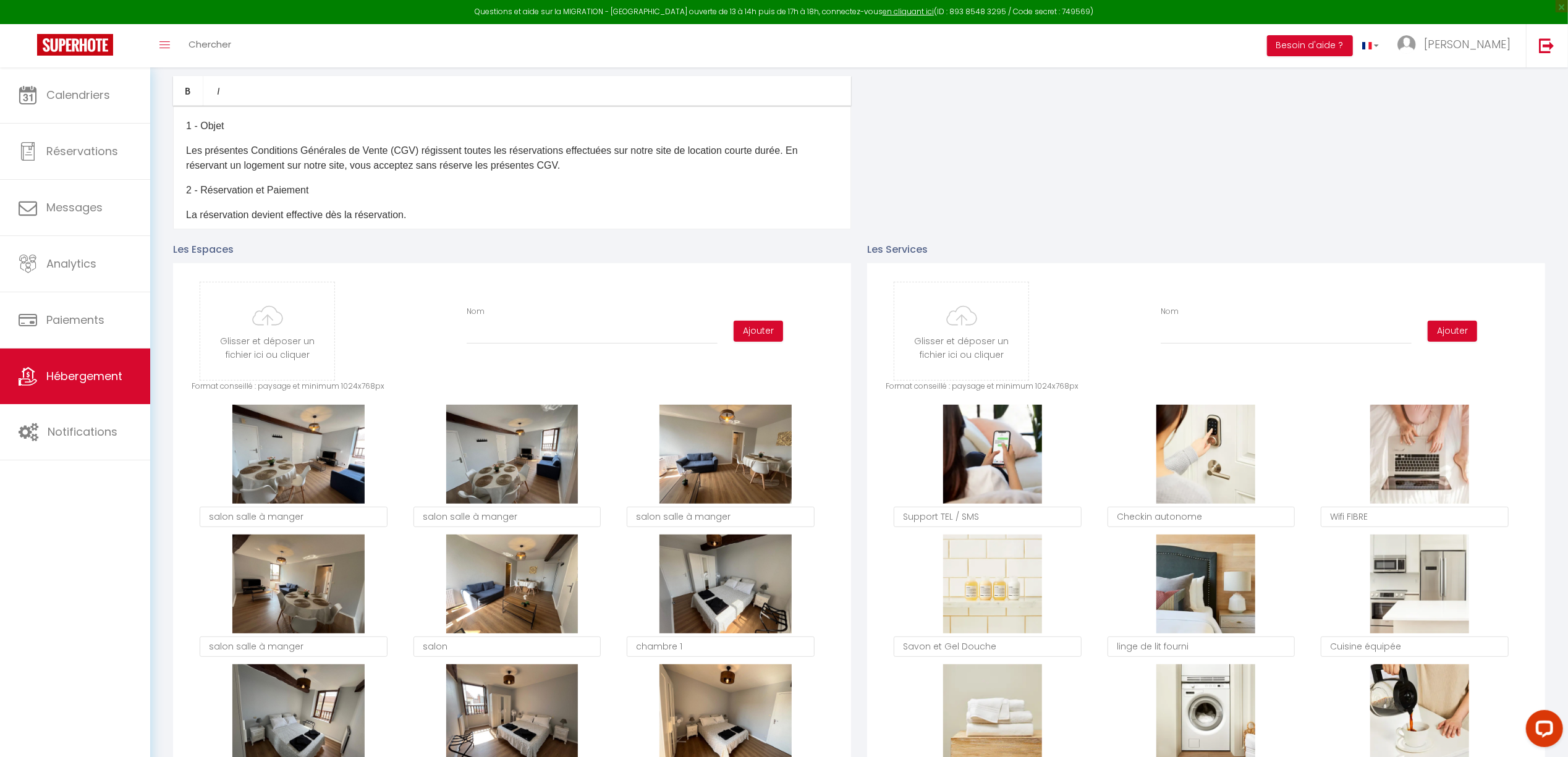
type input "C:\fakepath\couverture.png"
checkbox input "true"
checkbox input "false"
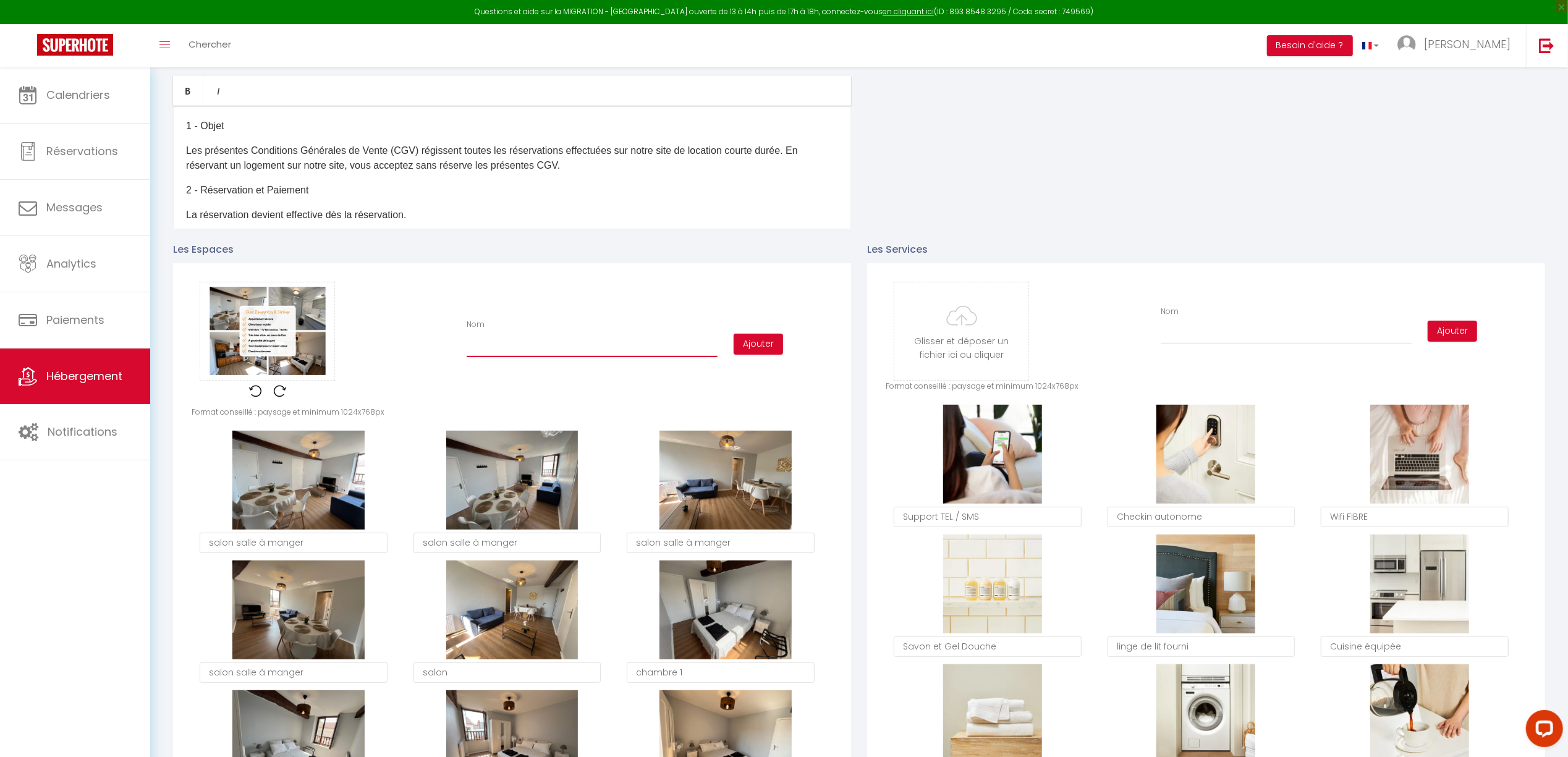
click at [649, 349] on input "Nom" at bounding box center [592, 346] width 251 height 22
type input "r"
checkbox input "true"
checkbox input "false"
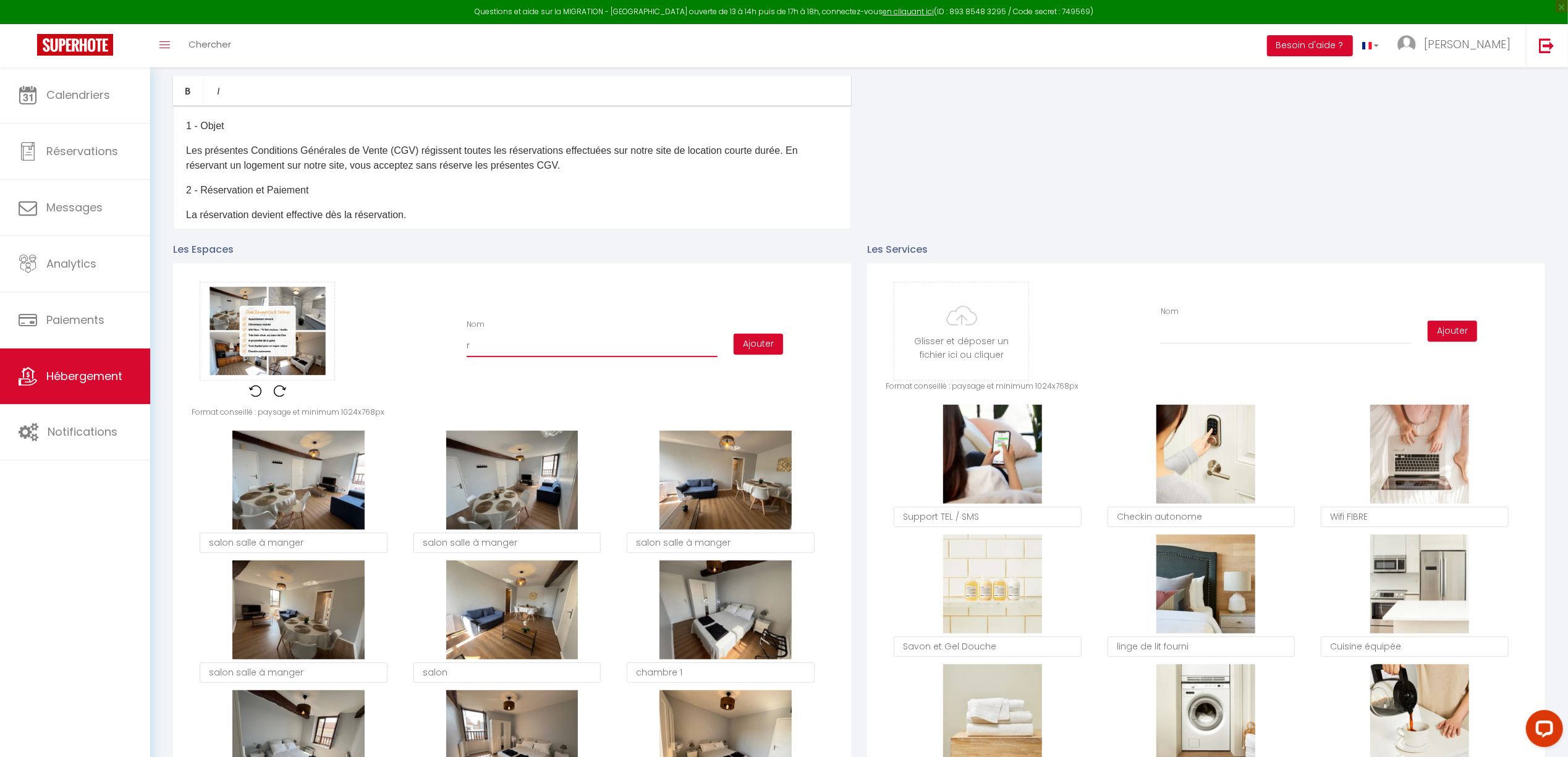
type input "re"
checkbox input "true"
checkbox input "false"
type input "rec"
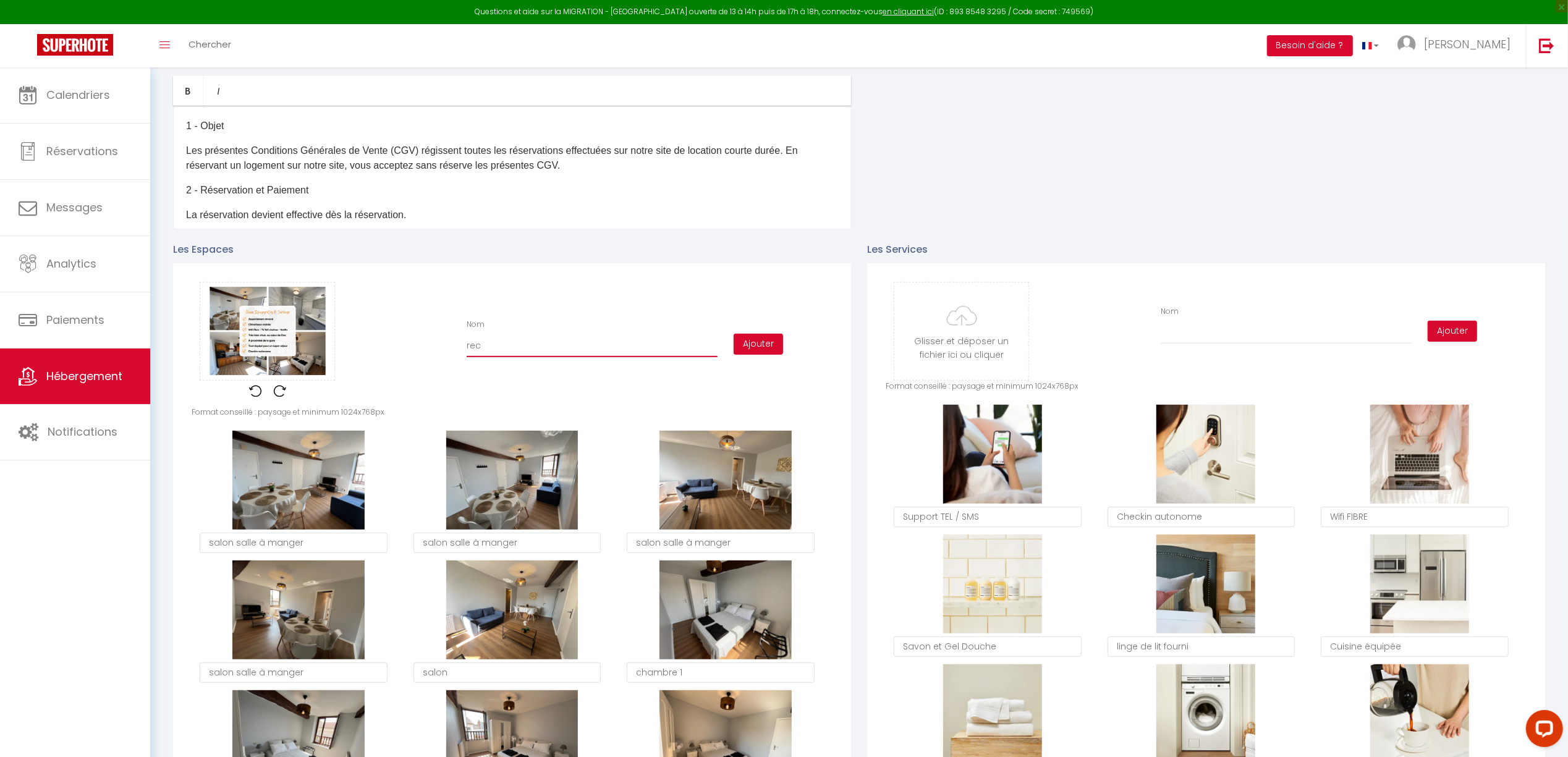
checkbox input "true"
checkbox input "false"
type input "reca"
checkbox input "true"
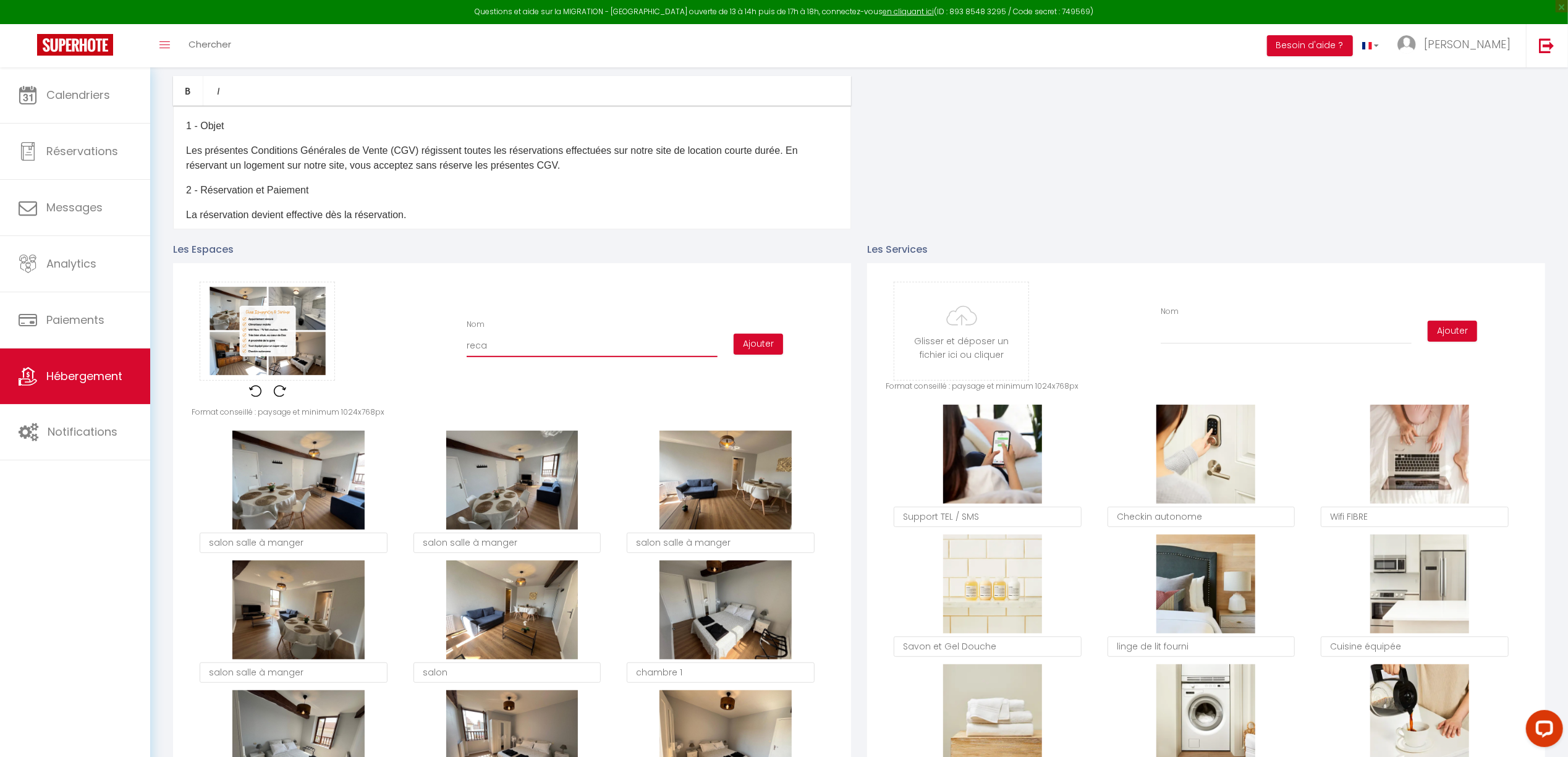
checkbox input "false"
type input "recap"
checkbox input "true"
checkbox input "false"
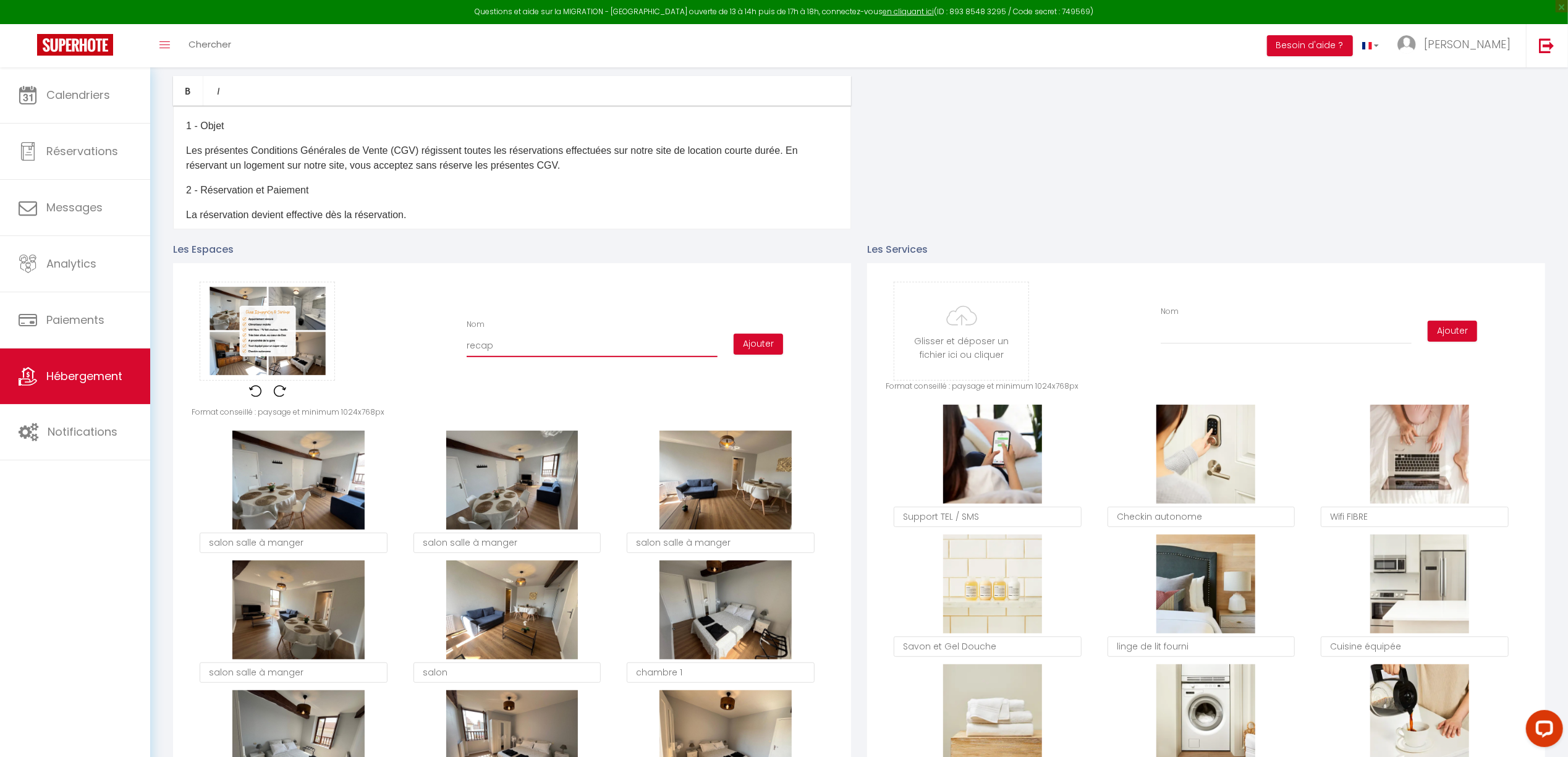
checkbox input "false"
type input "recapi"
checkbox input "true"
checkbox input "false"
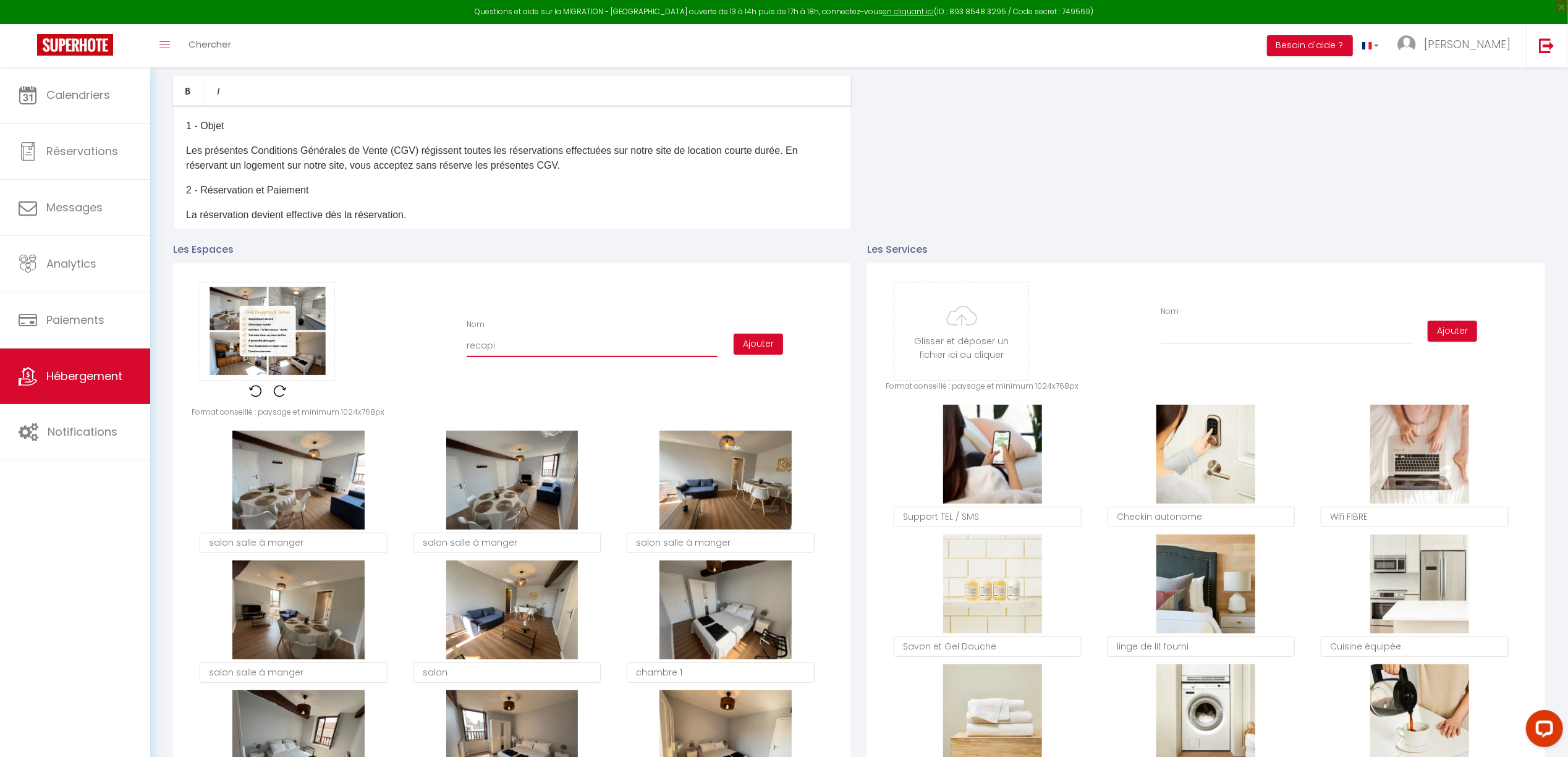
type input "recapit"
checkbox input "true"
checkbox input "false"
type input "recapitu"
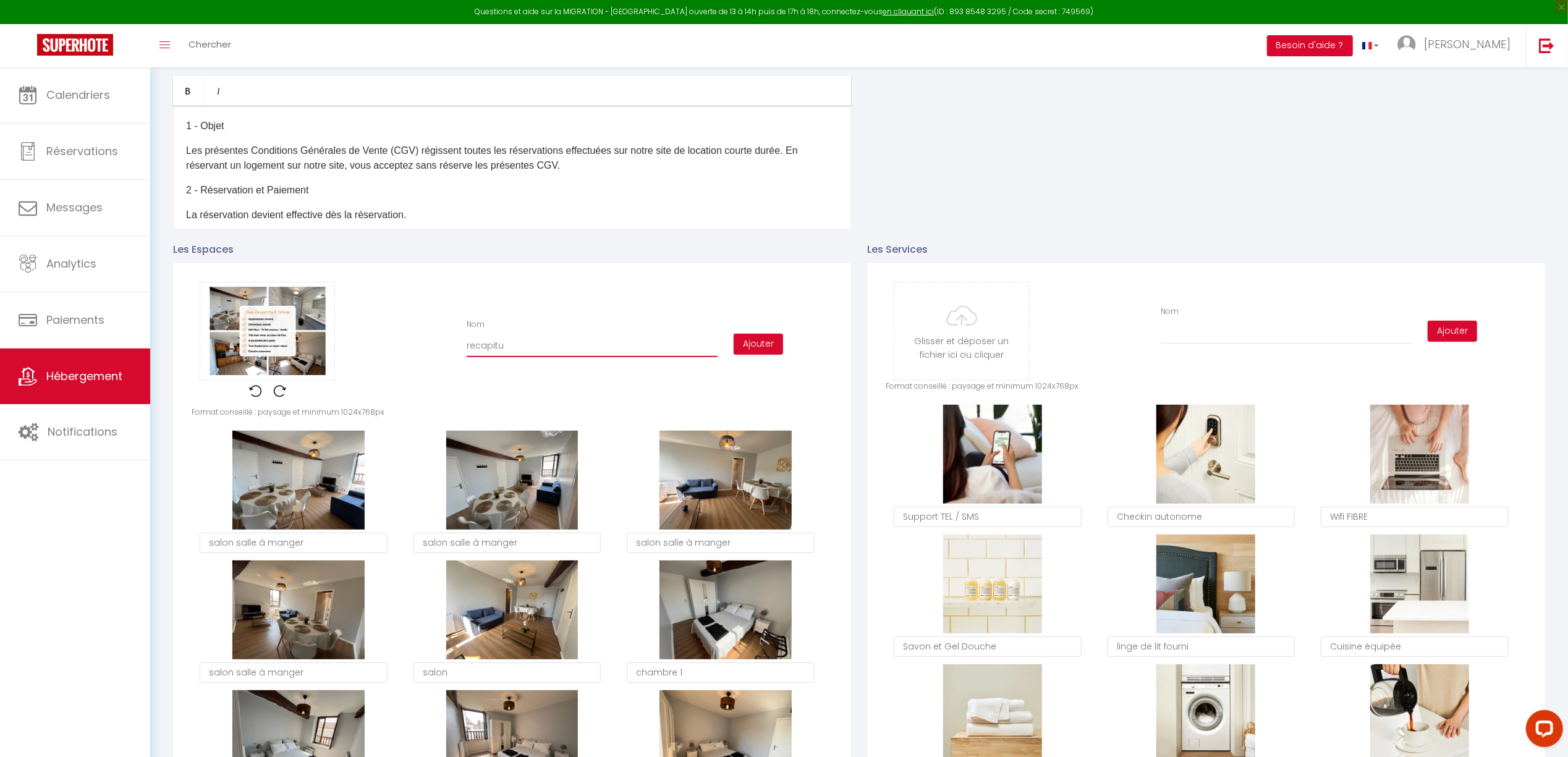
checkbox input "true"
checkbox input "false"
type input "recapitul"
checkbox input "true"
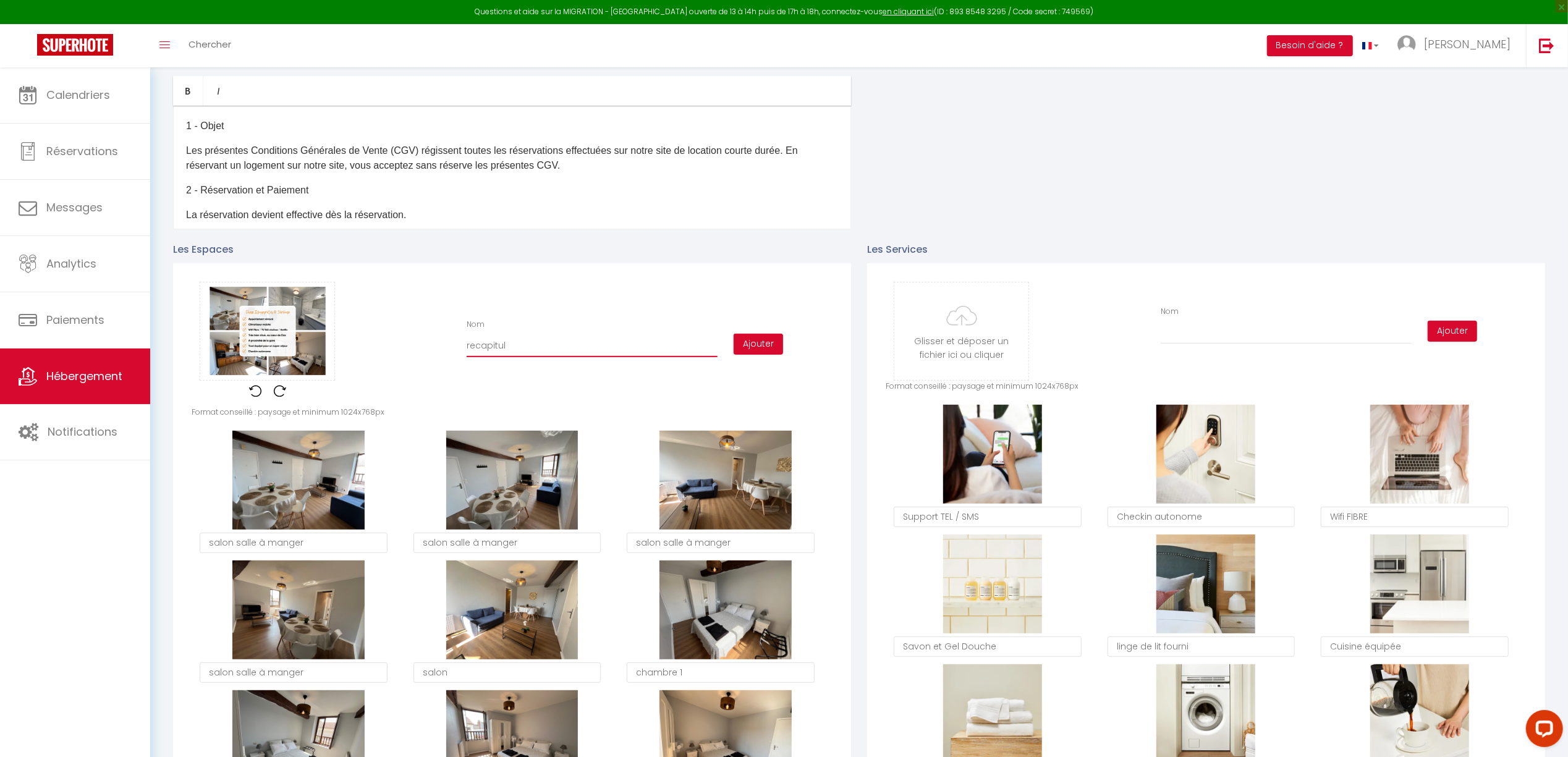
checkbox input "false"
type input "recapitula"
checkbox input "true"
checkbox input "false"
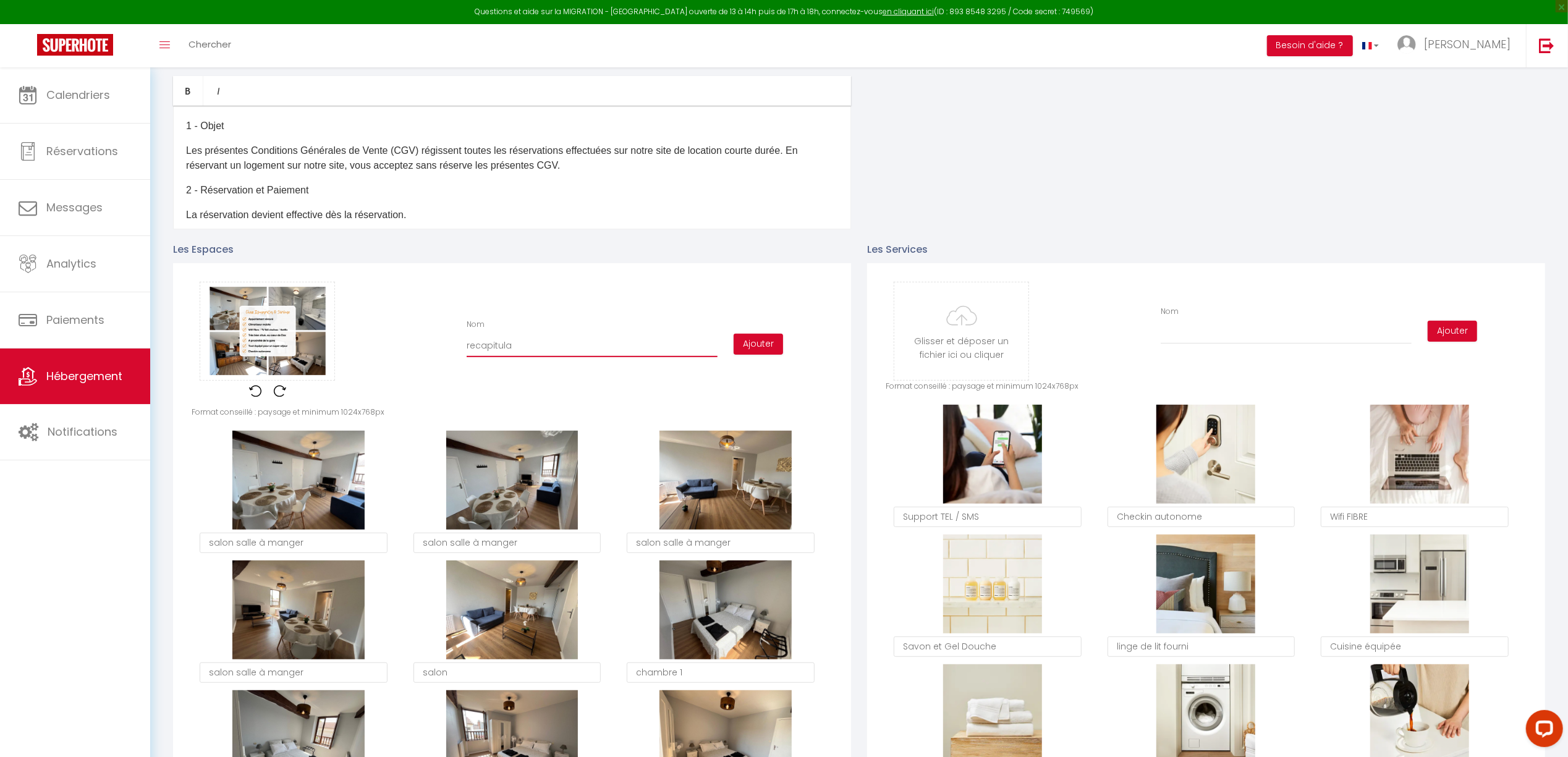
checkbox input "false"
type input "recapitulat"
checkbox input "true"
checkbox input "false"
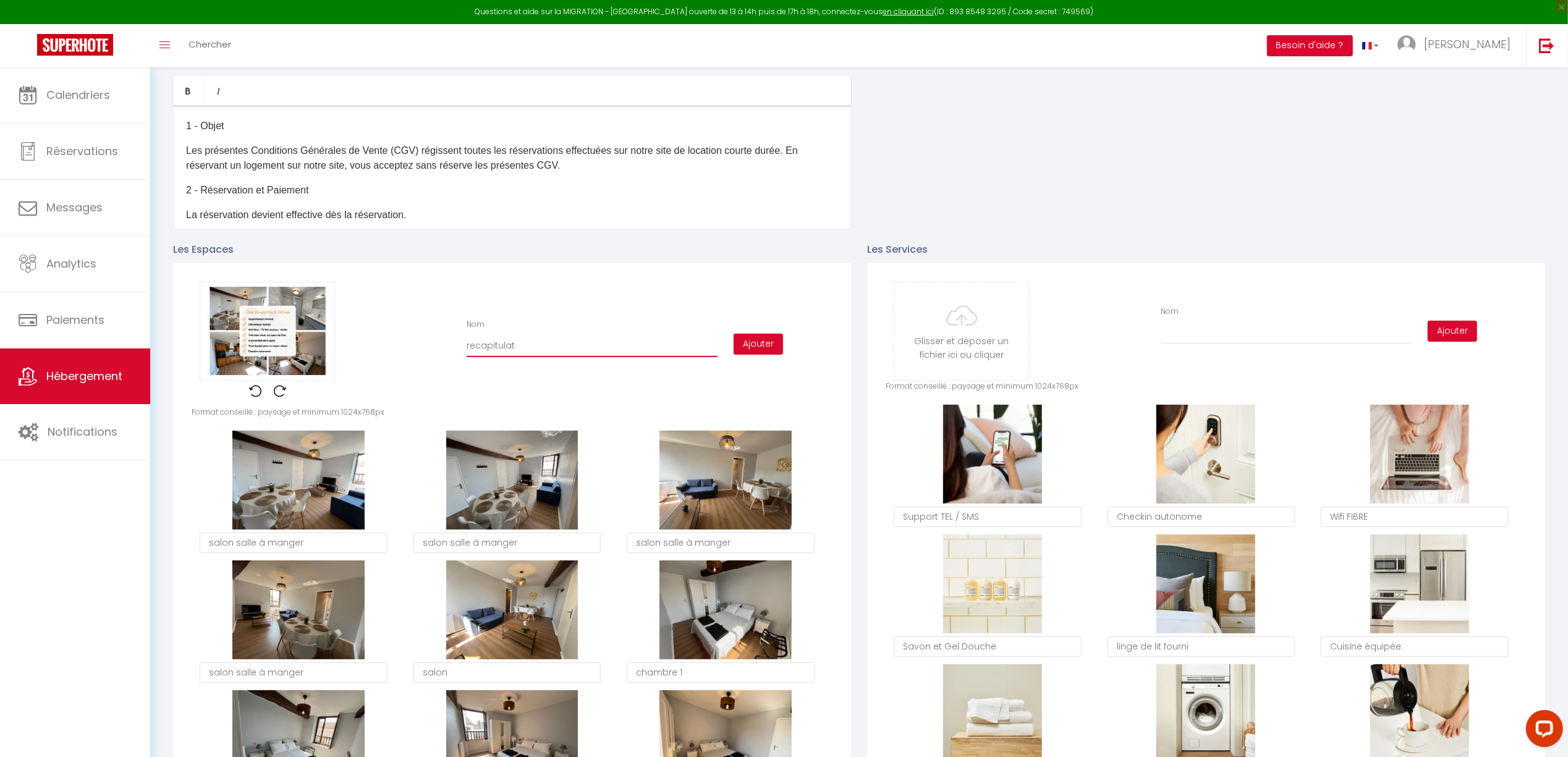
type input "recapitulati"
checkbox input "true"
checkbox input "false"
type input "recapitulatif"
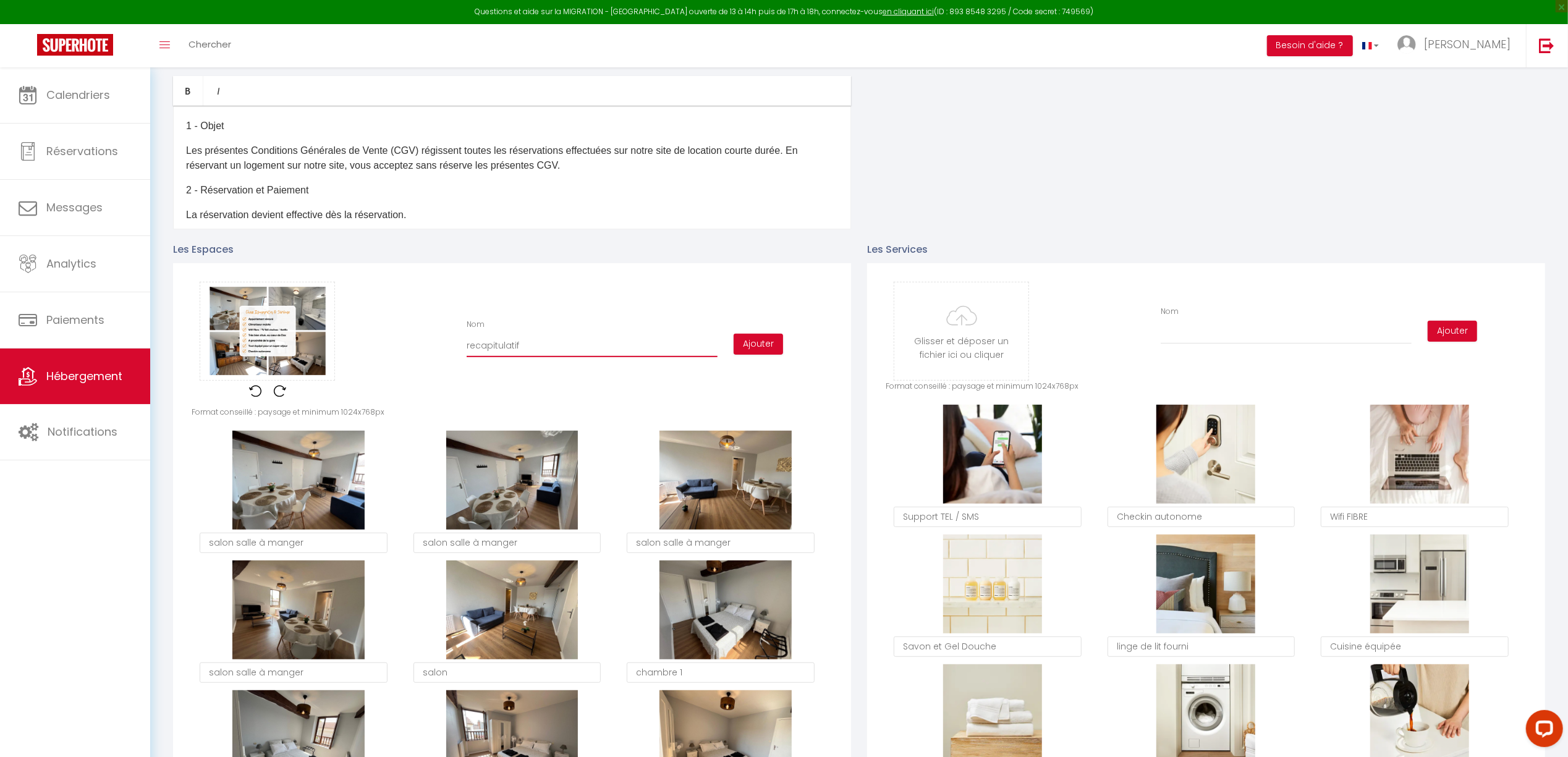
checkbox input "true"
checkbox input "false"
type input "S"
checkbox input "true"
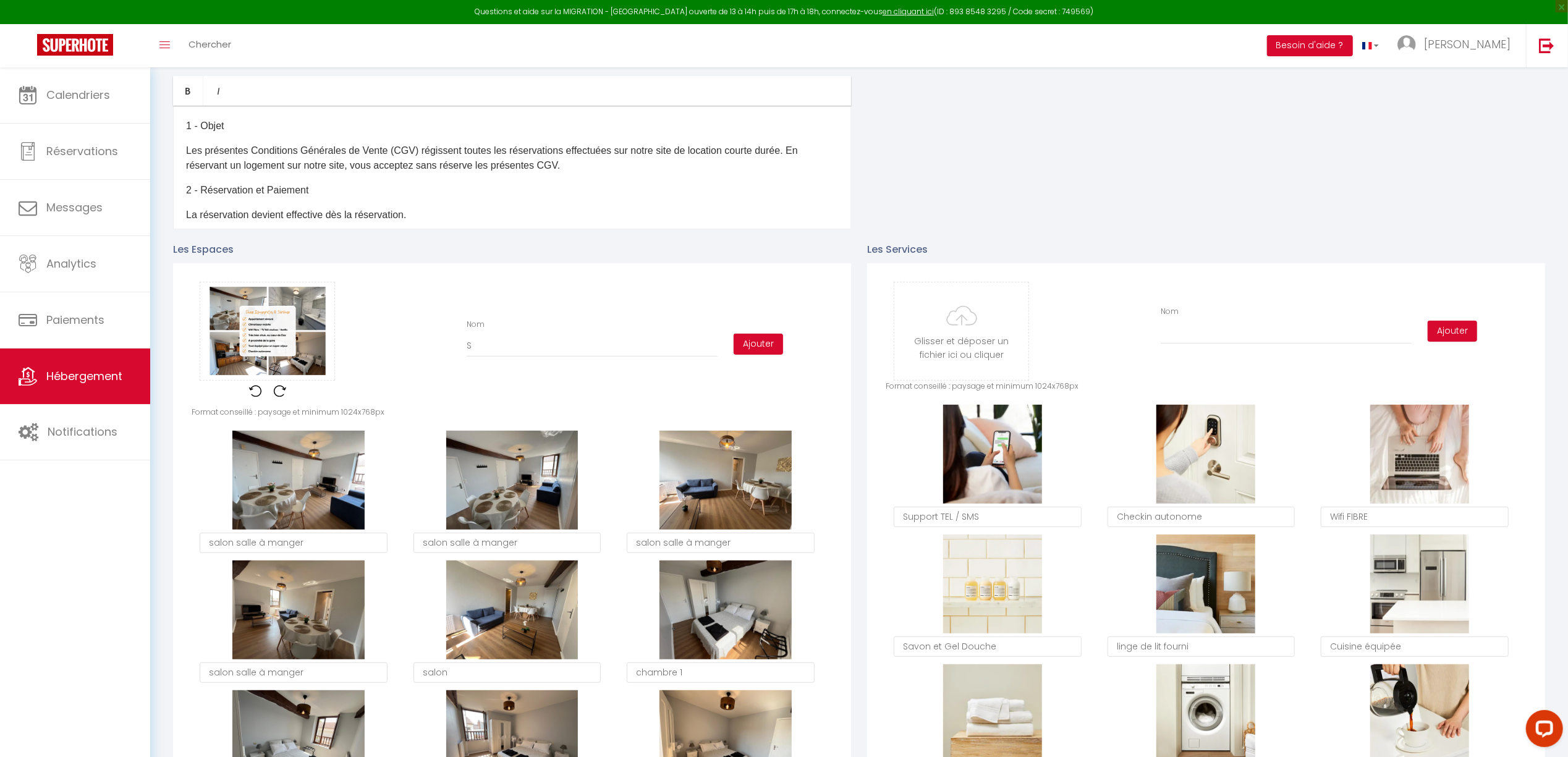
checkbox input "false"
type input "Sy"
checkbox input "true"
checkbox input "false"
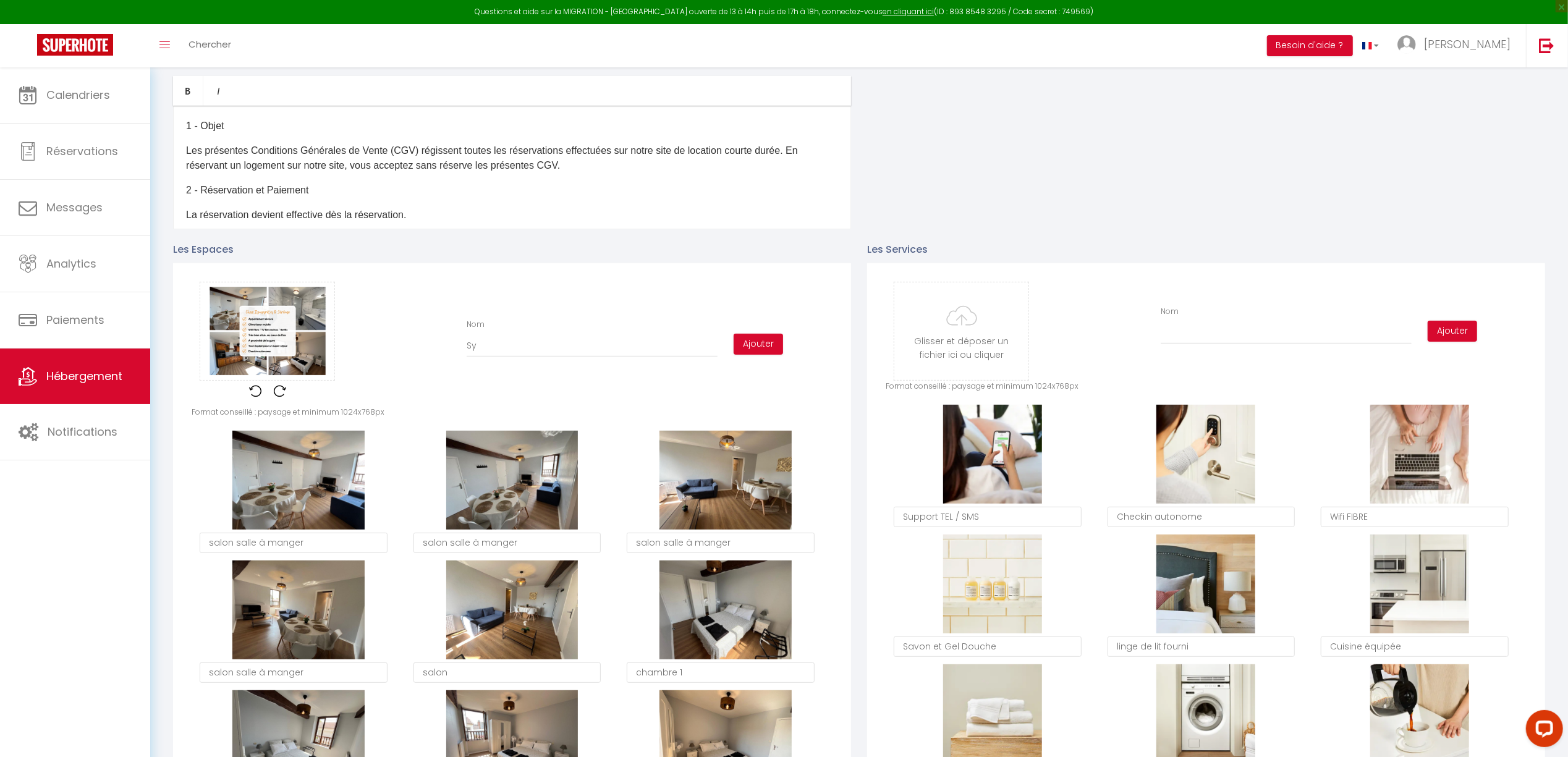
checkbox input "false"
type input "Syn"
checkbox input "true"
checkbox input "false"
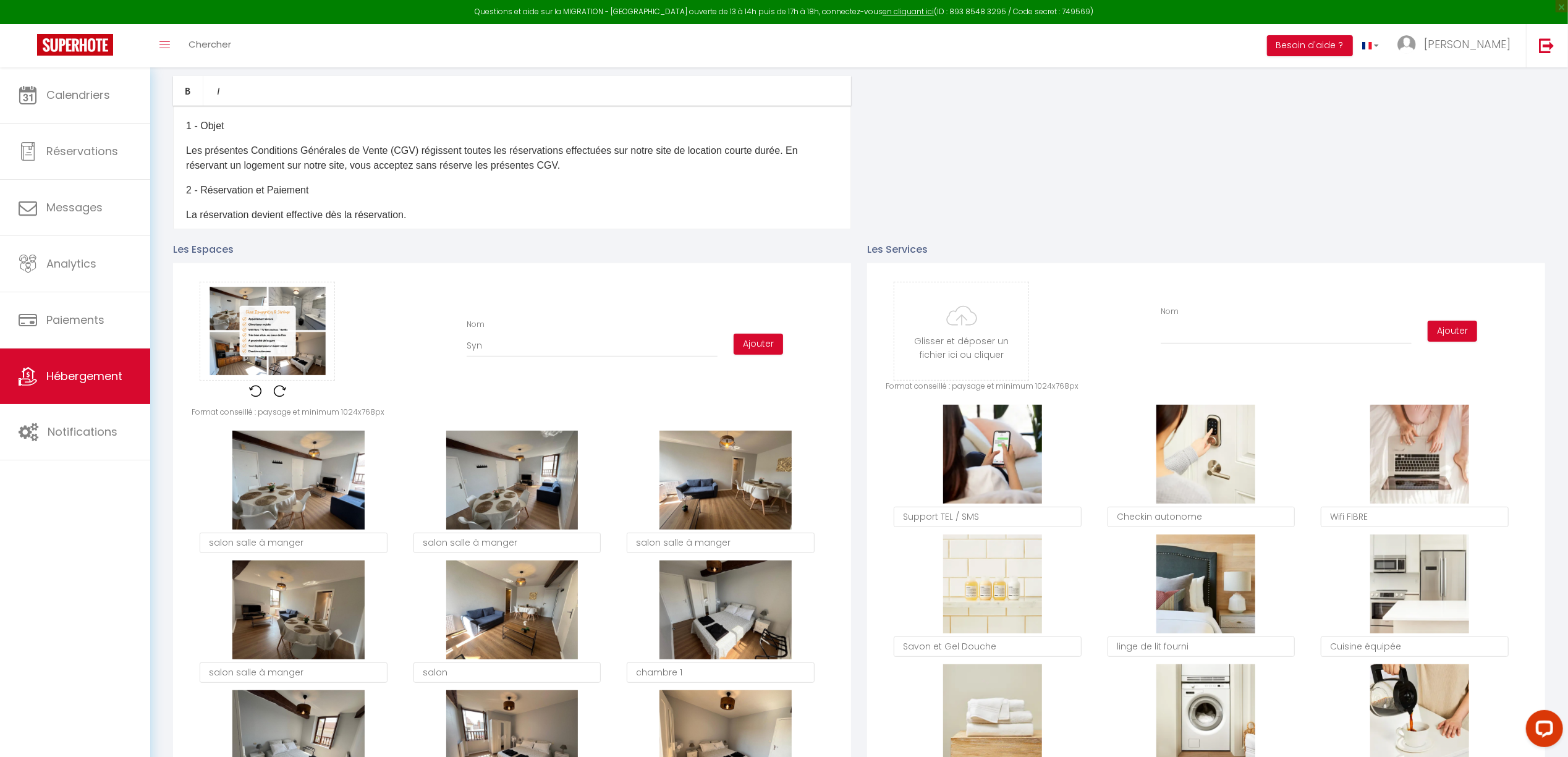
type input "Synh"
checkbox input "true"
checkbox input "false"
type input "Synhè"
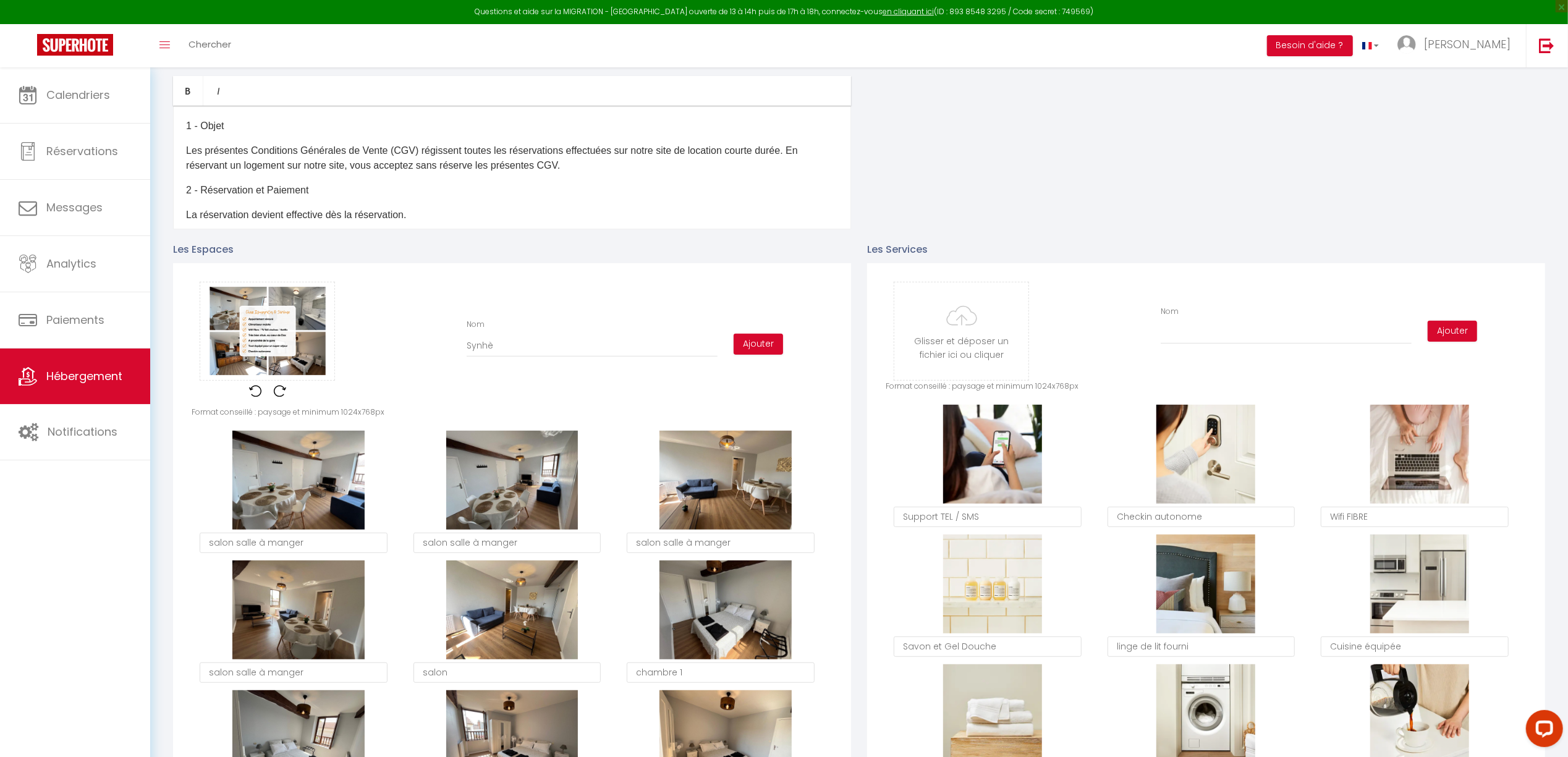
checkbox input "true"
checkbox input "false"
type input "Synhès"
checkbox input "true"
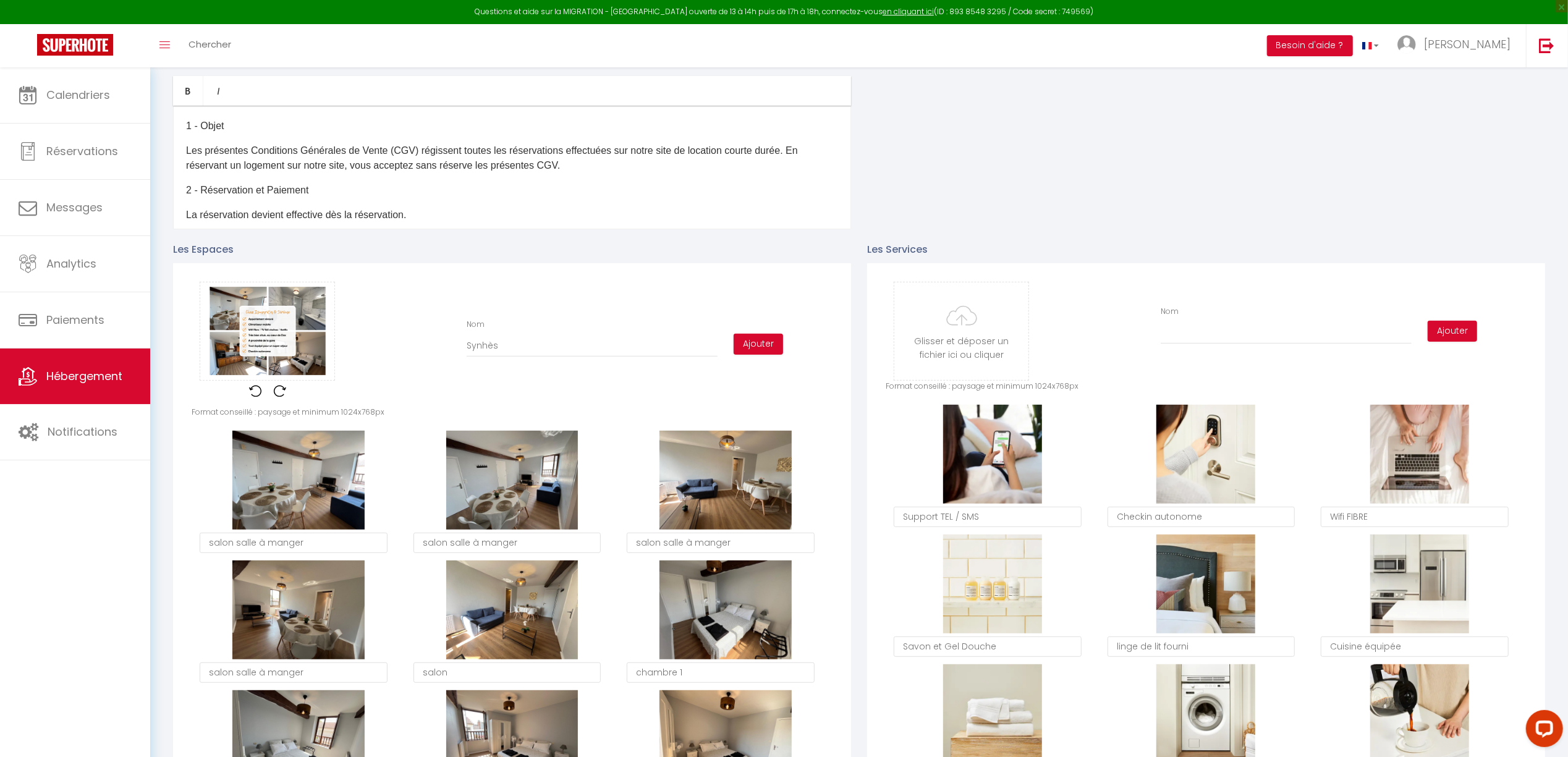
checkbox input "false"
type input "Synhèse"
checkbox input "true"
checkbox input "false"
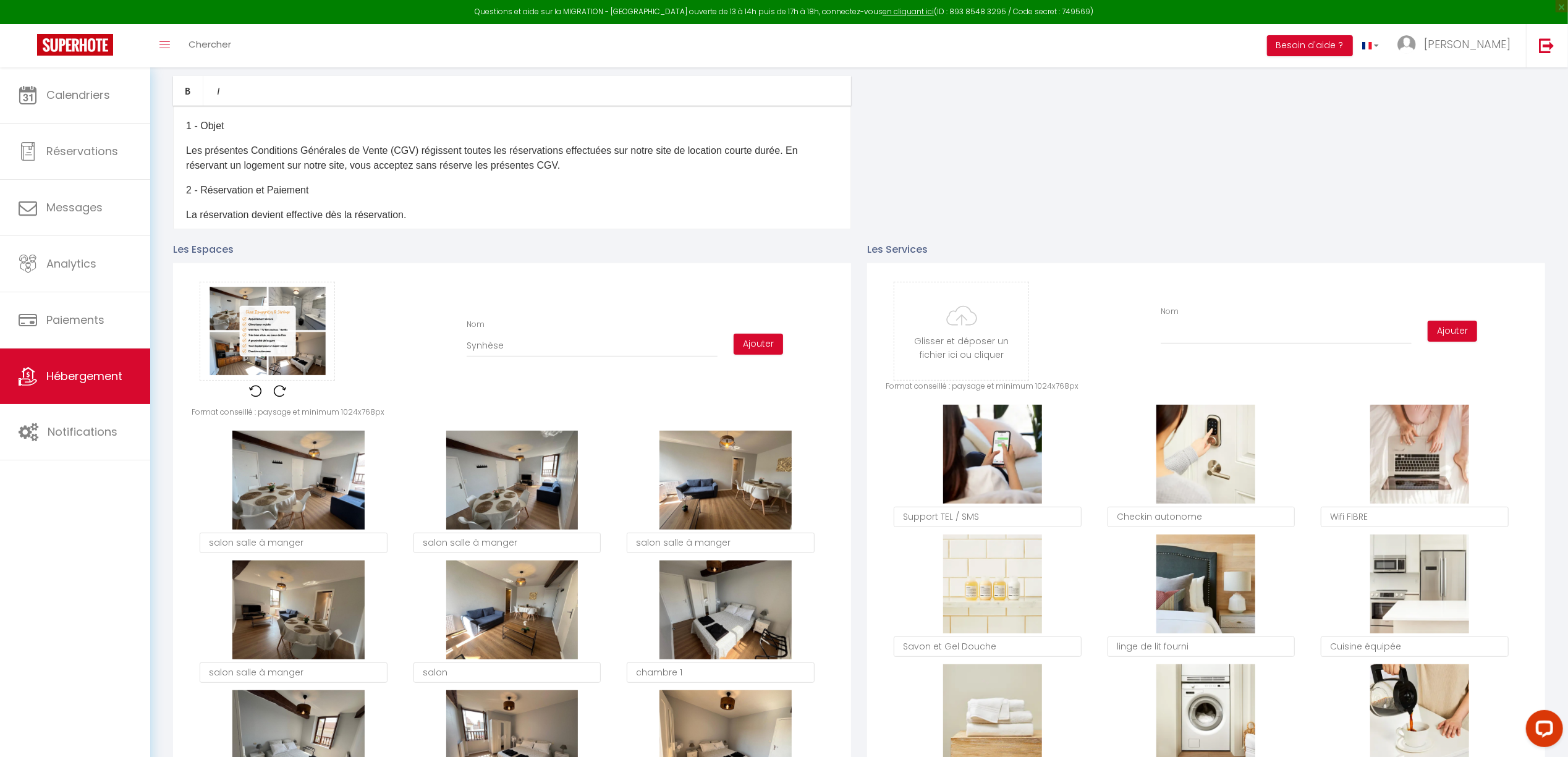
checkbox input "false"
type input "Synhèse"
click at [752, 342] on button "Ajouter" at bounding box center [759, 344] width 49 height 21
checkbox input "true"
checkbox input "false"
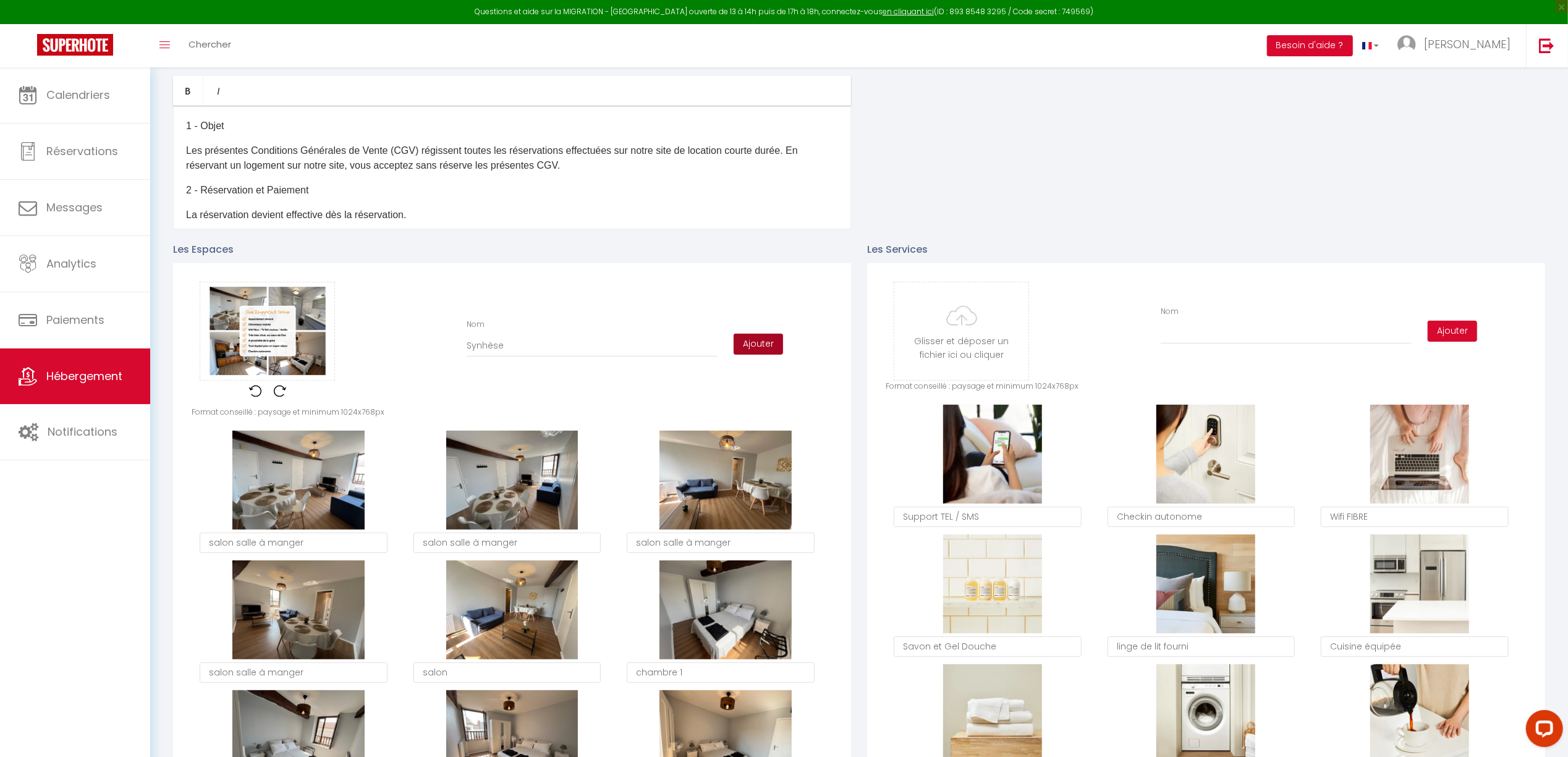
checkbox input "false"
checkbox input "true"
checkbox input "false"
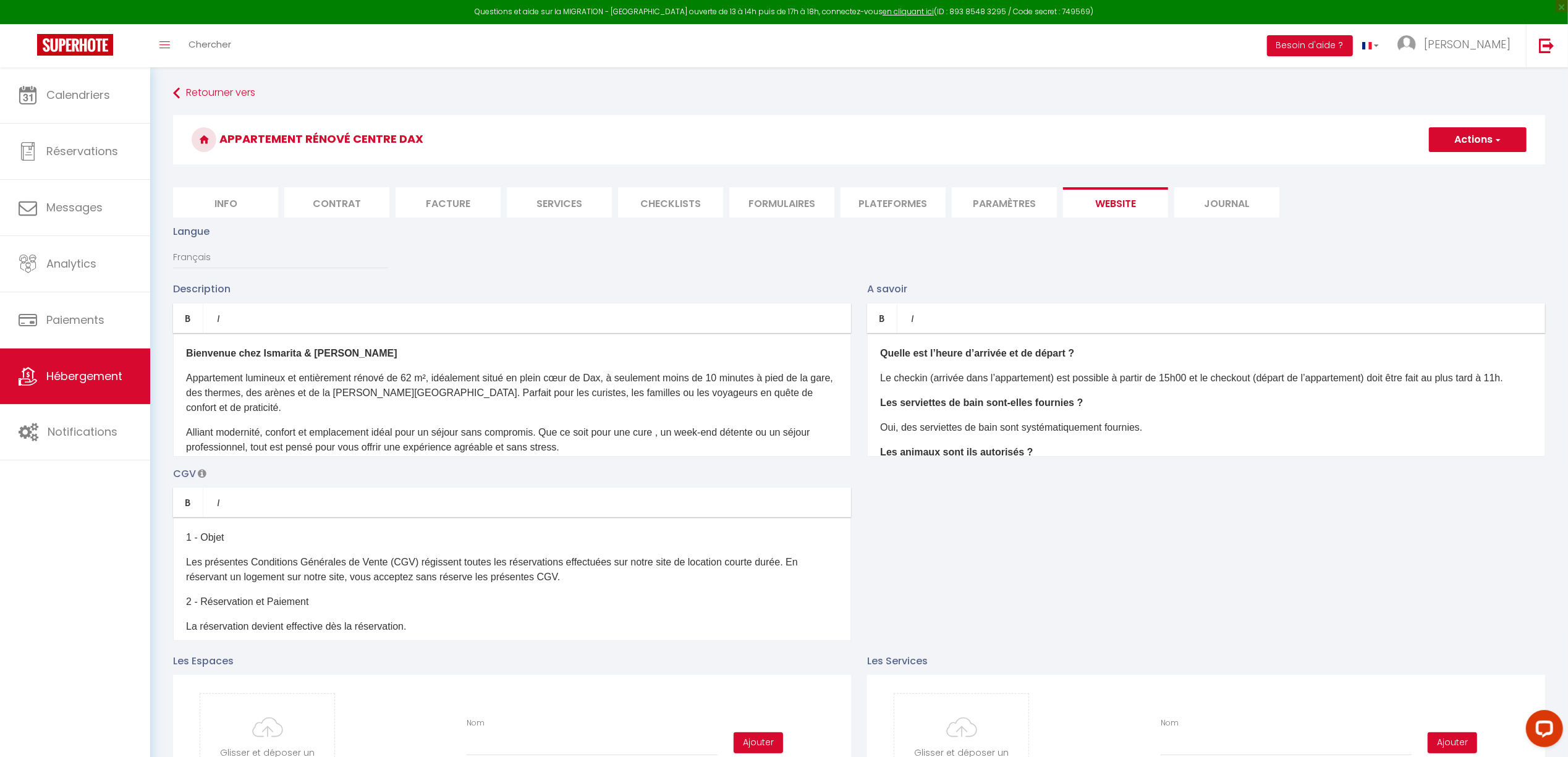
click at [1503, 134] on button "Actions" at bounding box center [1477, 140] width 98 height 25
click at [1487, 167] on link "Enregistrer" at bounding box center [1477, 167] width 98 height 16
click at [1462, 146] on button "Actions" at bounding box center [1477, 140] width 98 height 25
click at [1464, 164] on input "Enregistrer" at bounding box center [1464, 167] width 46 height 12
checkbox input "true"
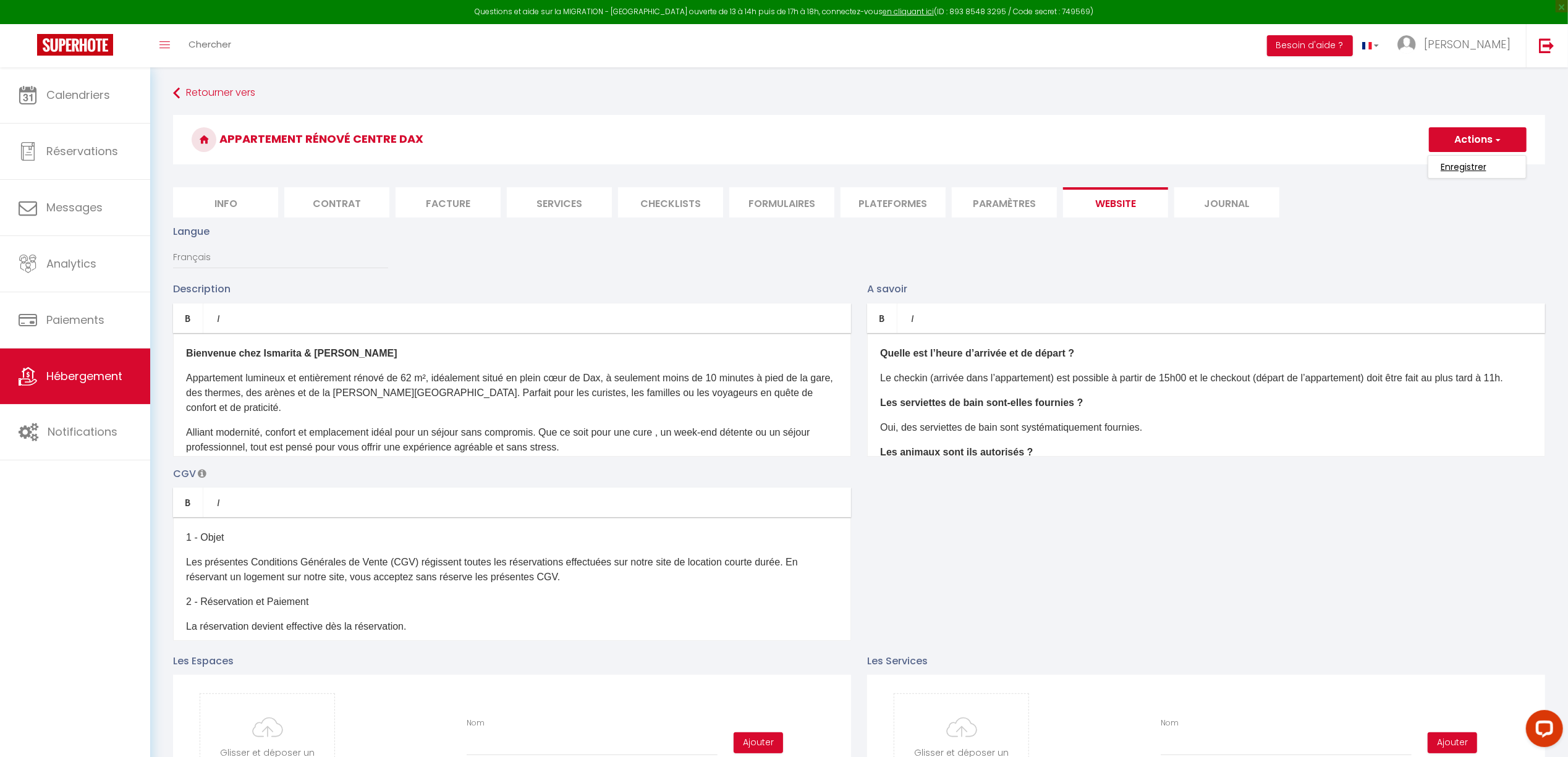
checkbox input "false"
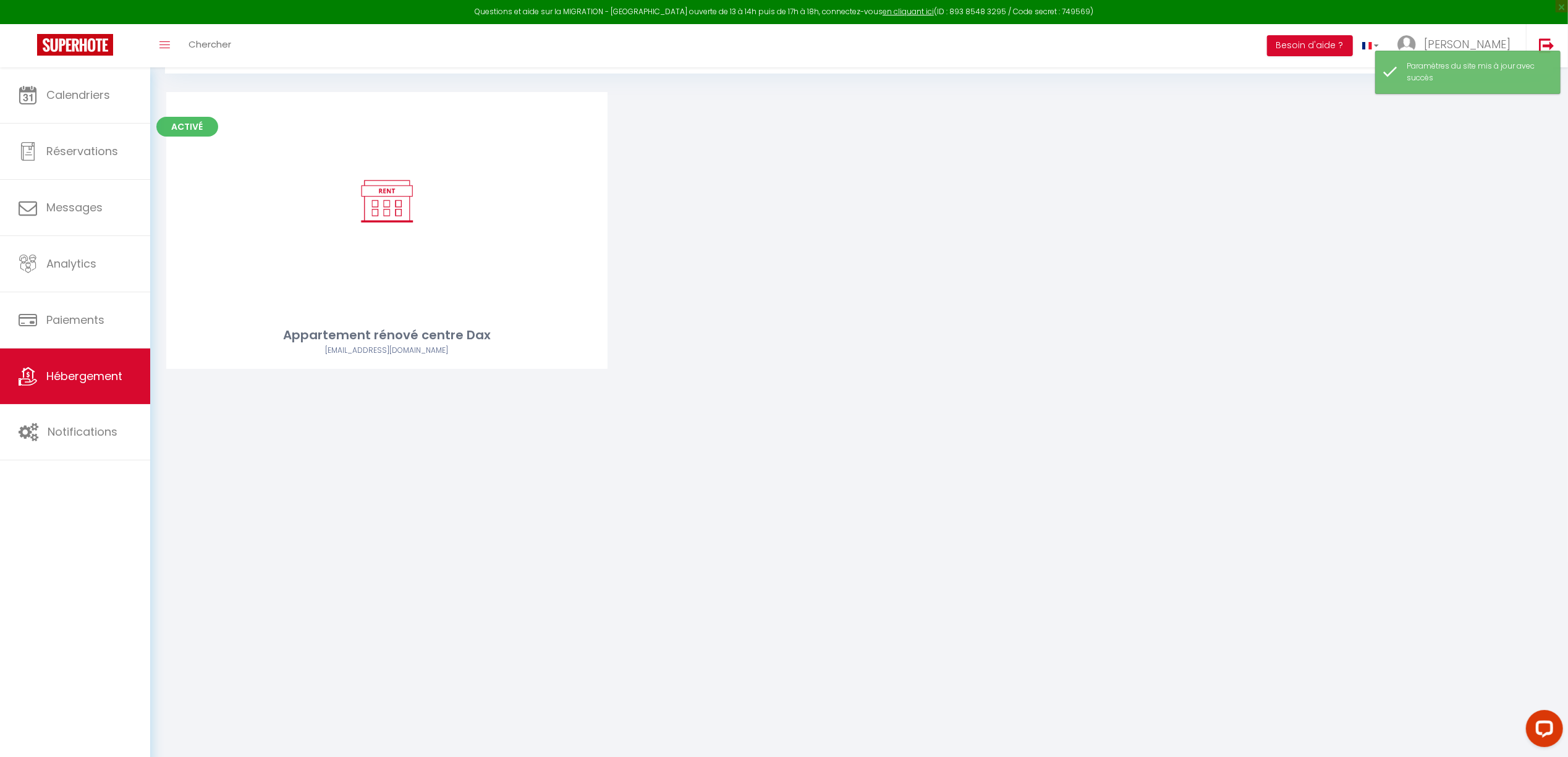
scroll to position [67, 0]
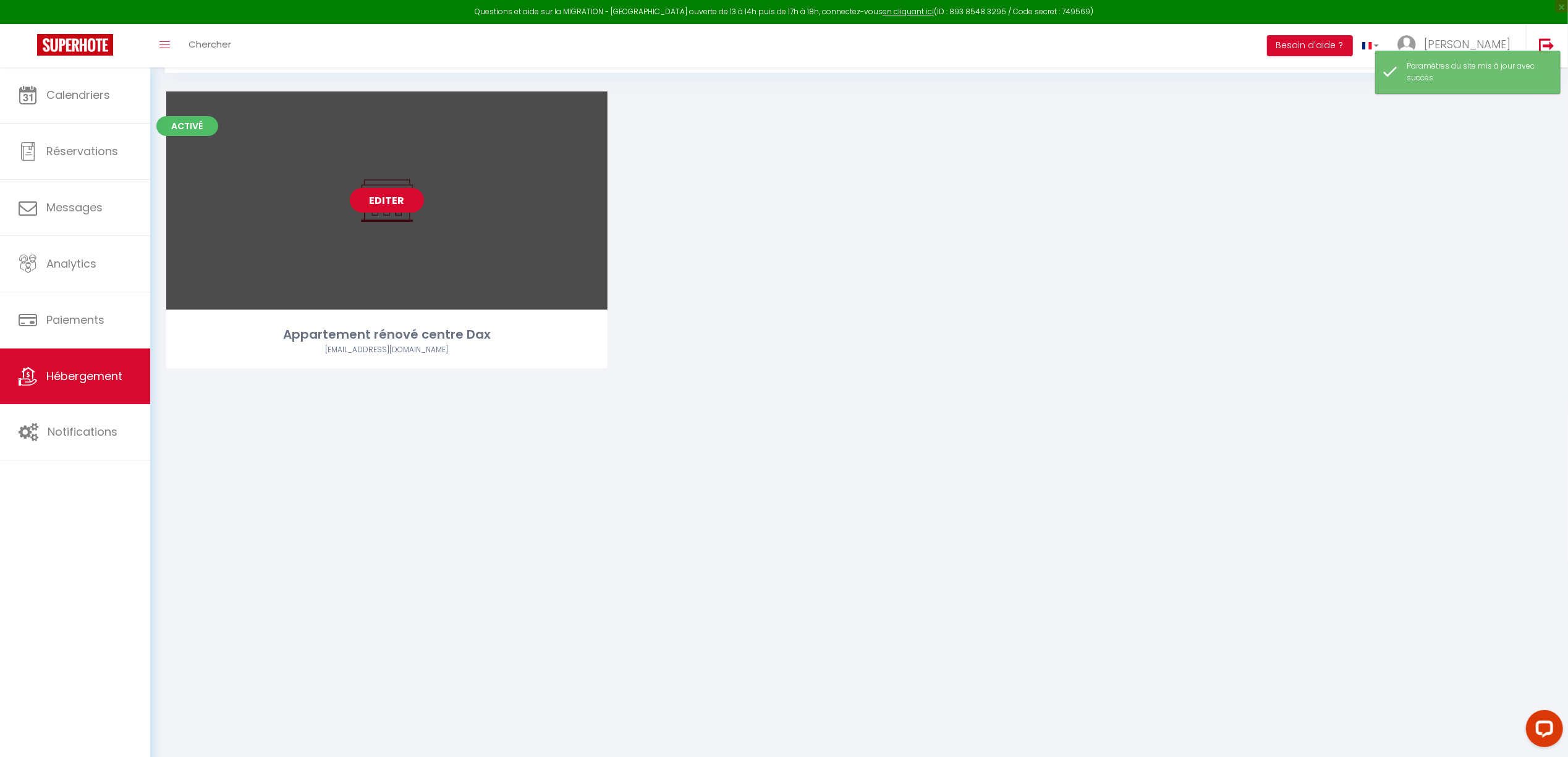
click at [379, 194] on link "Editer" at bounding box center [387, 200] width 74 height 25
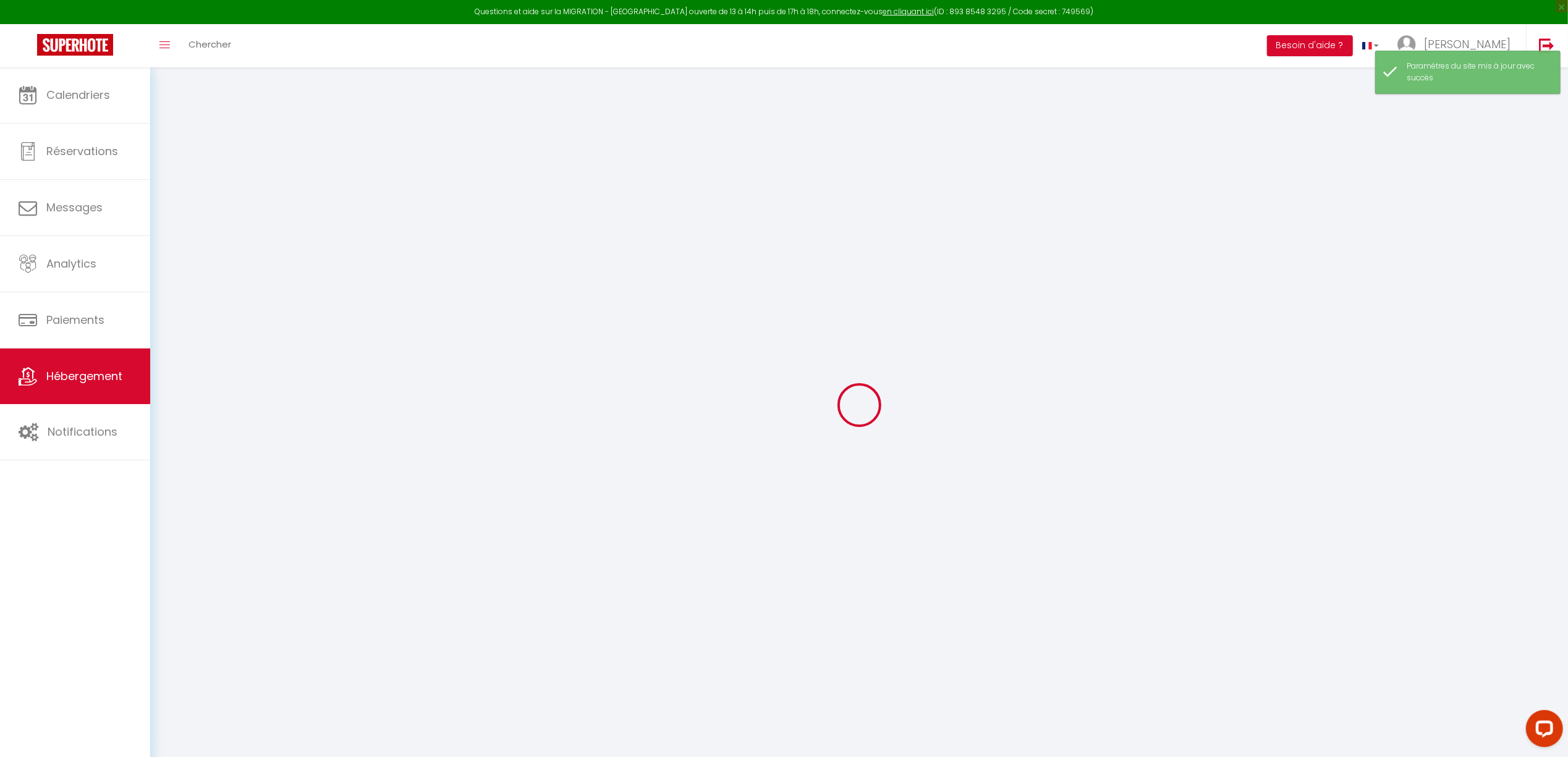
select select
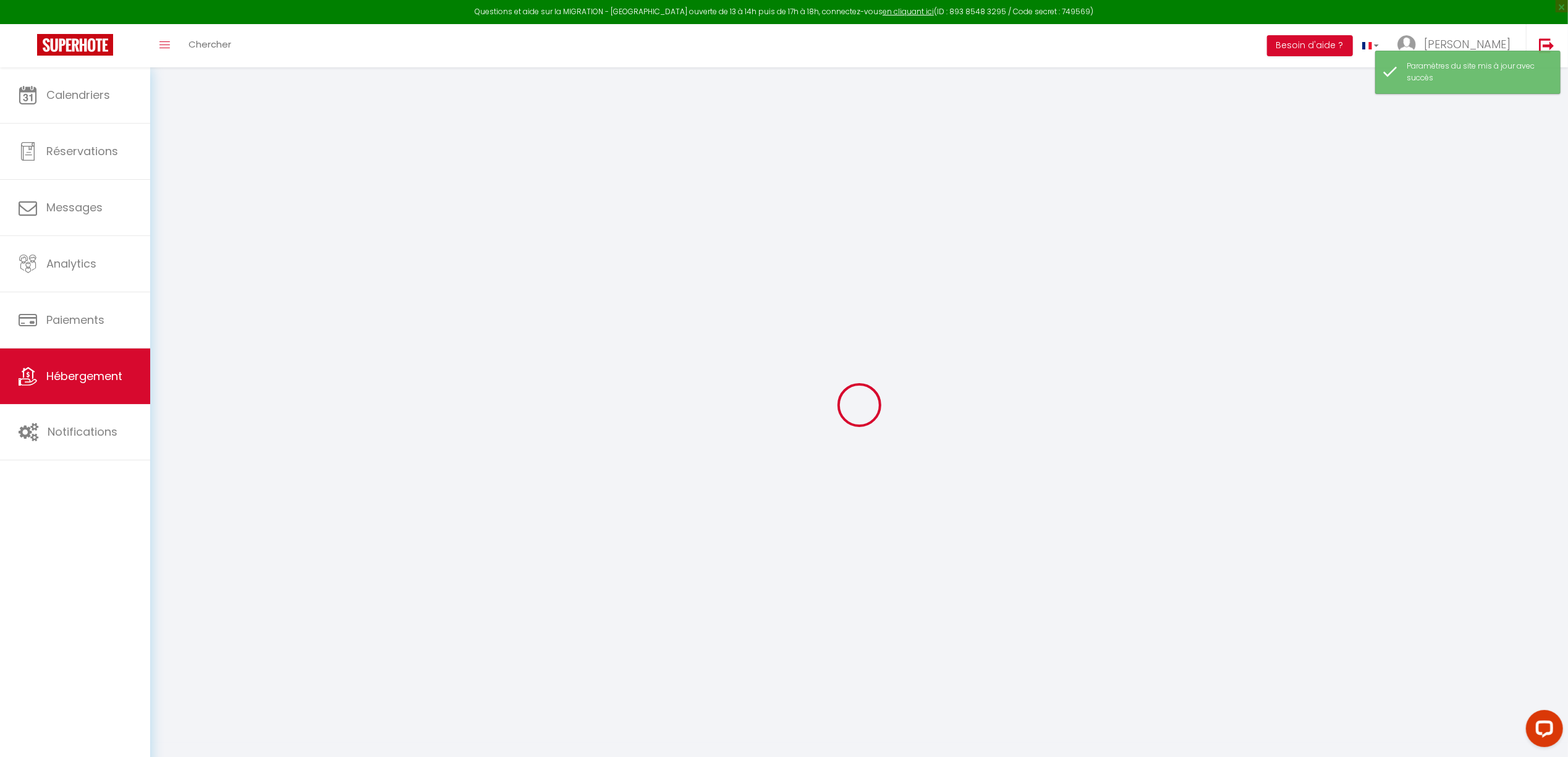
select select
checkbox input "false"
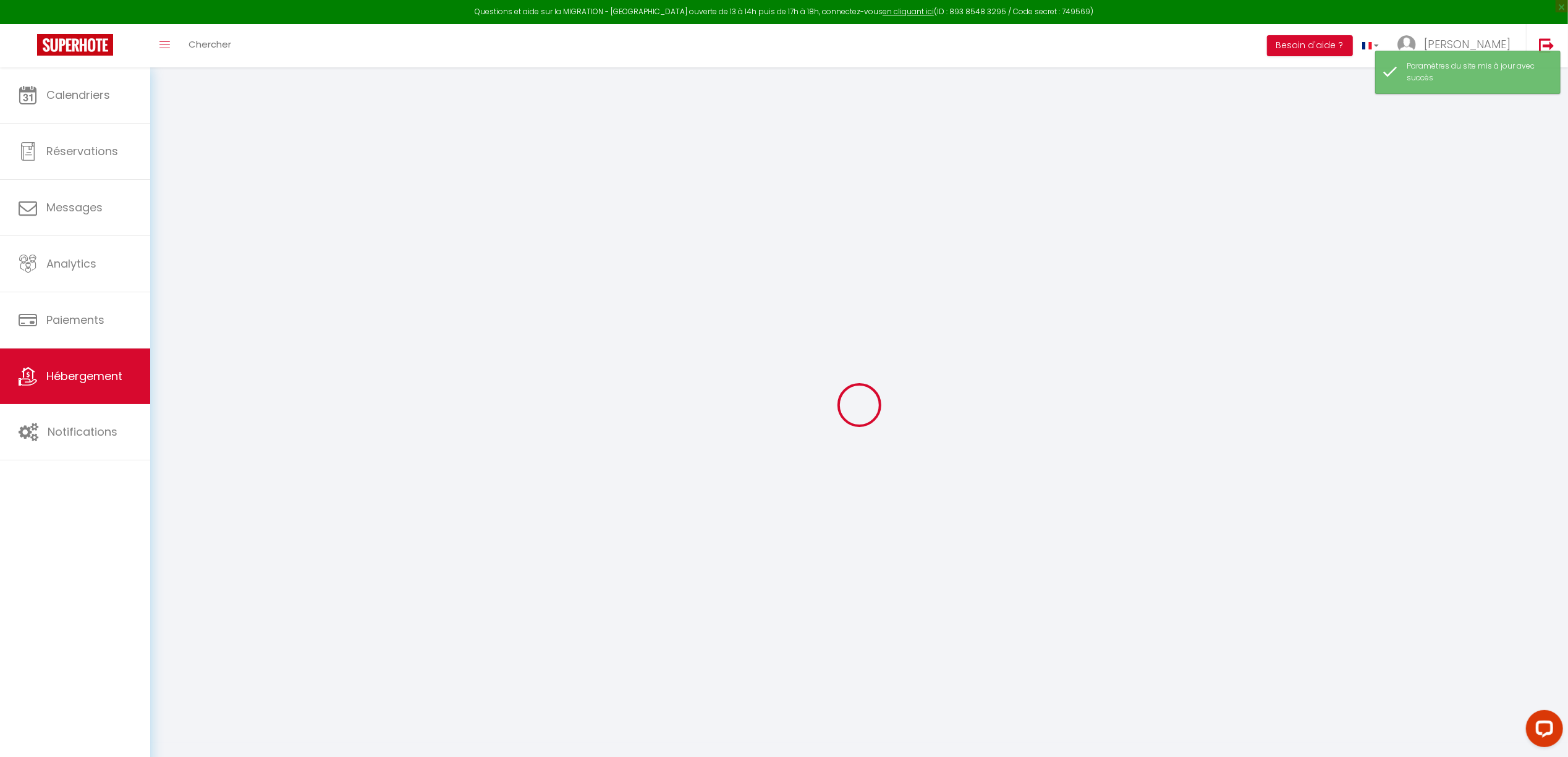
select select
type input "Appartement rénové centre Dax"
type input "[PERSON_NAME]"
type input "lavigne"
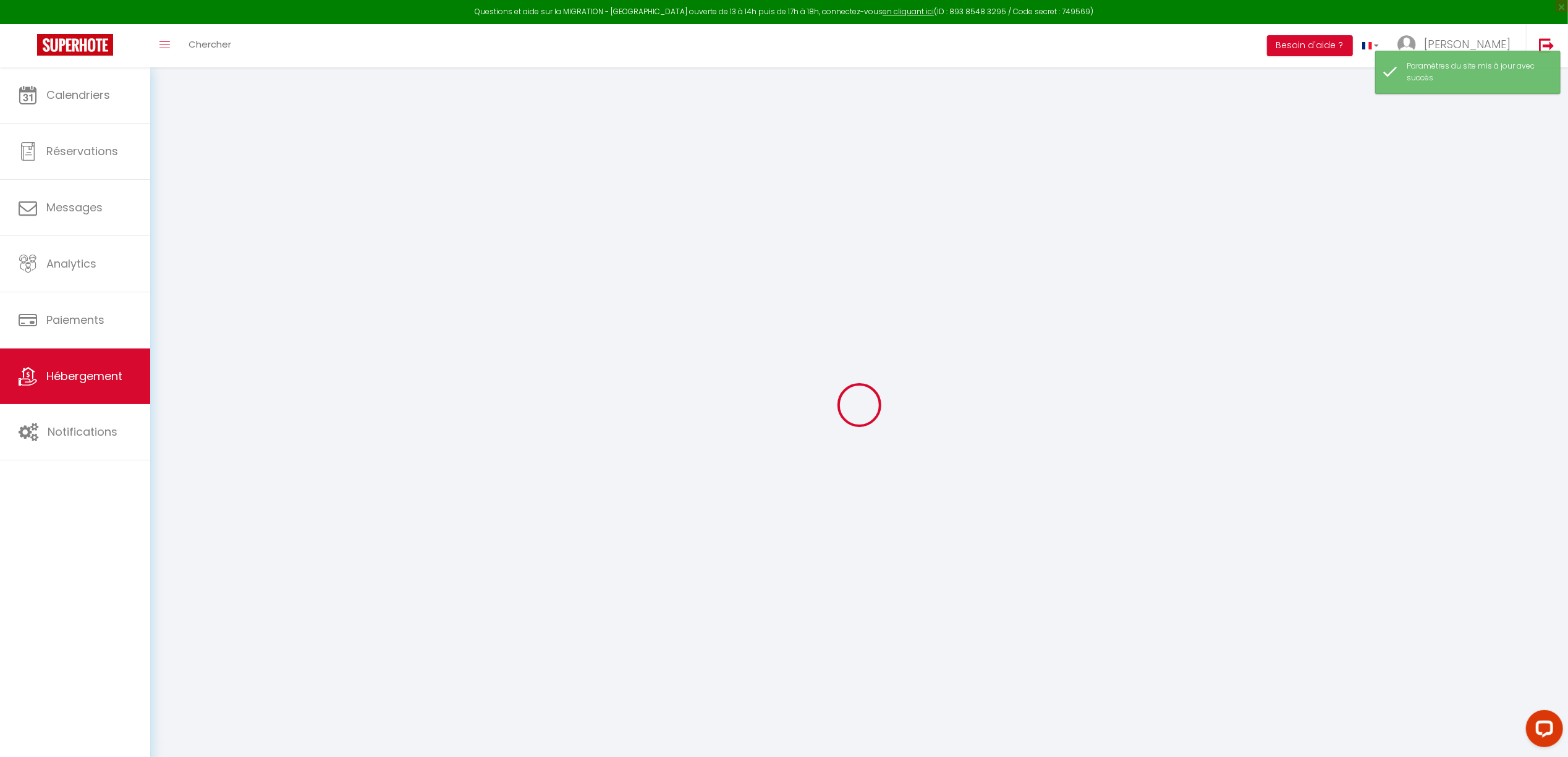
type input "[STREET_ADDRESS][PERSON_NAME]"
type input "64100"
type input "bayonne"
select select "6"
select select "2"
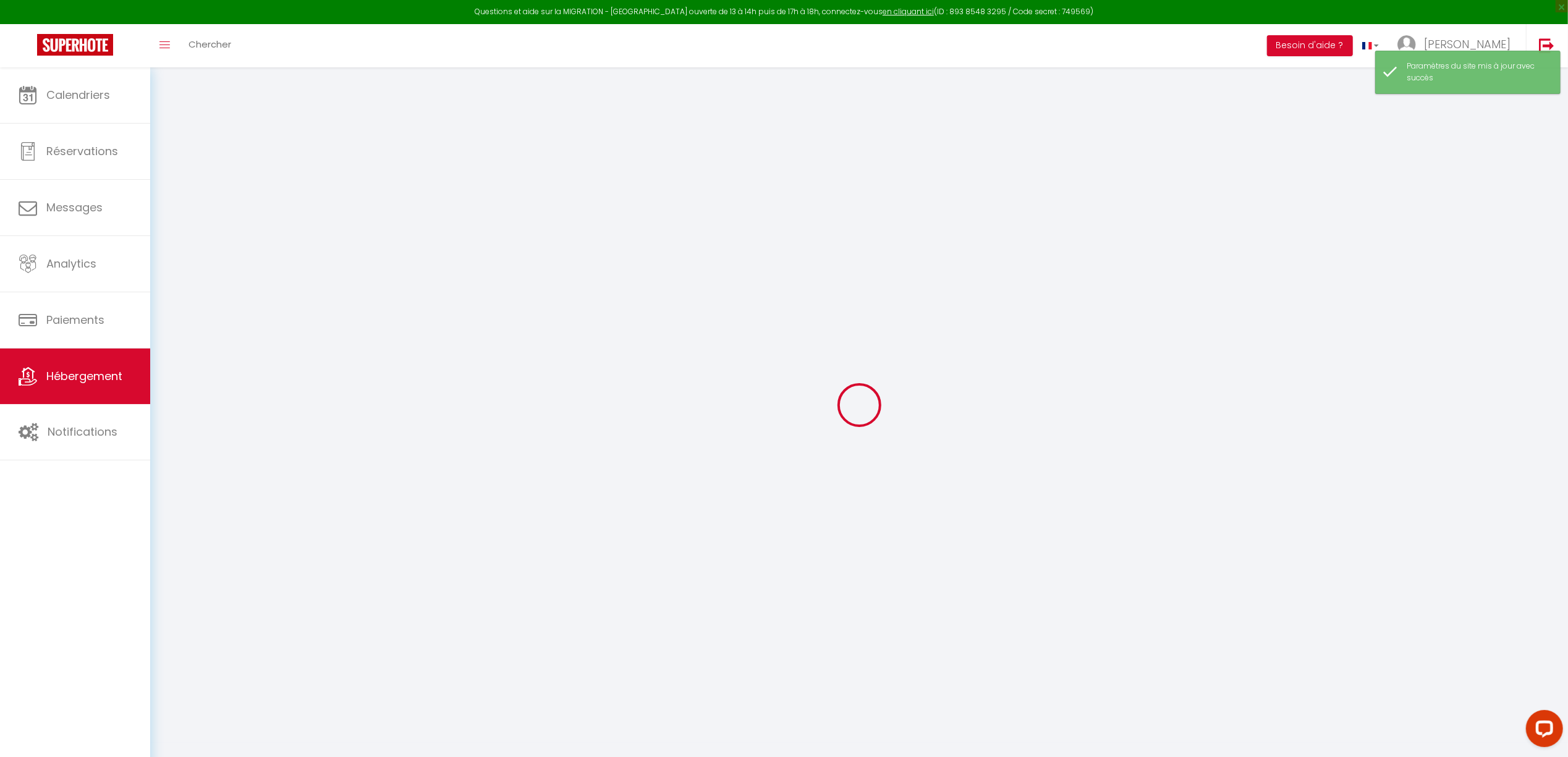
type input "80"
type input "300"
select select
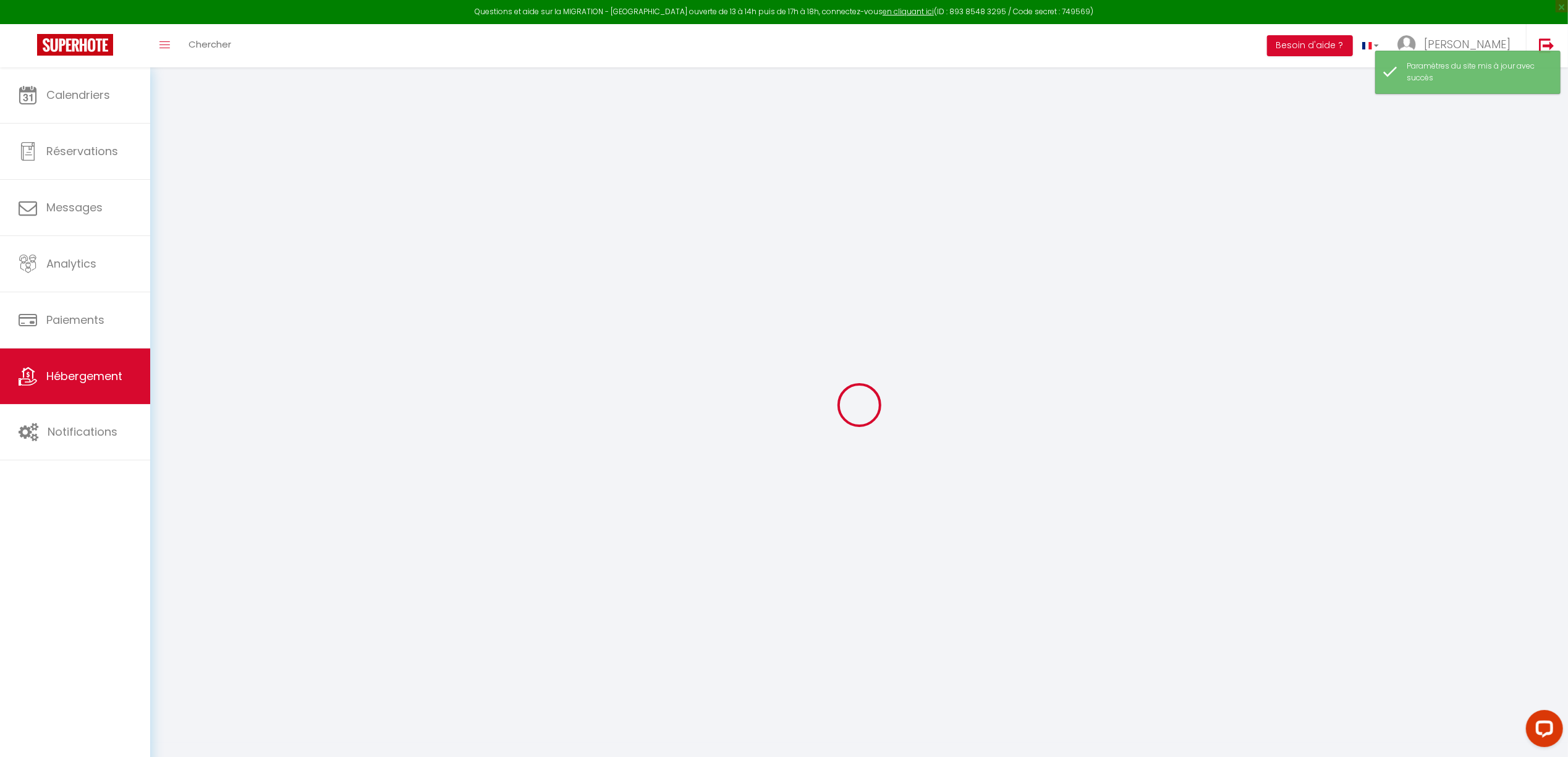
select select
type input "[STREET_ADDRESS][PERSON_NAME]"
type input "40100"
type input "Dax"
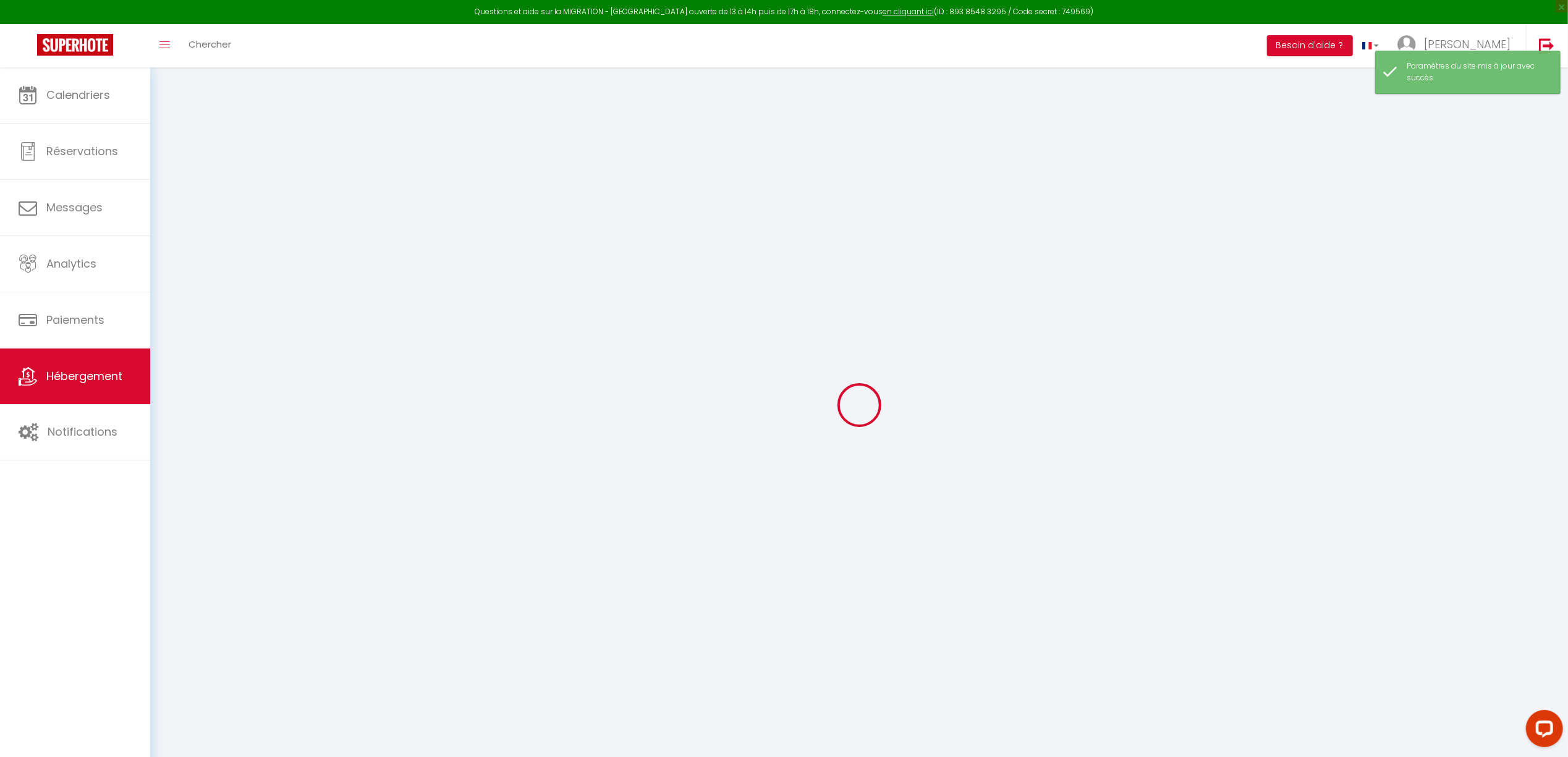
type input "[EMAIL_ADDRESS][DOMAIN_NAME]"
select select "15668"
checkbox input "false"
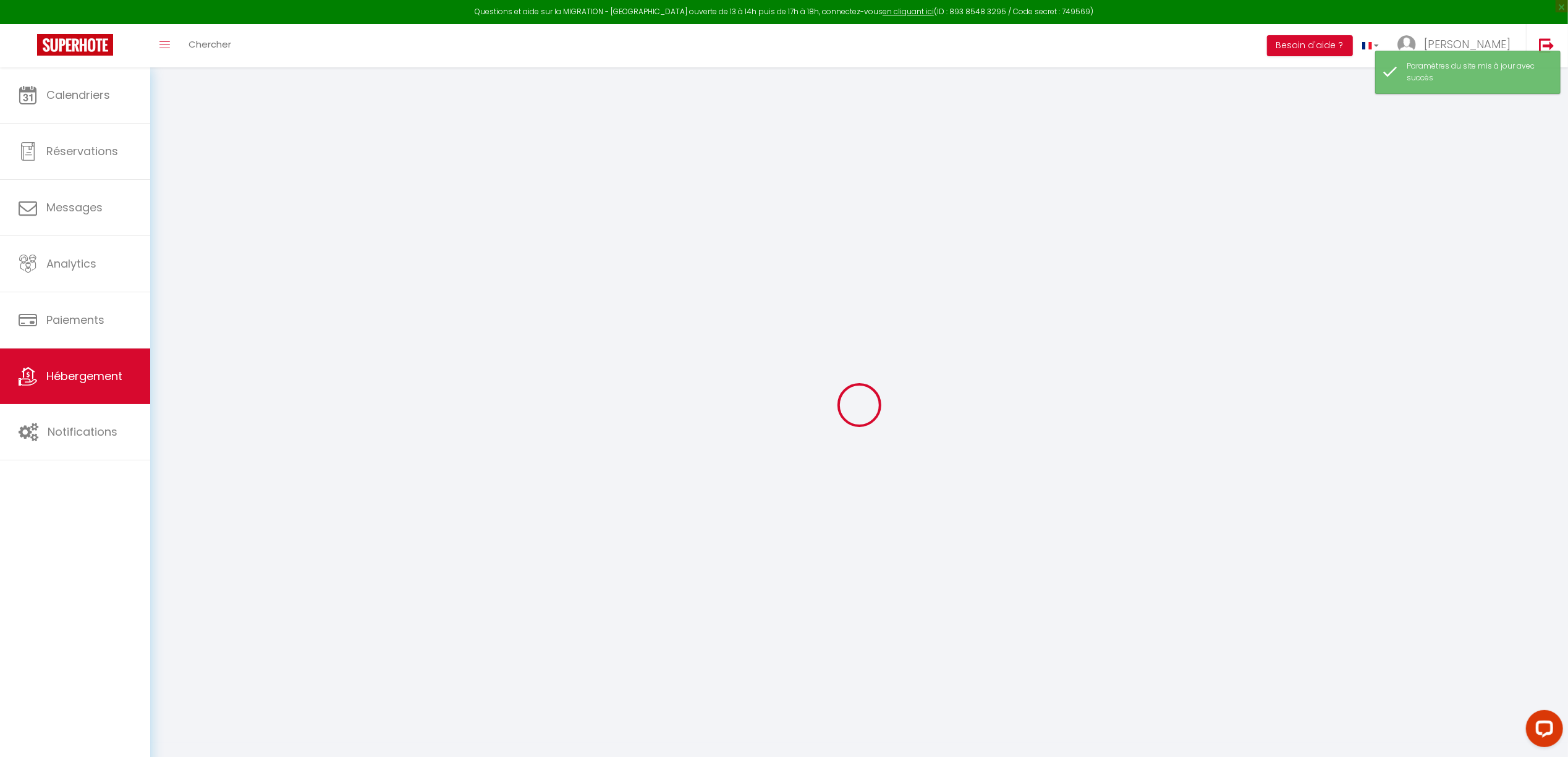
checkbox input "false"
select select
type input "0"
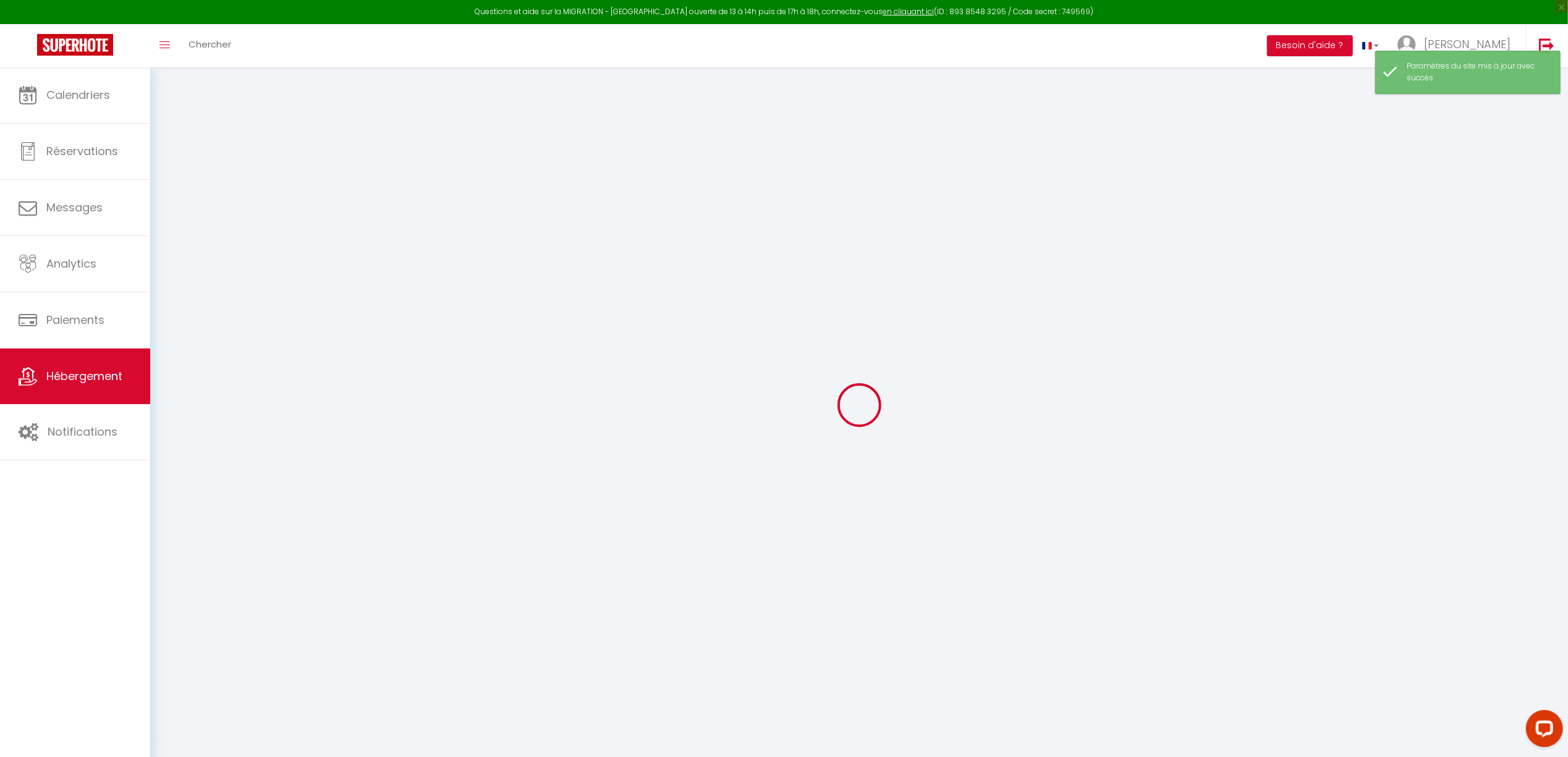
type input "0"
select select
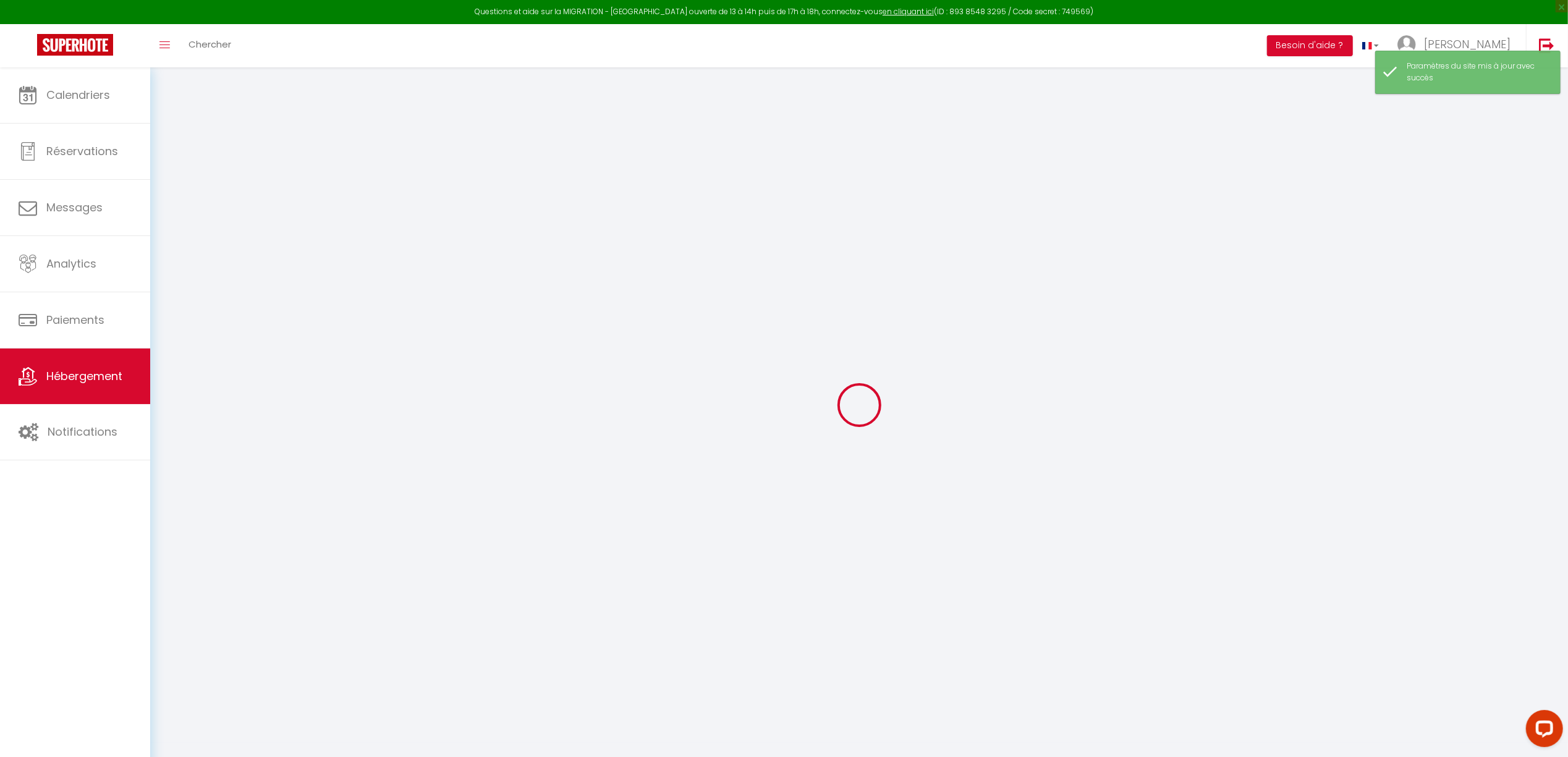
select select
checkbox input "false"
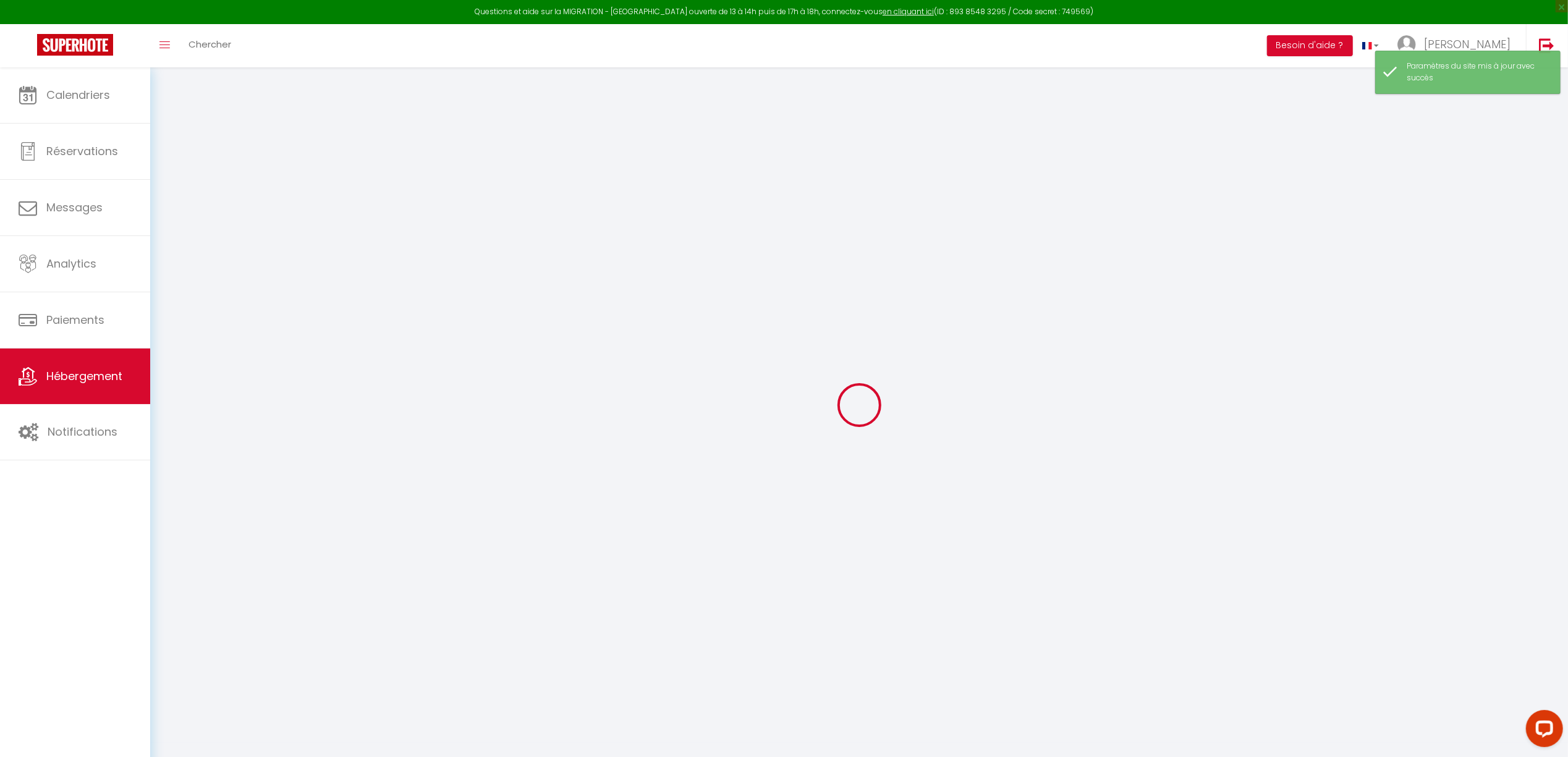
checkbox input "false"
select select
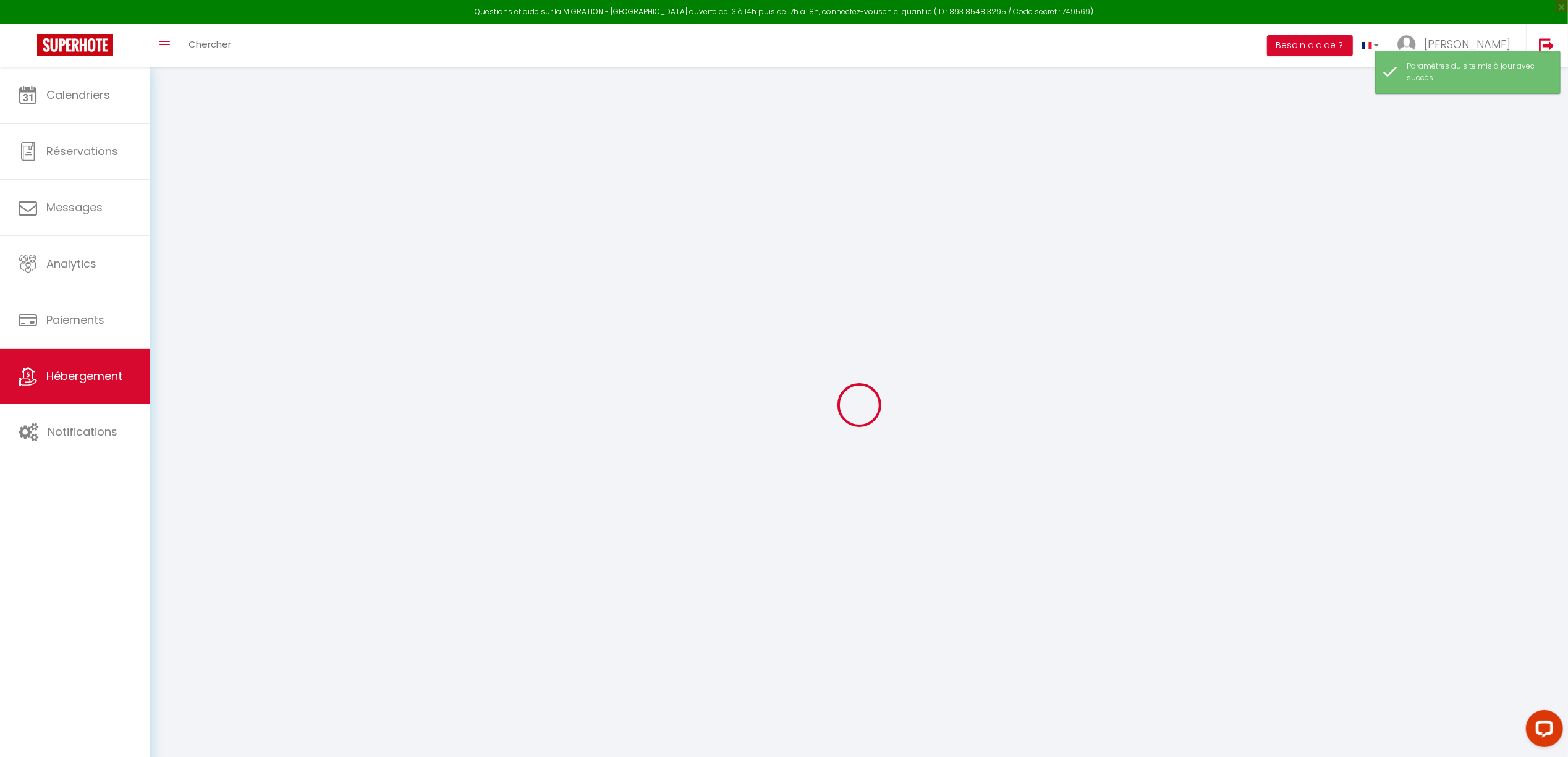
select select
checkbox input "false"
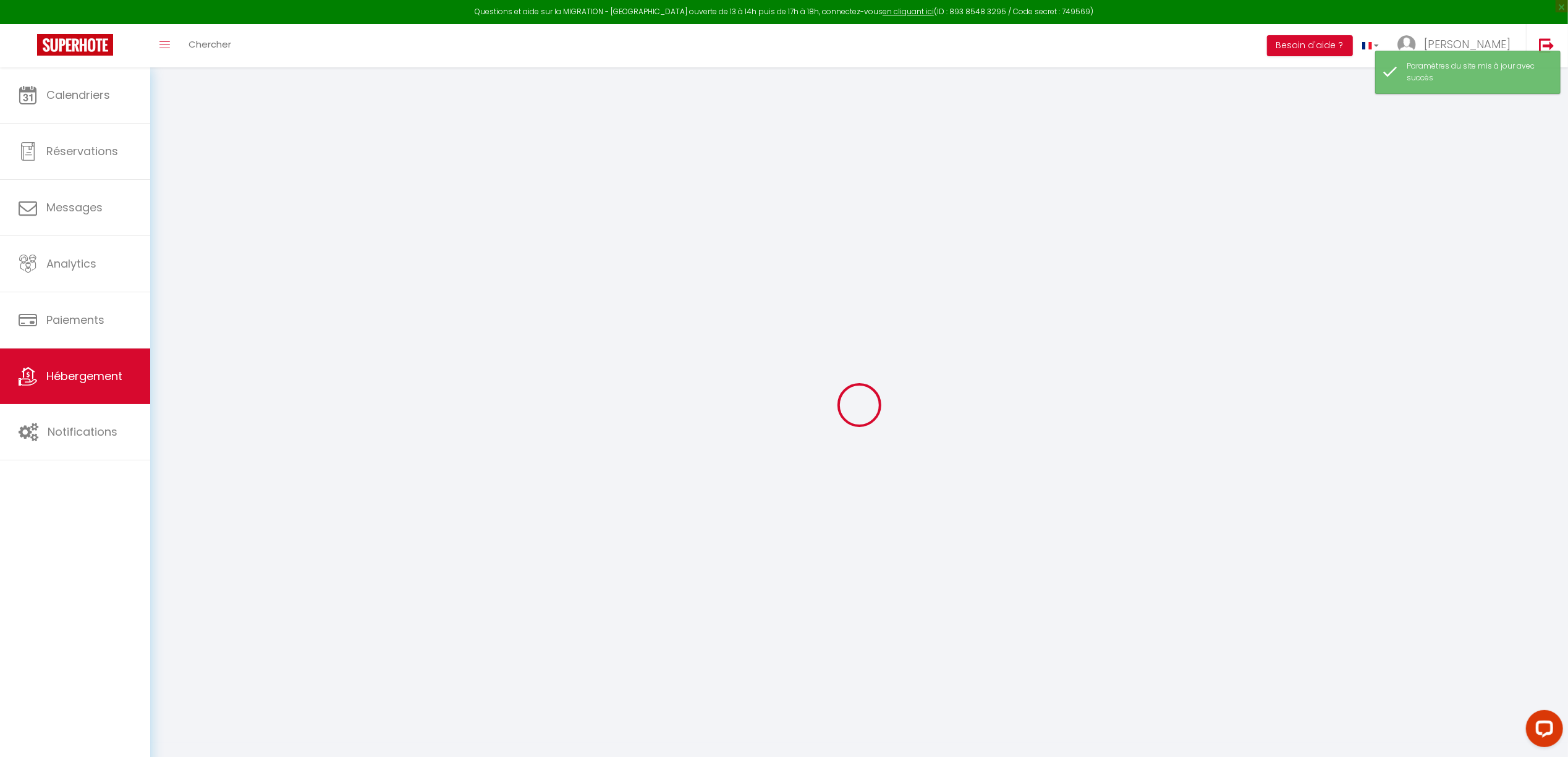
select select
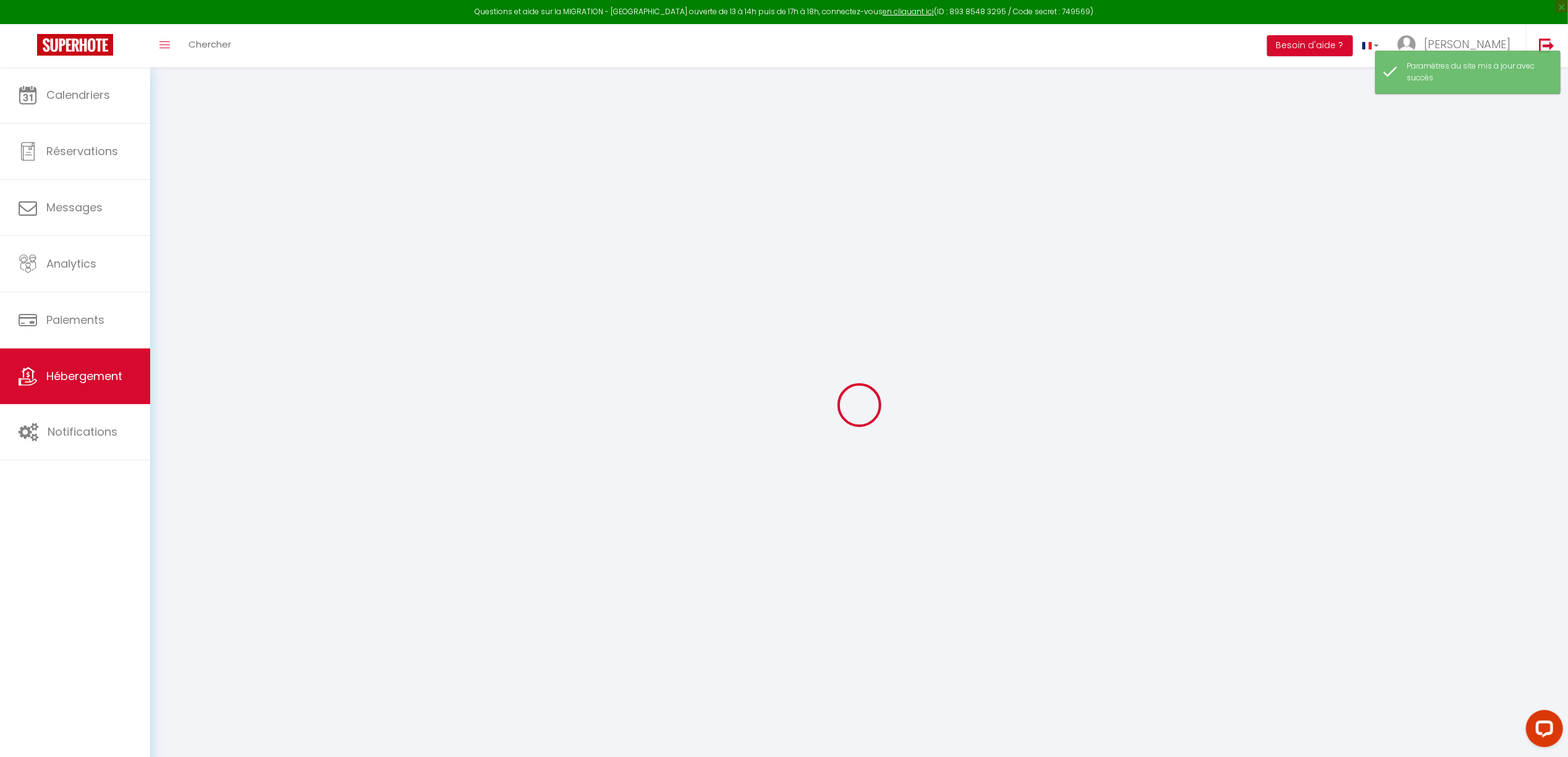
checkbox input "false"
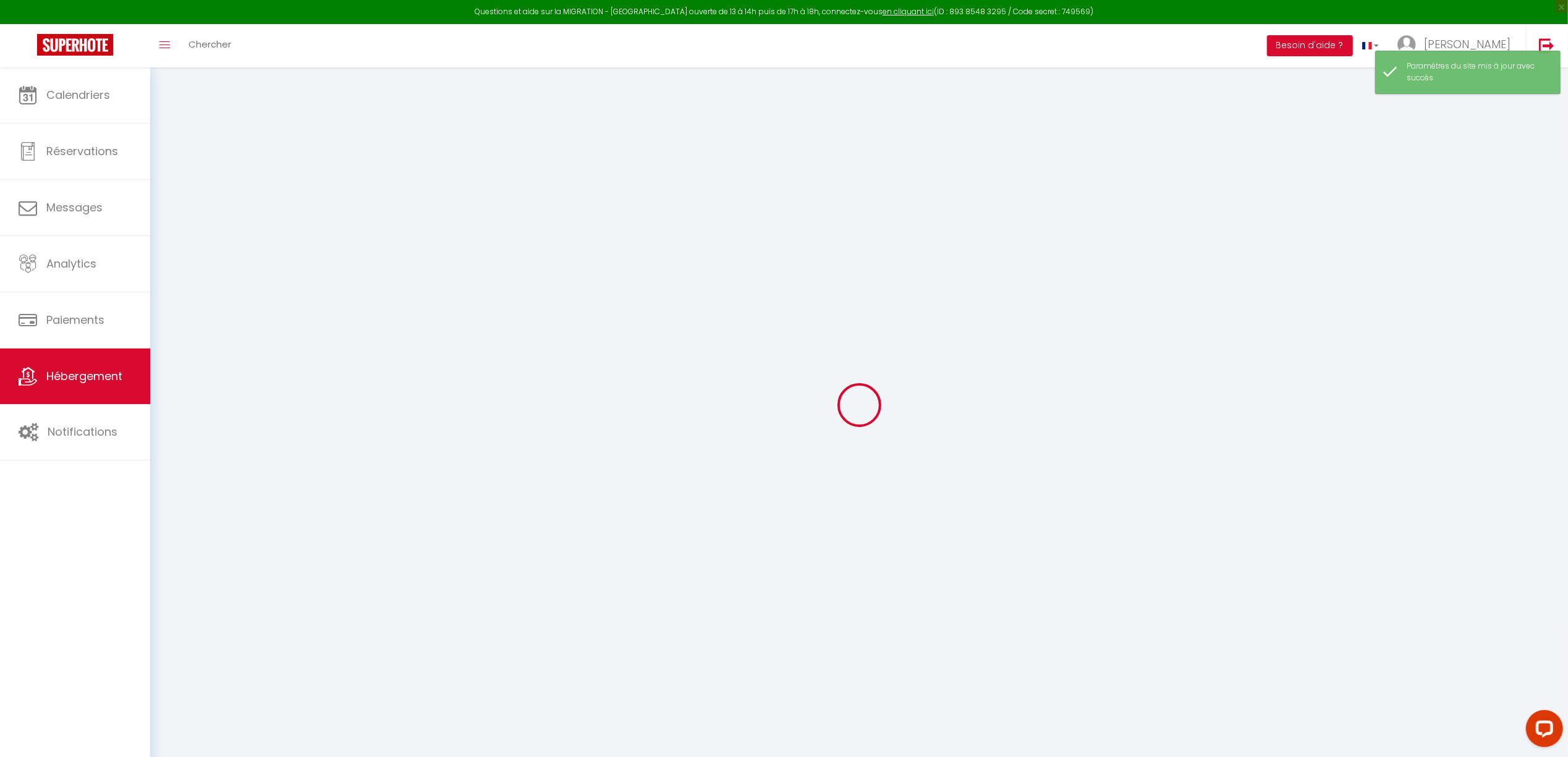
checkbox input "false"
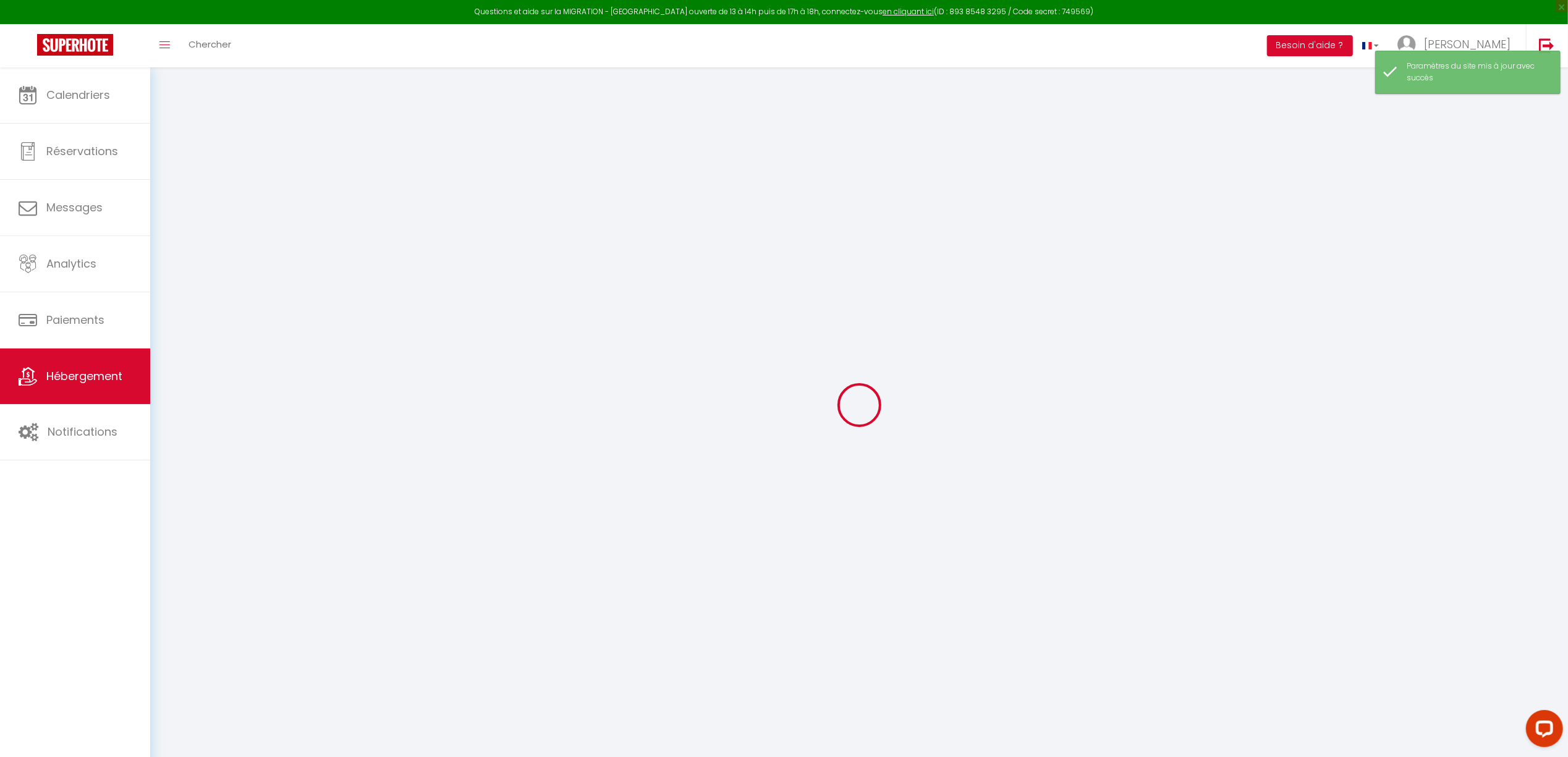
checkbox input "false"
select select "15:00"
select select "23:45"
select select "11:00"
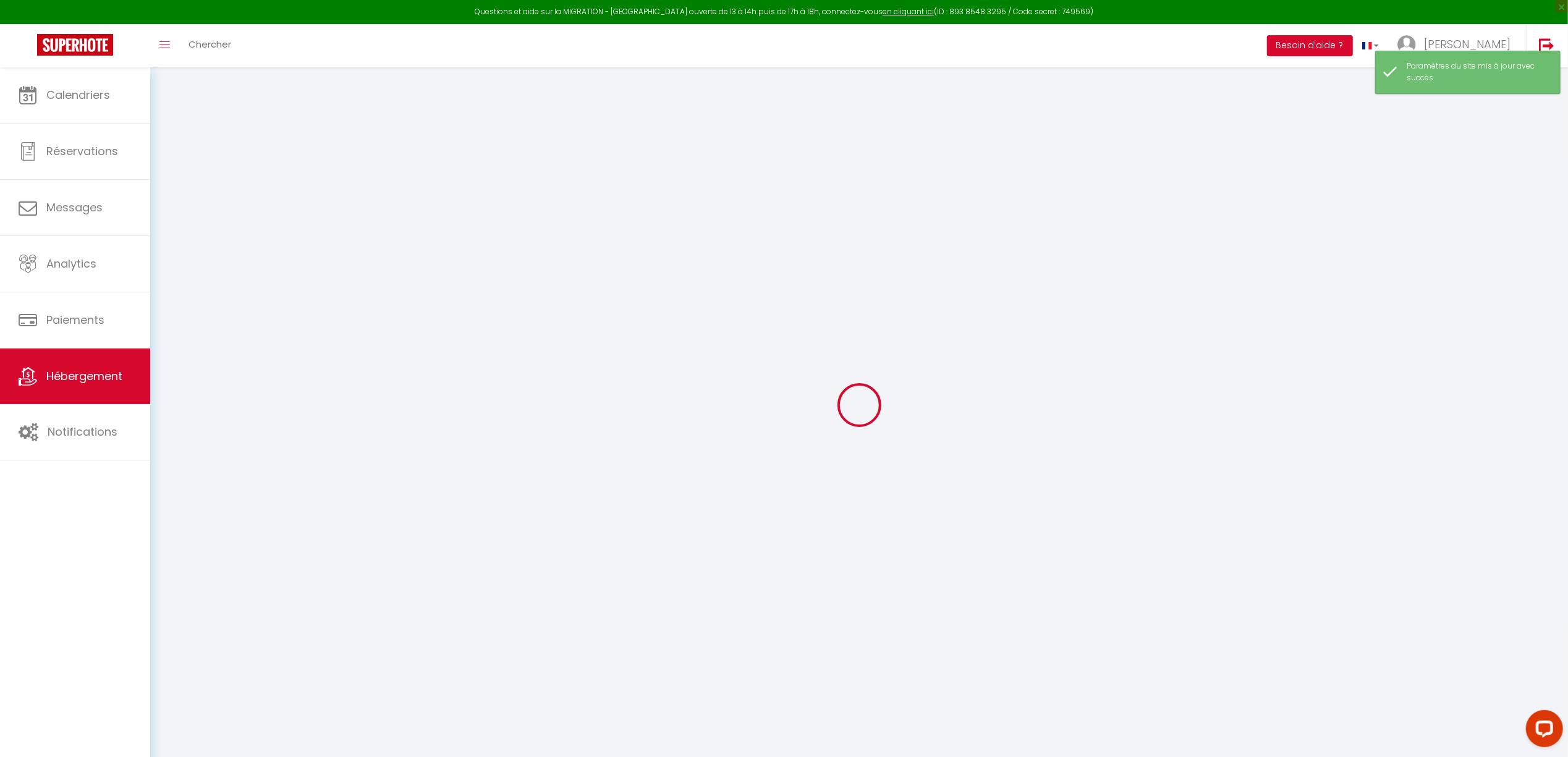
select select "30"
select select "120"
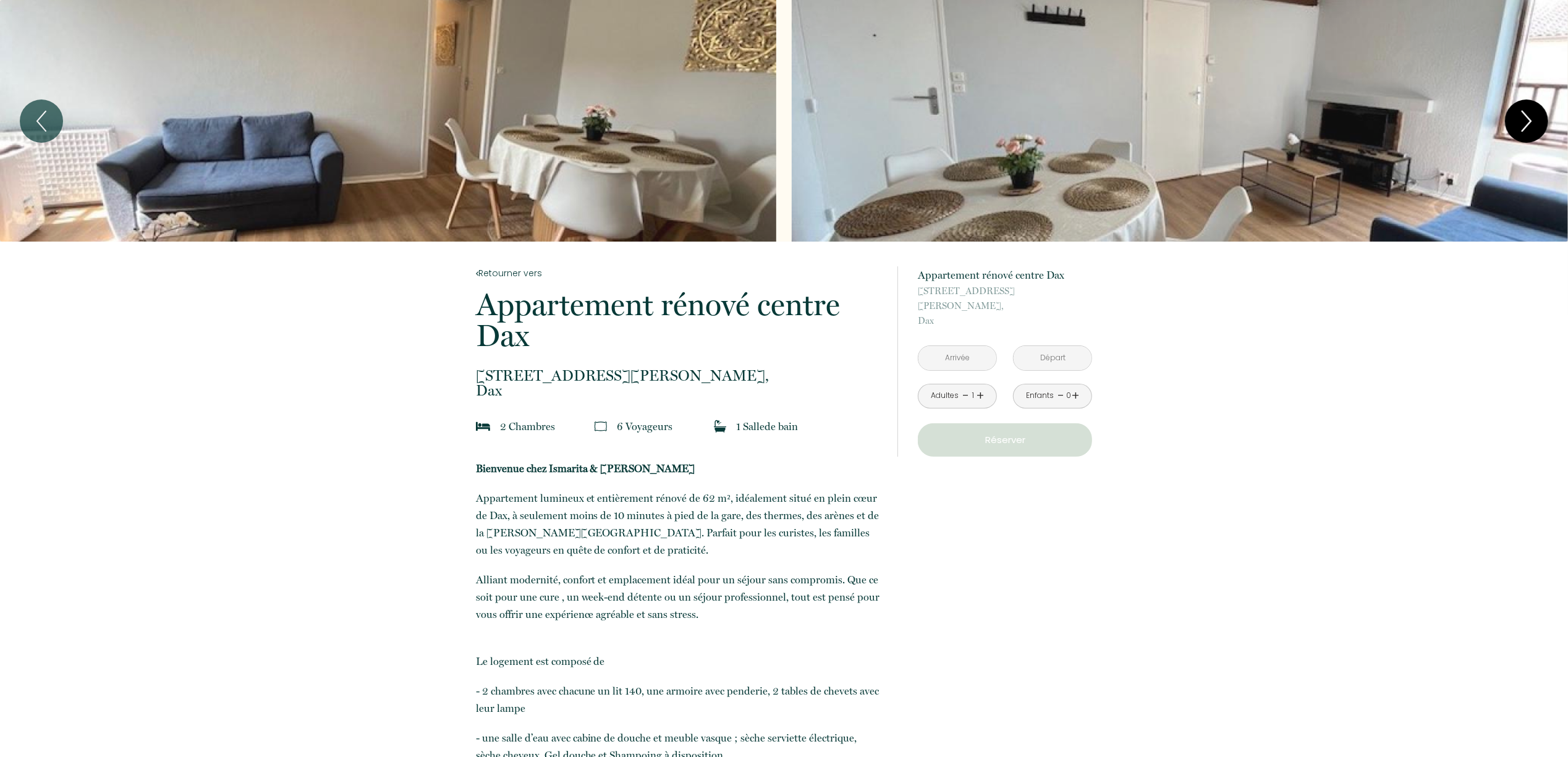
click at [1529, 121] on icon "Next" at bounding box center [1527, 120] width 26 height 37
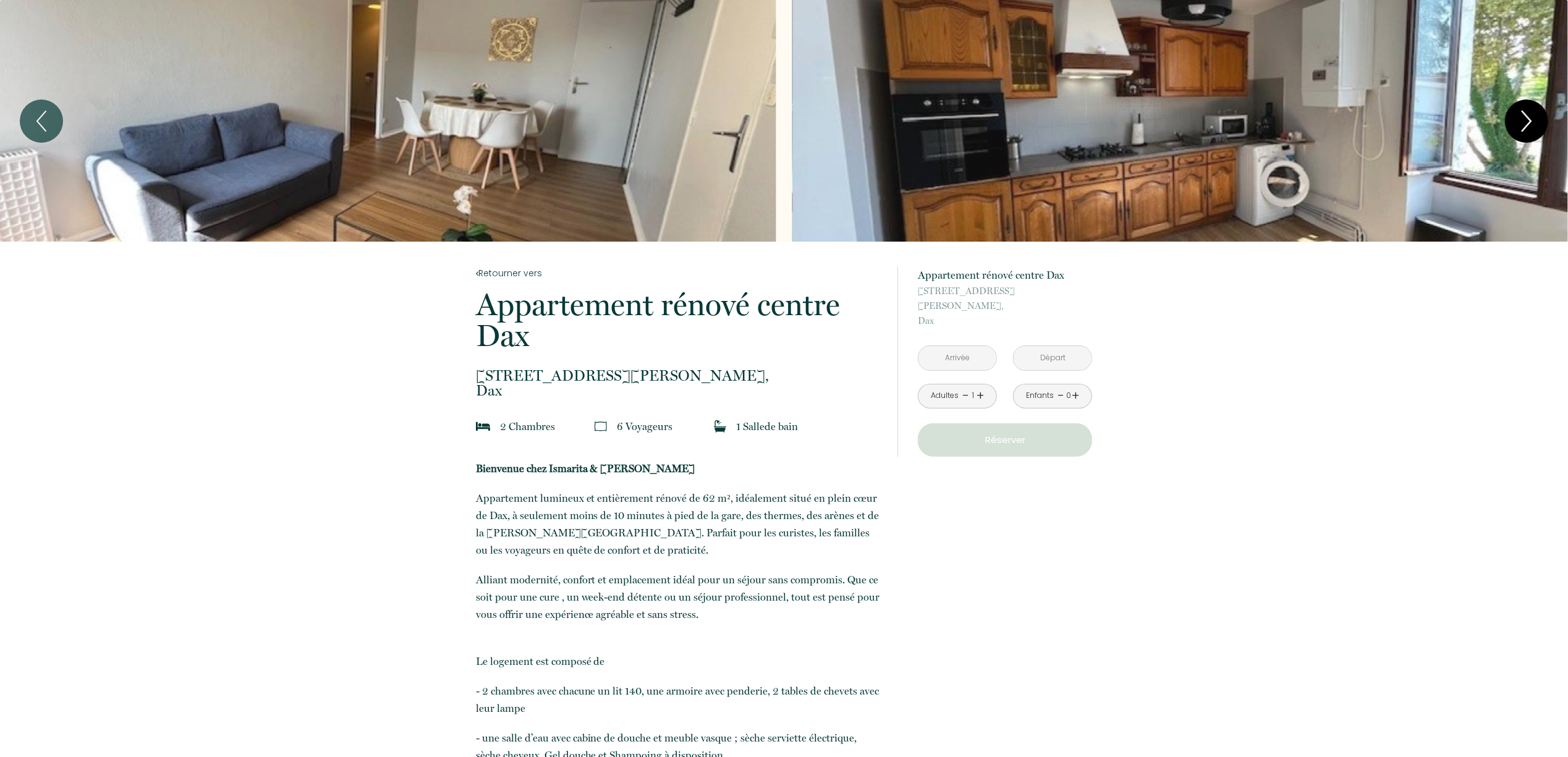
click at [1529, 121] on icon "Next" at bounding box center [1527, 120] width 26 height 37
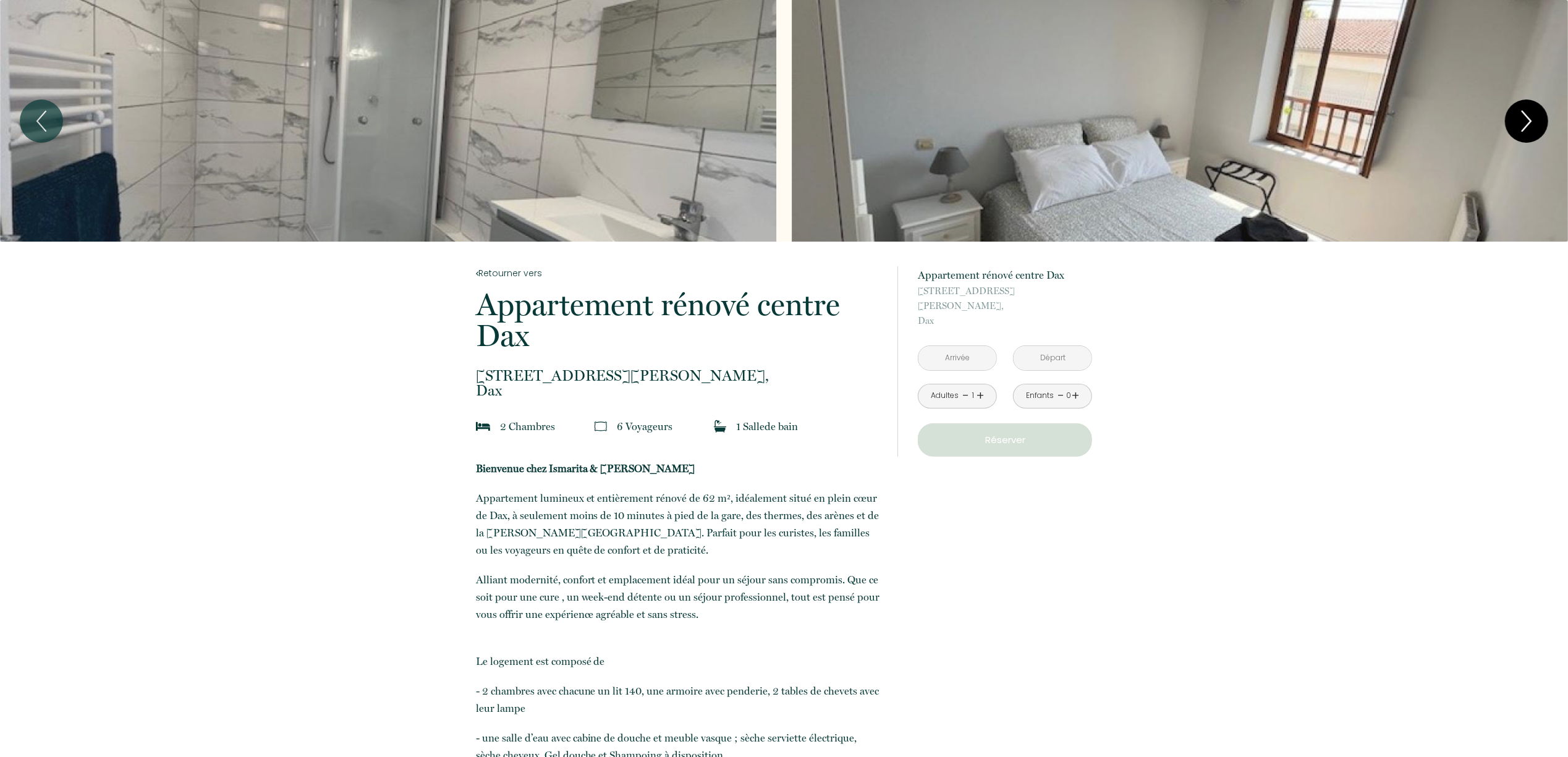
click at [1529, 121] on icon "Next" at bounding box center [1527, 120] width 26 height 37
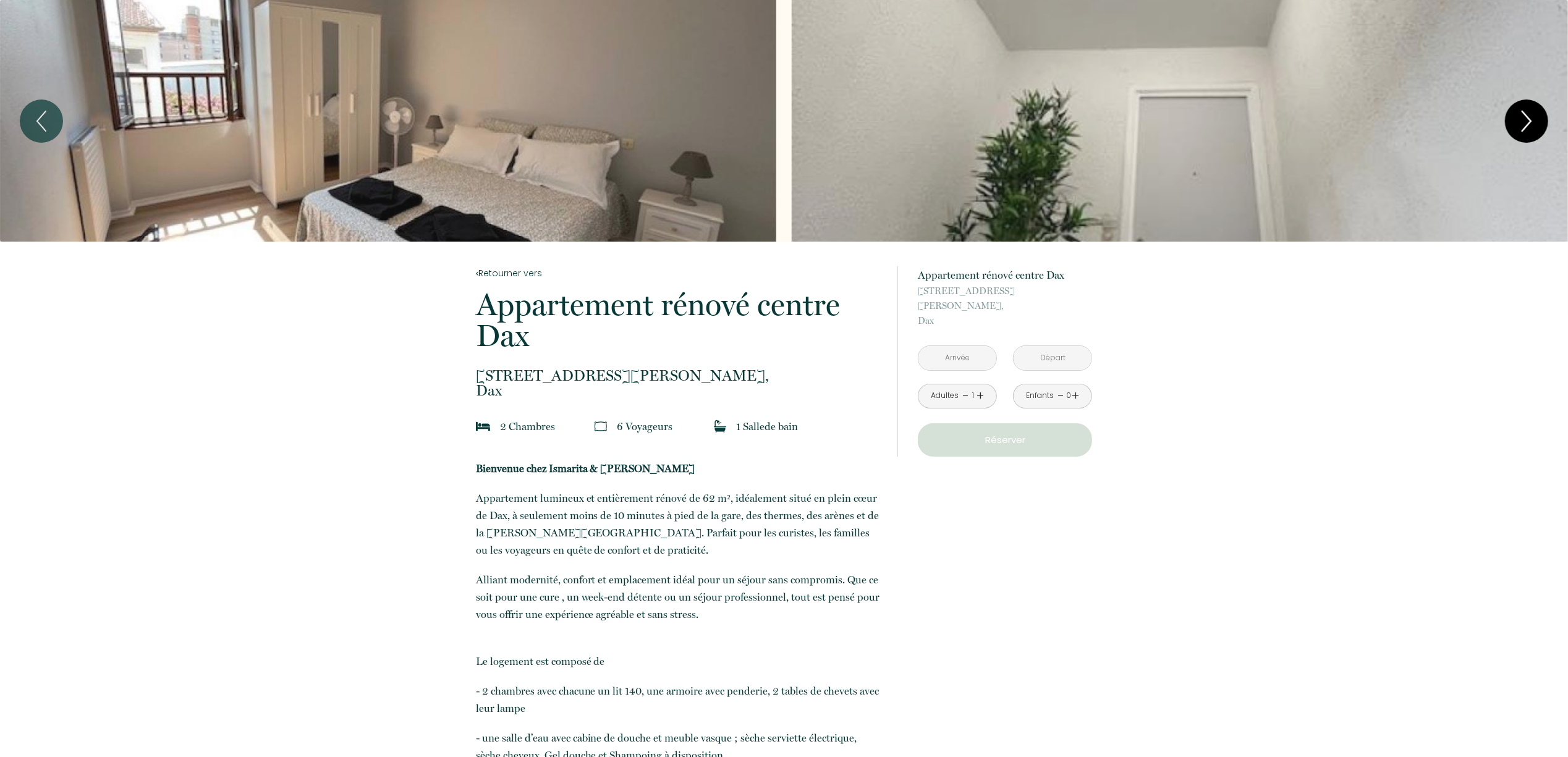
click at [1529, 121] on icon "Next" at bounding box center [1527, 120] width 26 height 37
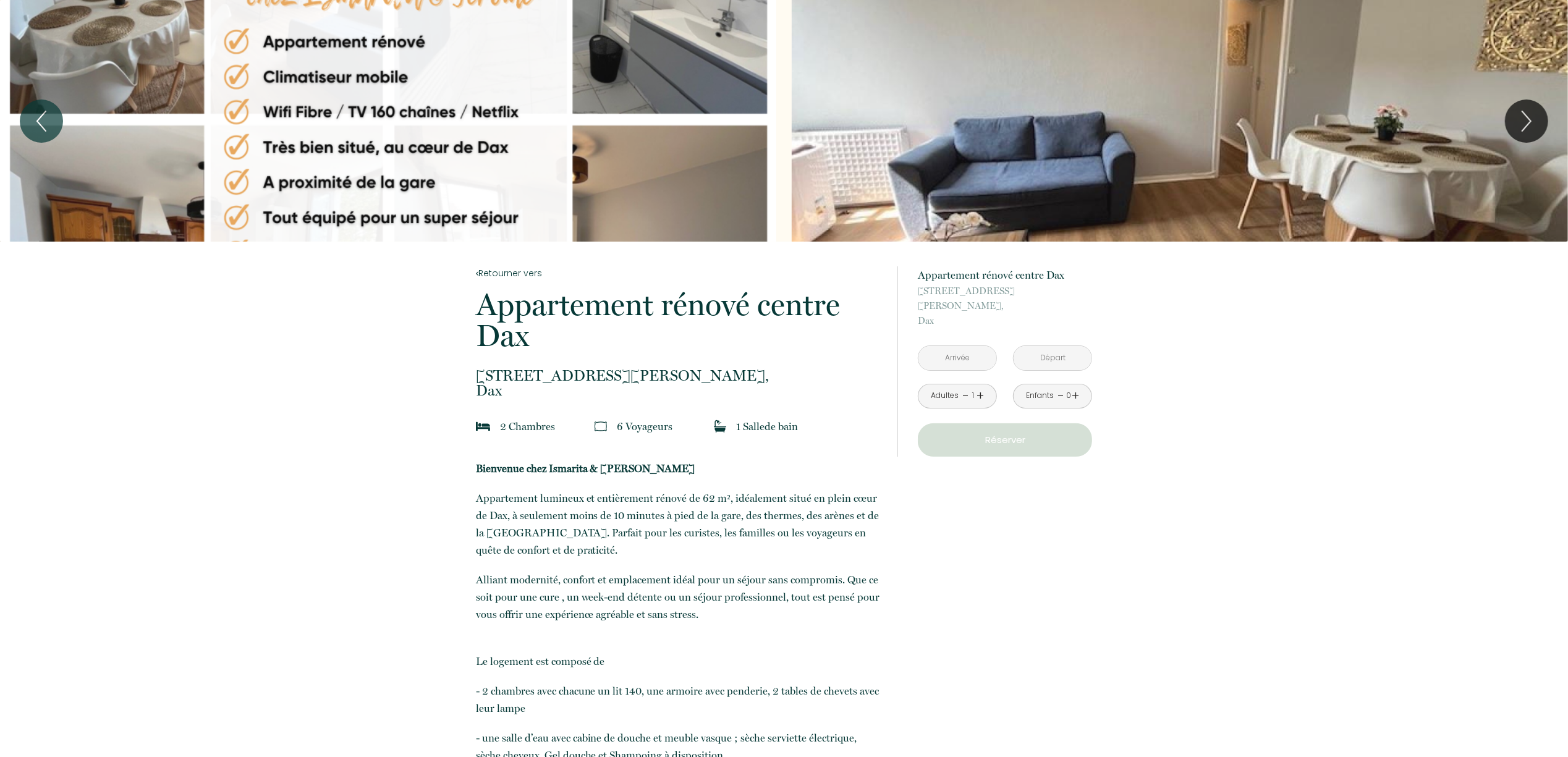
click at [529, 171] on div "Slideshow" at bounding box center [388, 120] width 776 height 241
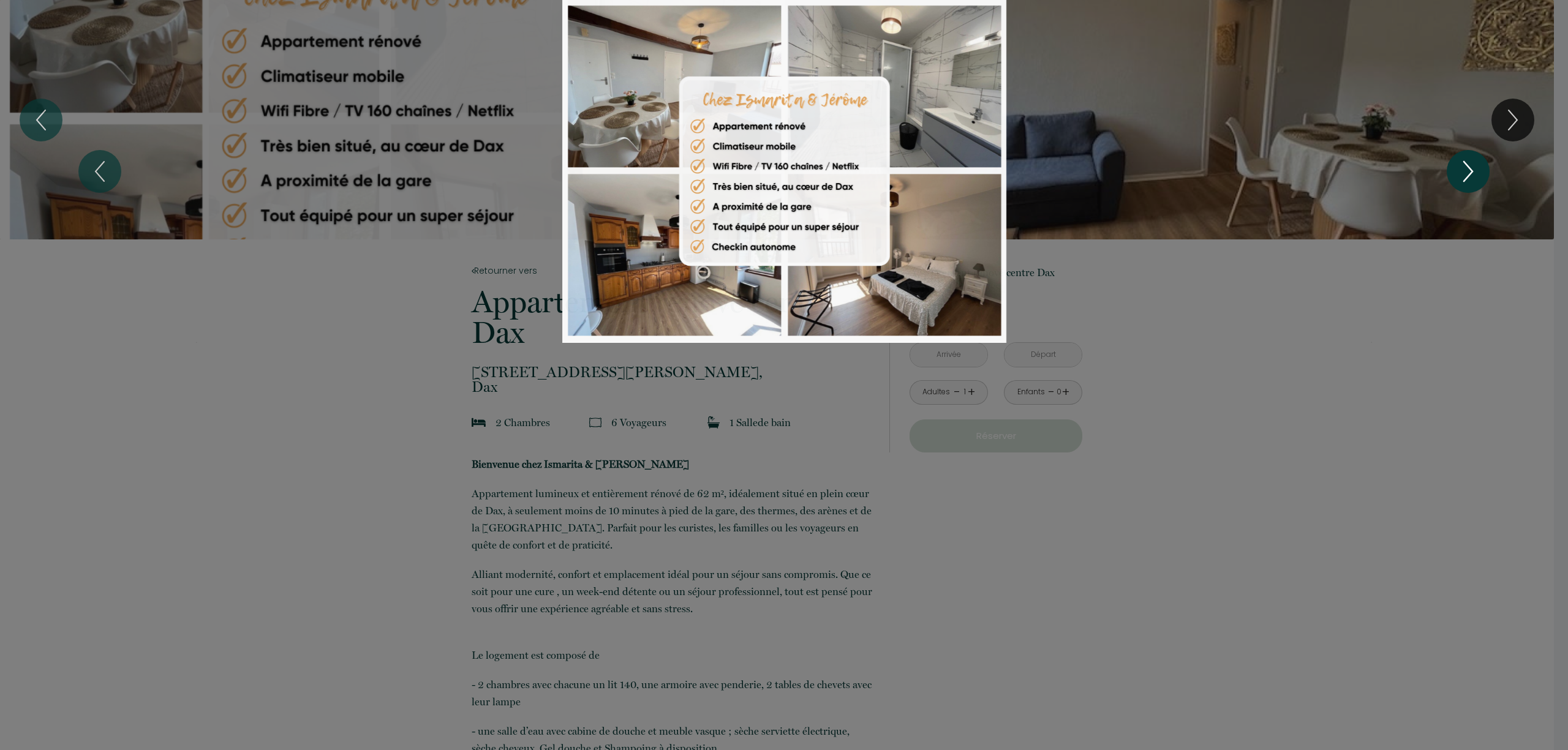
click at [1470, 165] on icon "Next" at bounding box center [1468, 171] width 26 height 37
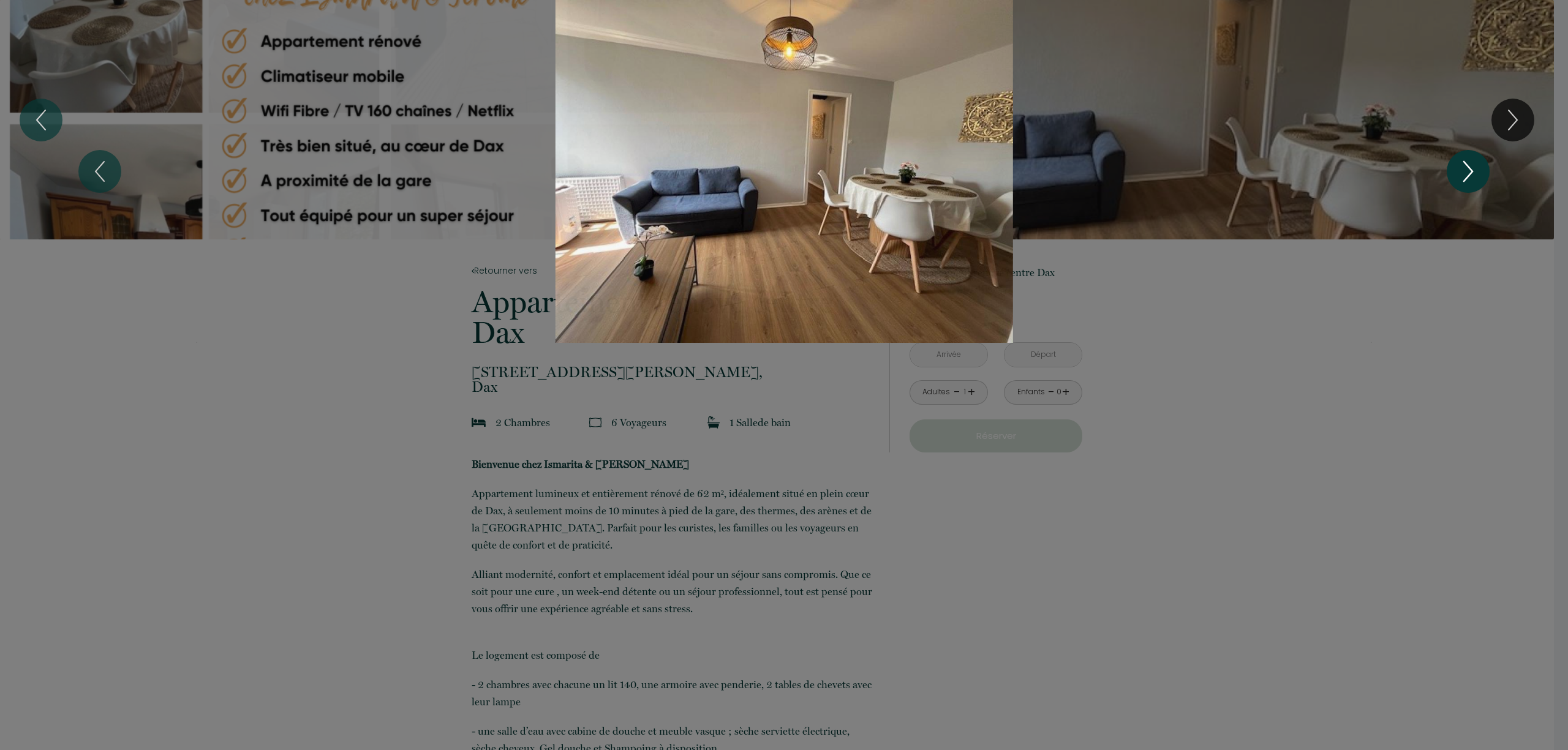
click at [1470, 165] on icon "Next" at bounding box center [1468, 171] width 26 height 37
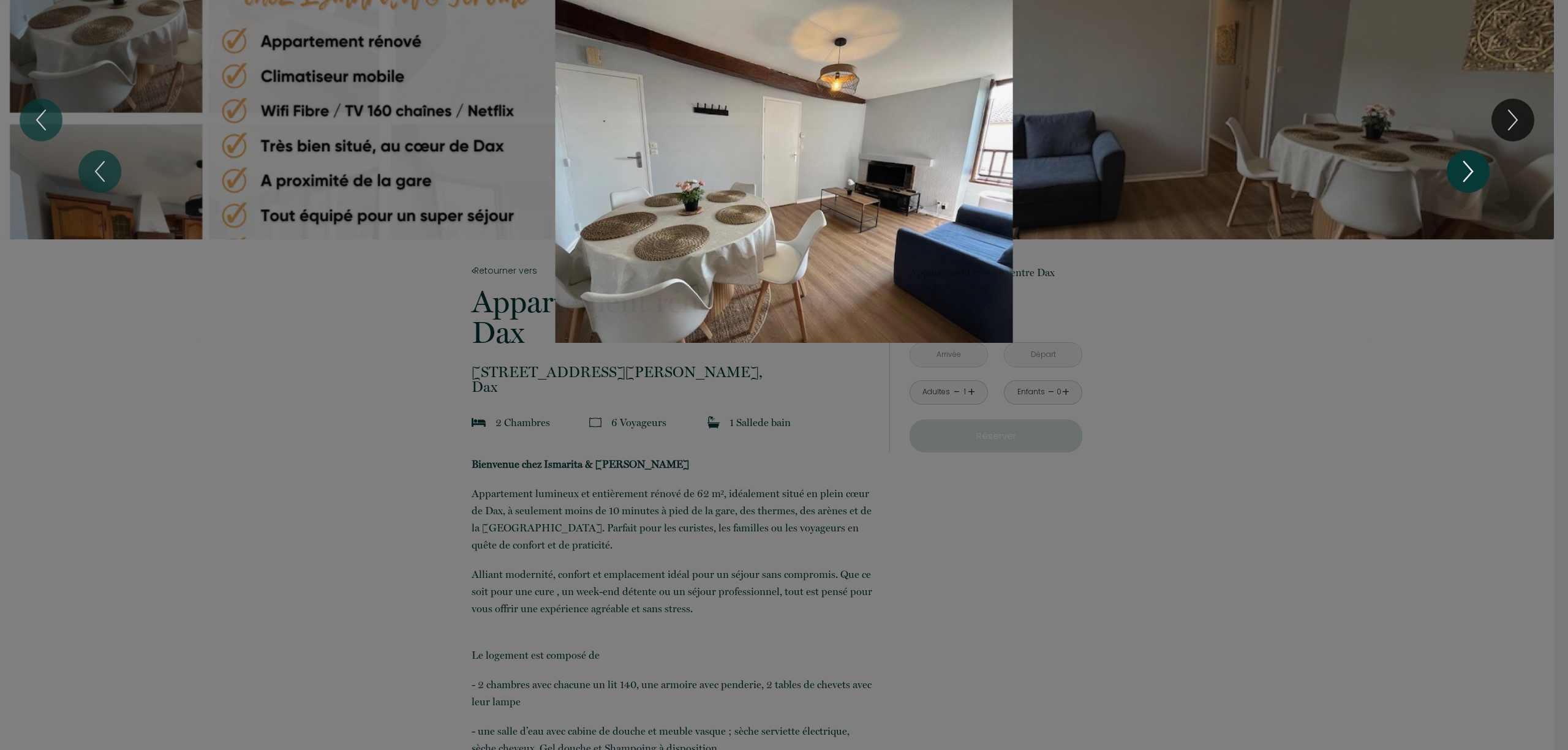
click at [1470, 165] on icon "Next" at bounding box center [1468, 171] width 26 height 37
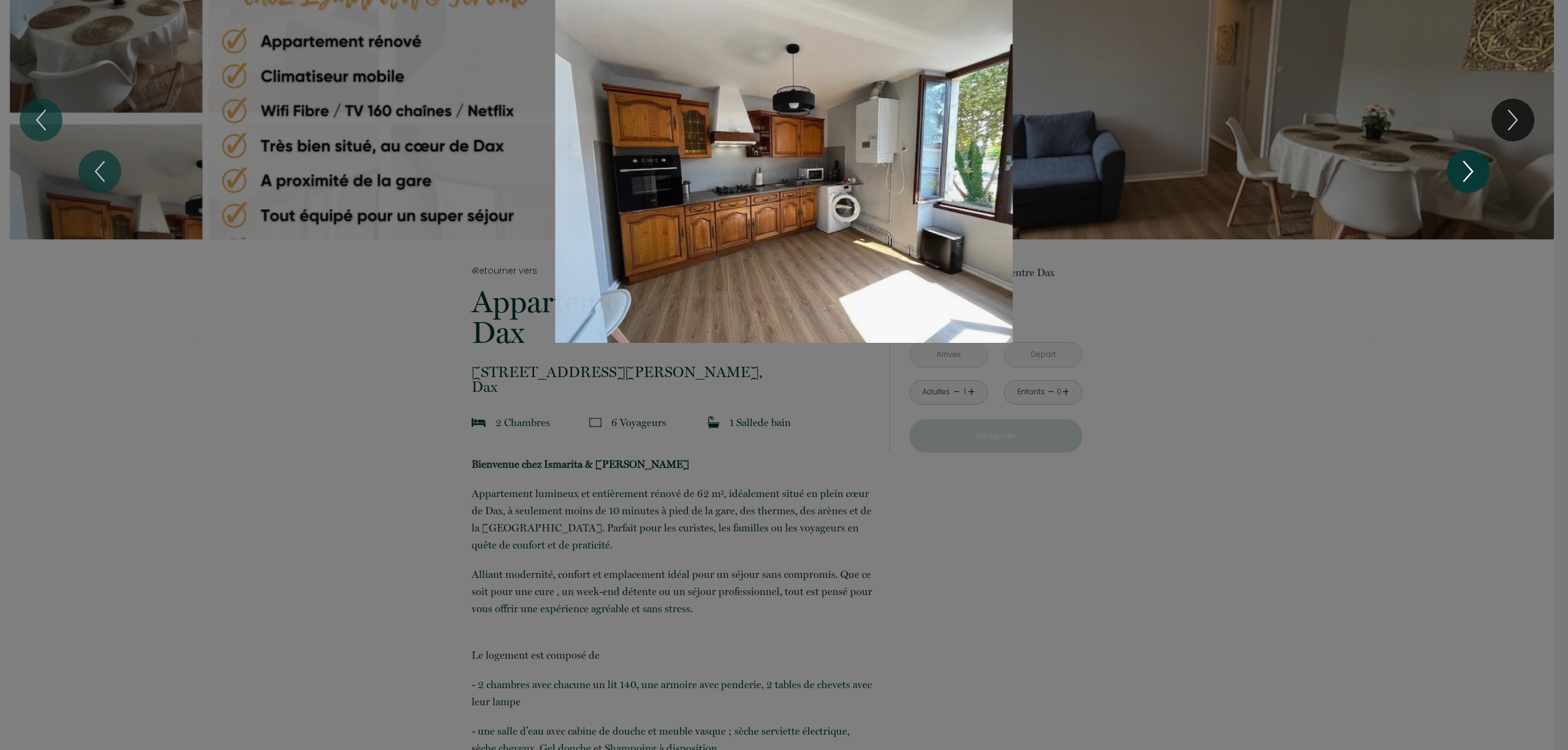
click at [1470, 165] on icon "Next" at bounding box center [1468, 171] width 26 height 37
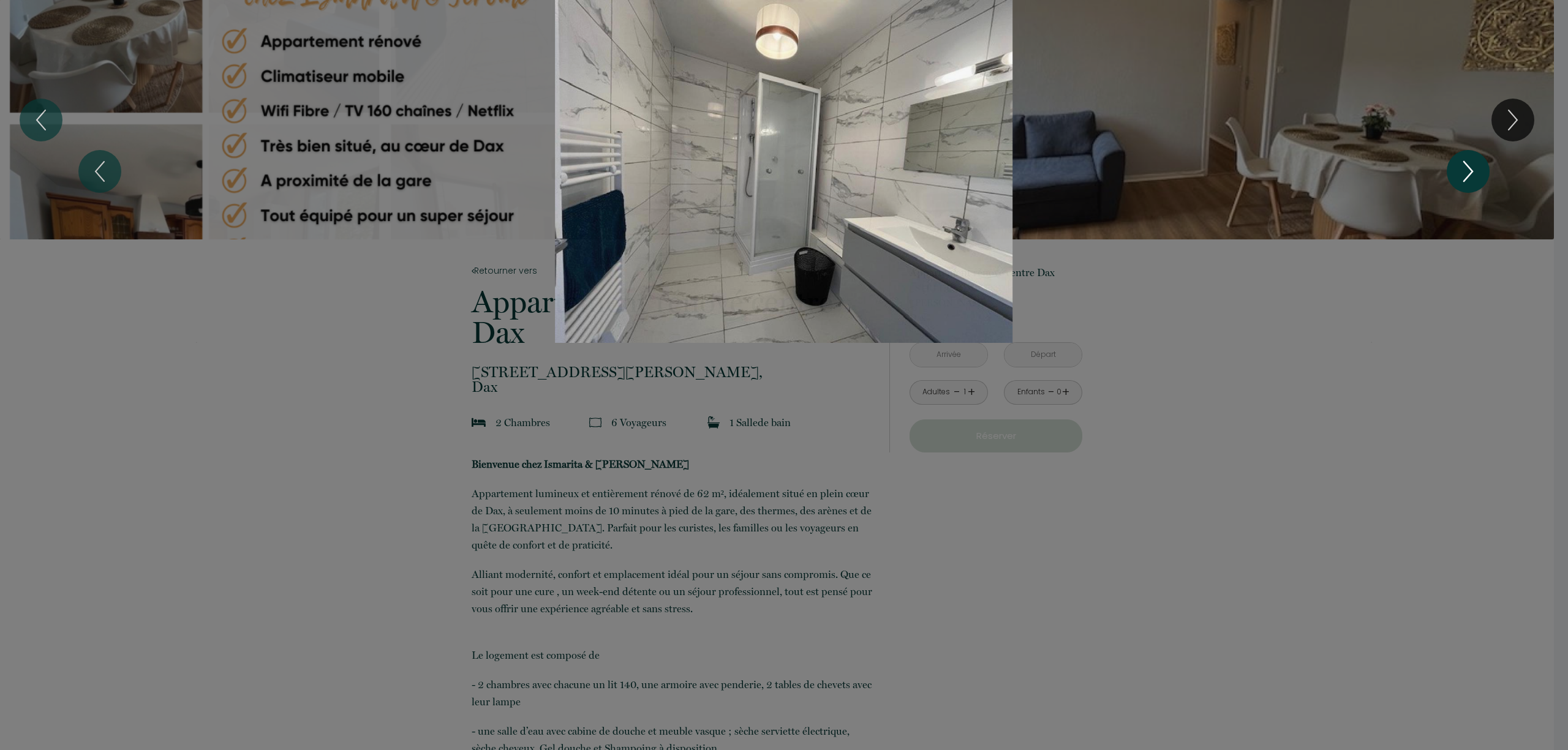
click at [1470, 165] on icon "Next" at bounding box center [1468, 171] width 26 height 37
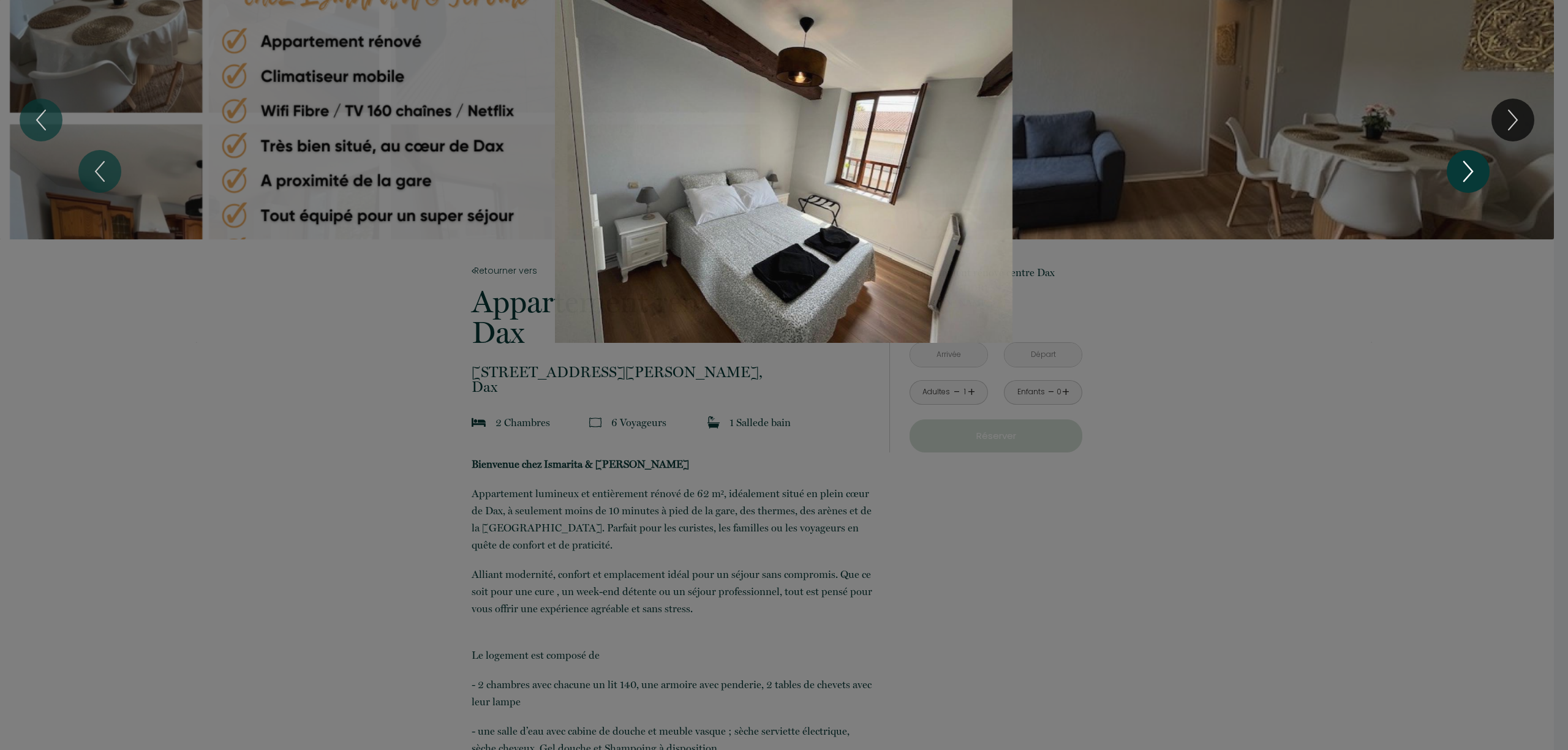
click at [1470, 165] on icon "Next" at bounding box center [1468, 171] width 26 height 37
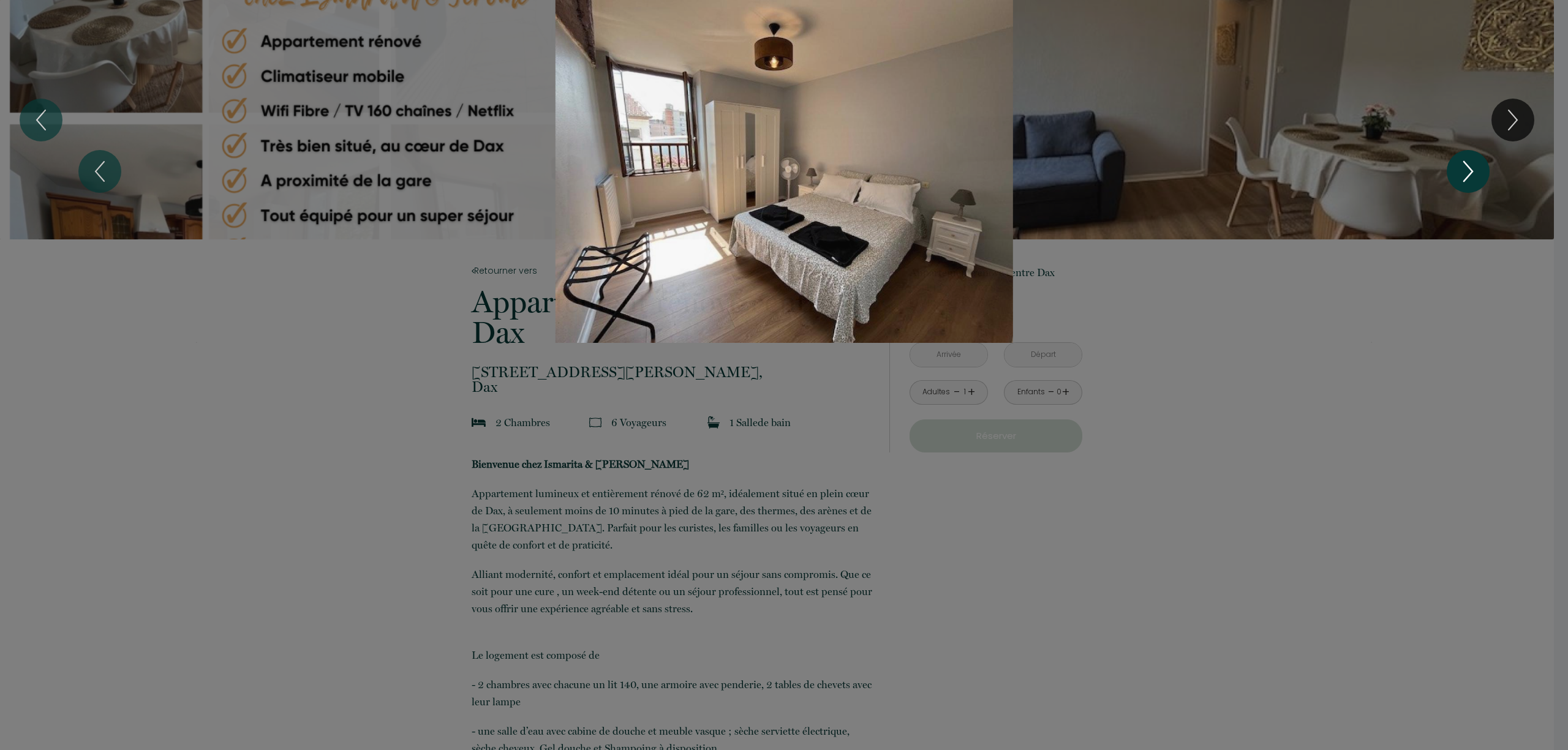
click at [1470, 165] on icon "Next" at bounding box center [1468, 171] width 26 height 37
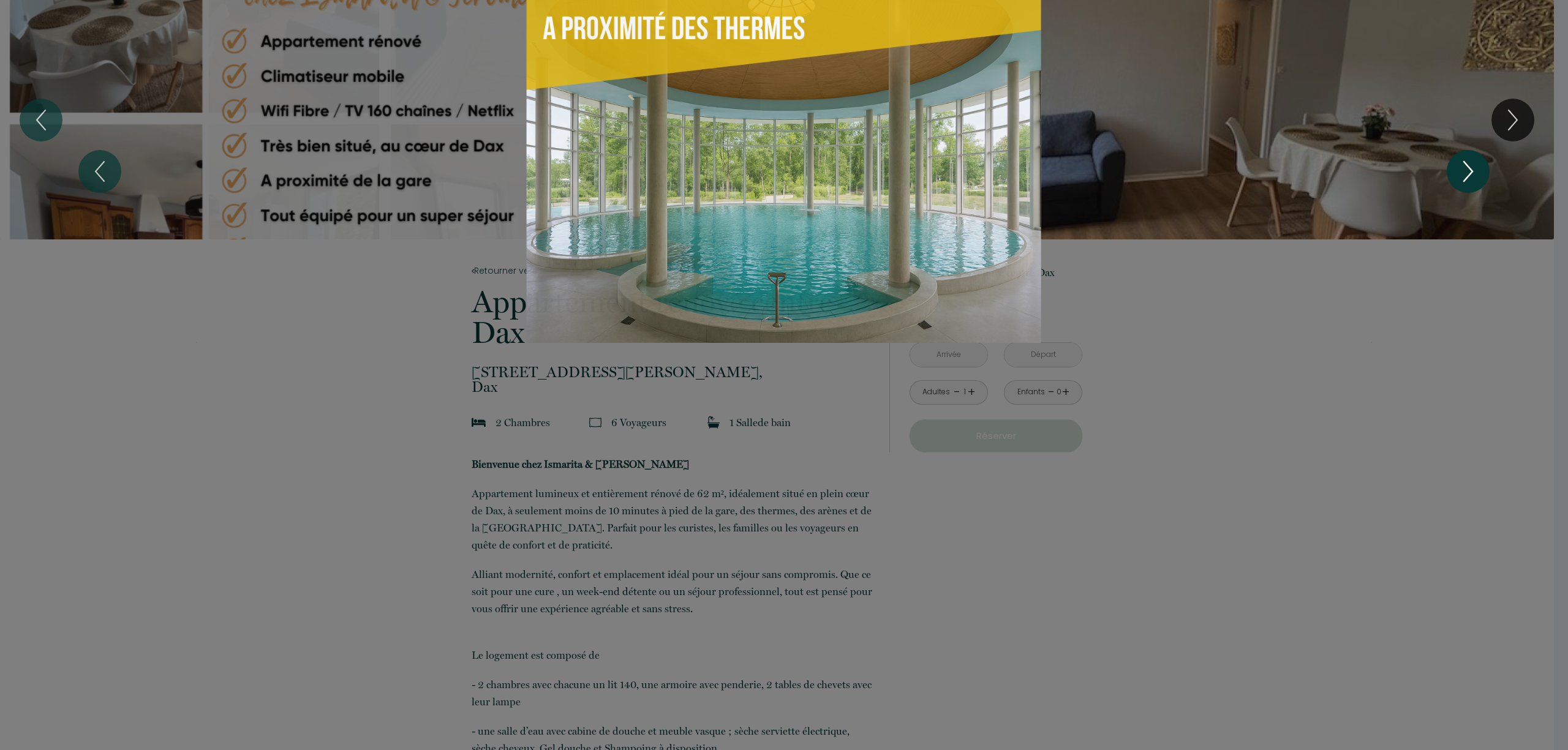
click at [1470, 165] on icon "Next" at bounding box center [1468, 171] width 26 height 37
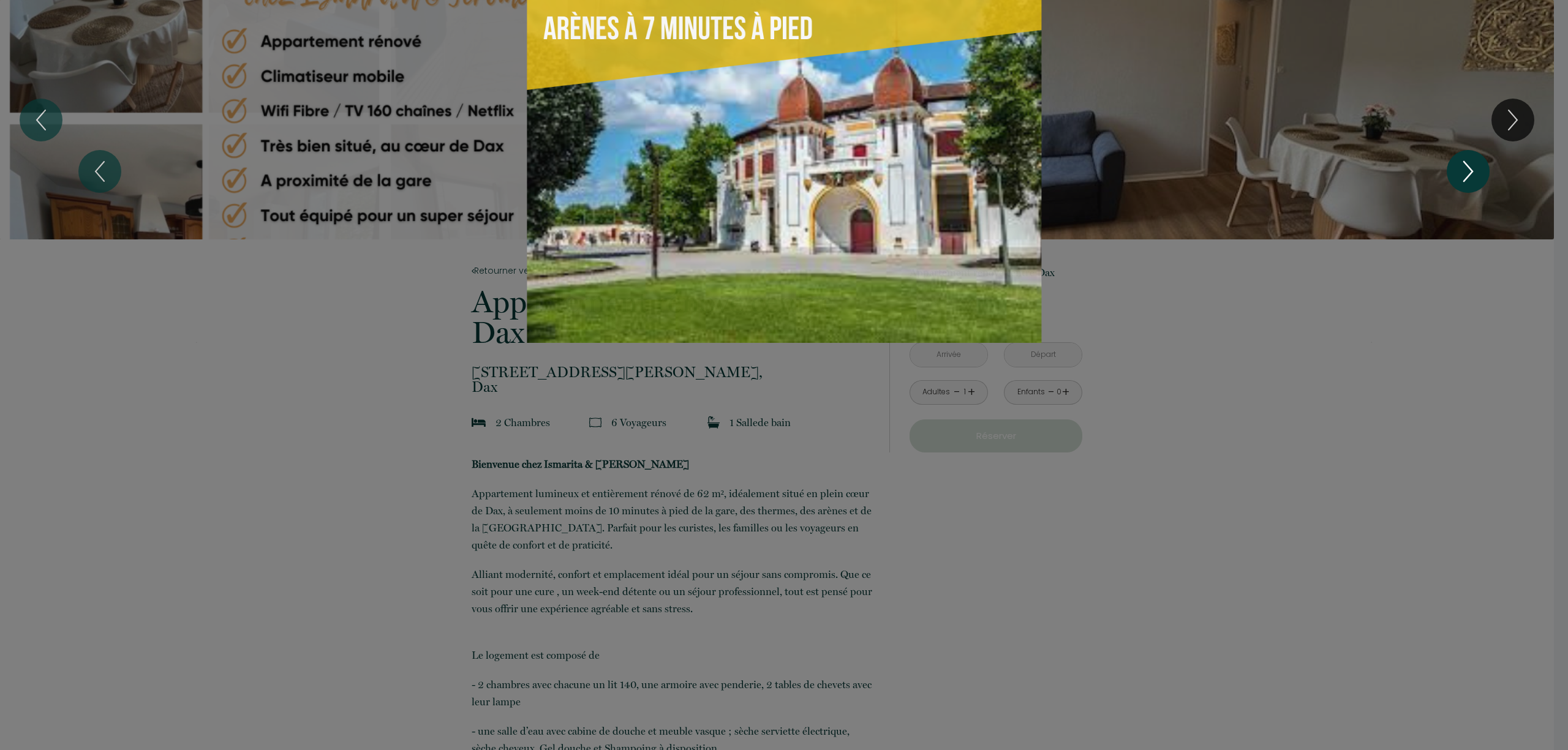
click at [1470, 165] on icon "Next" at bounding box center [1468, 171] width 26 height 37
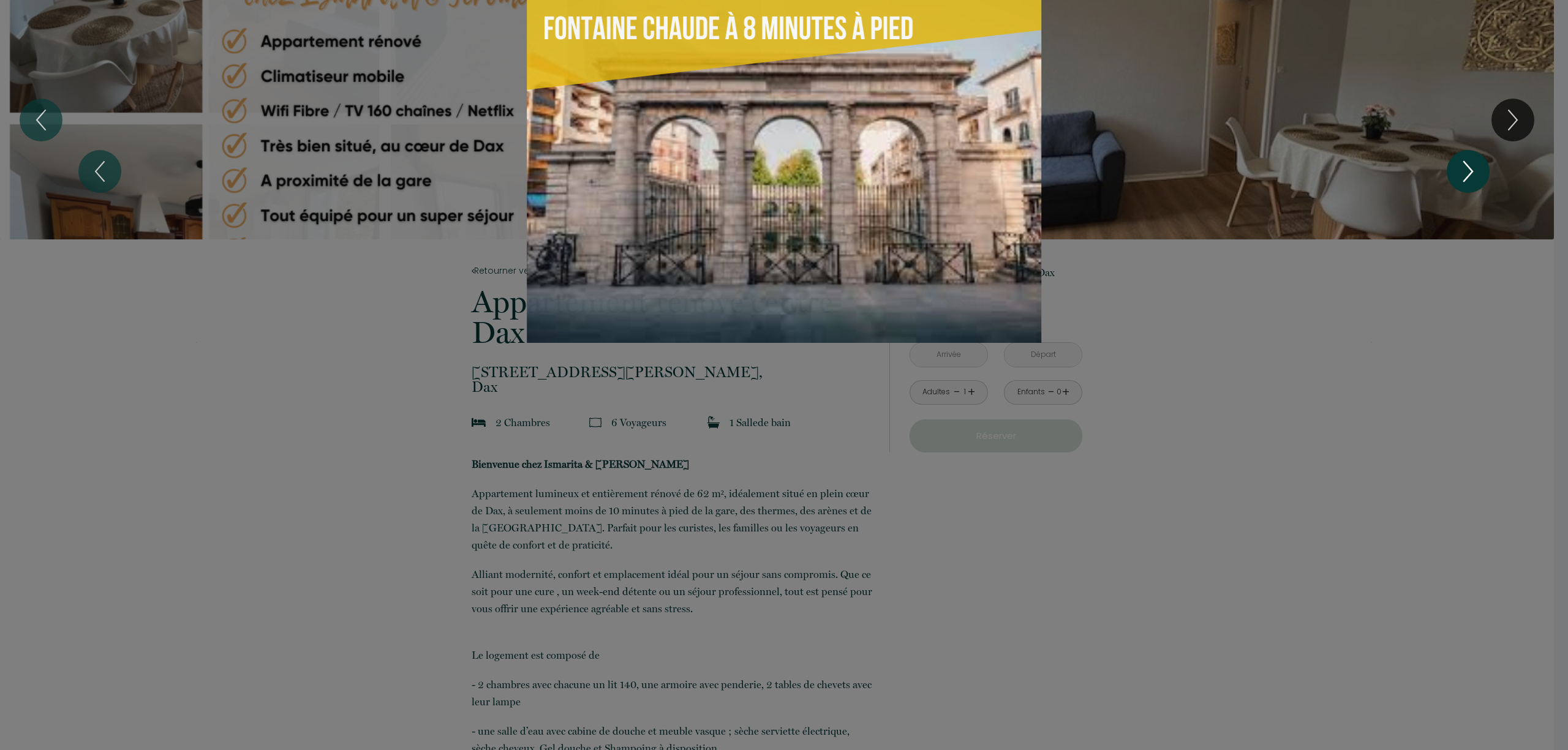
click at [1470, 165] on icon "Next" at bounding box center [1468, 171] width 26 height 37
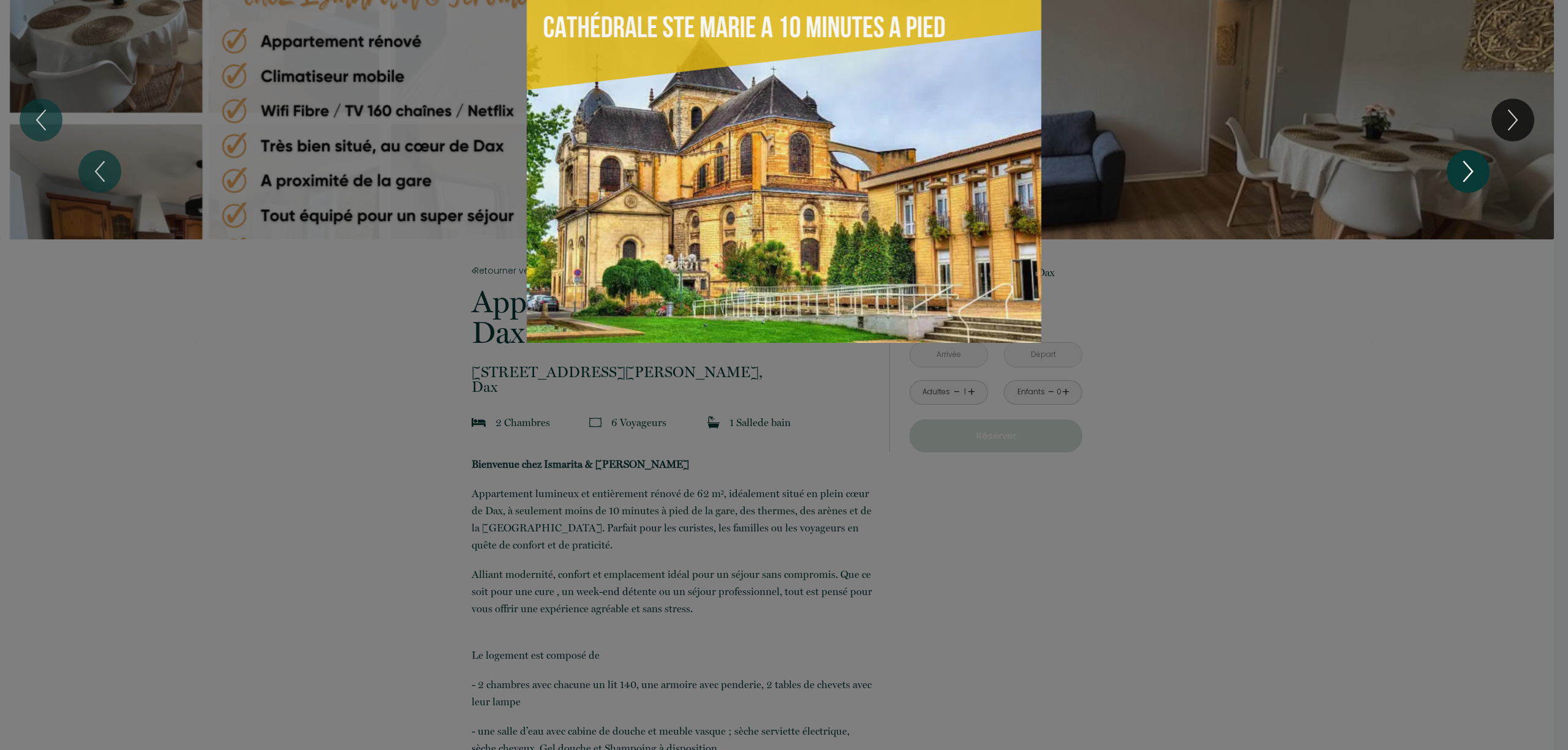
click at [1470, 165] on icon "Next" at bounding box center [1468, 171] width 26 height 37
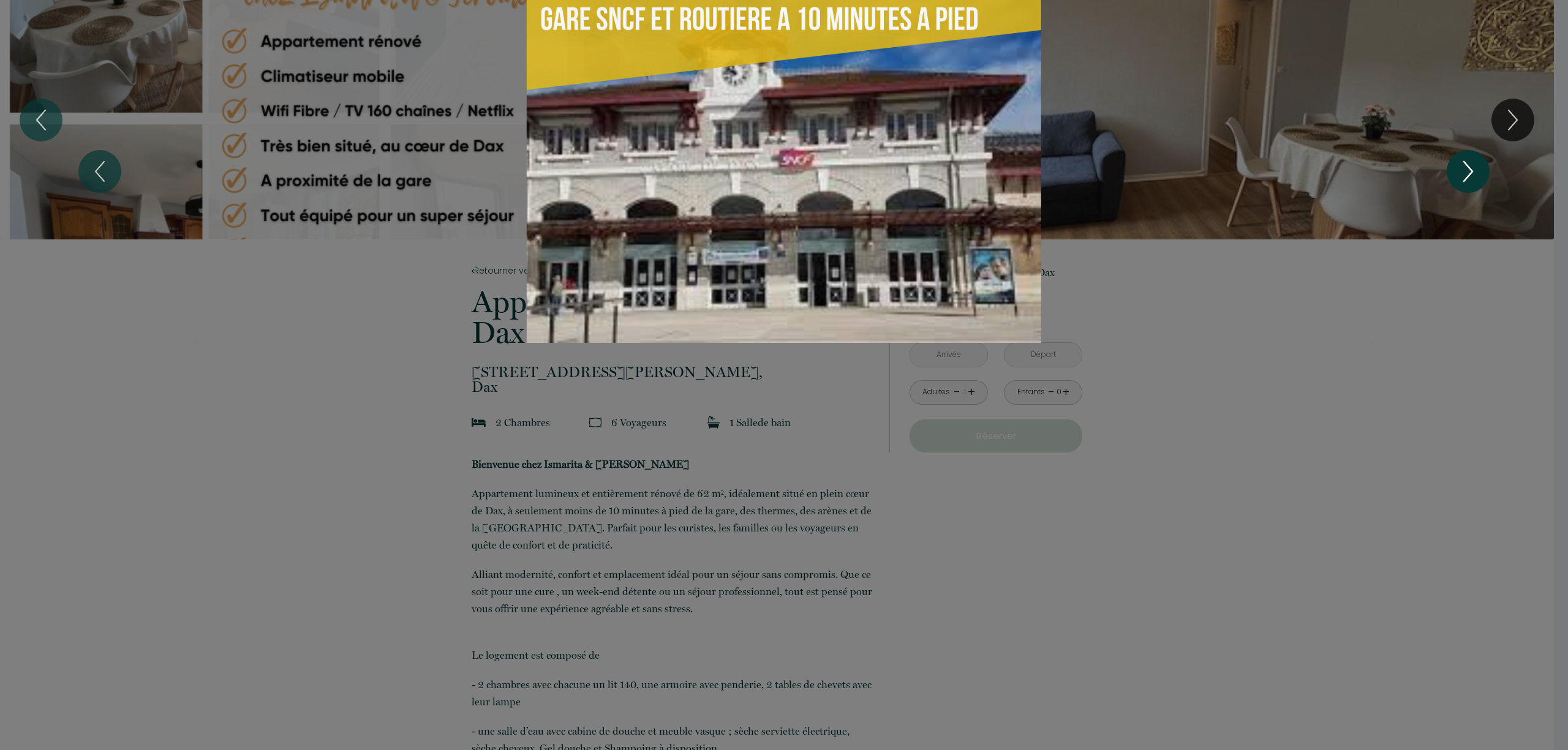
click at [1470, 165] on icon "Next" at bounding box center [1468, 171] width 26 height 37
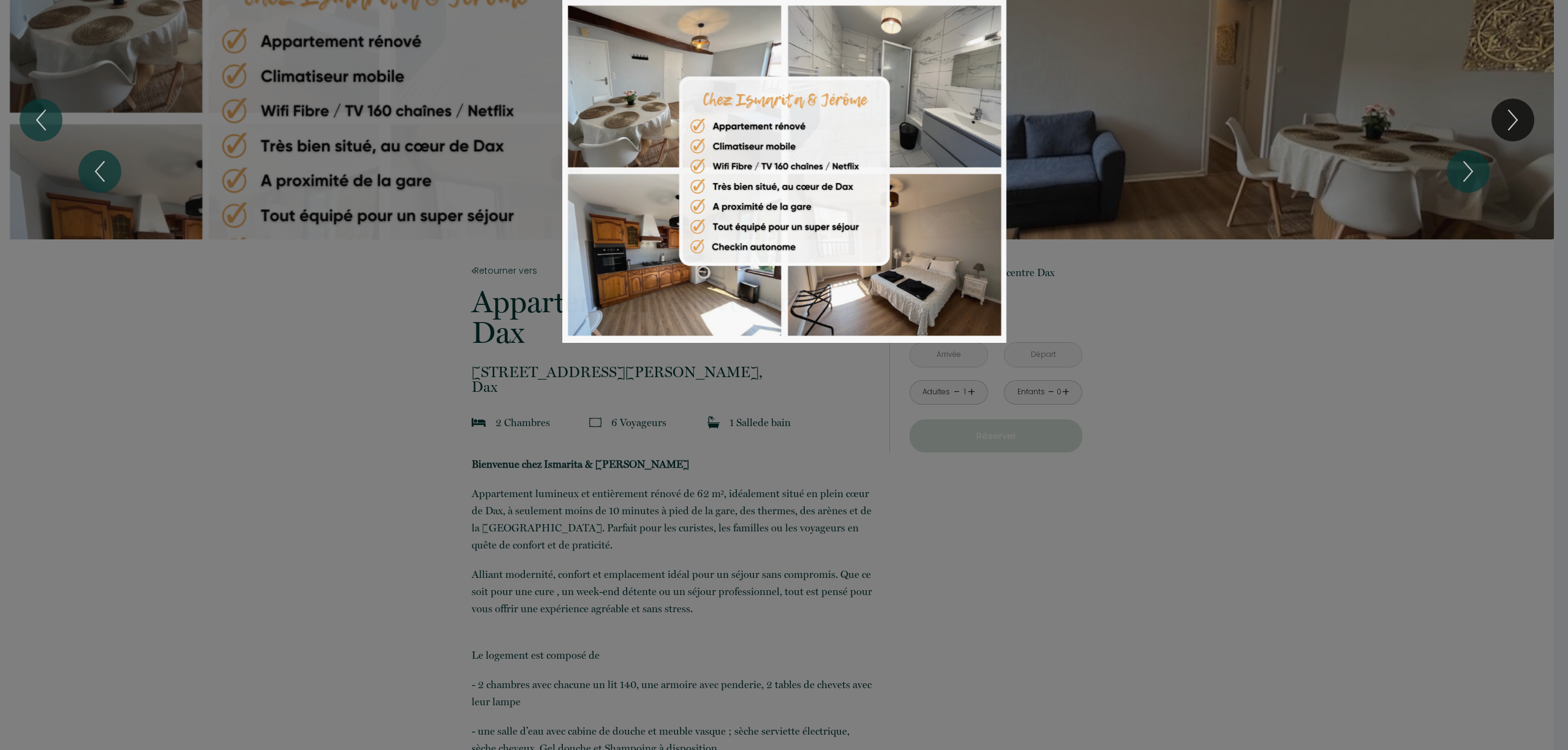
click at [1523, 366] on div at bounding box center [784, 375] width 1568 height 750
click at [169, 389] on div at bounding box center [784, 375] width 1568 height 750
click at [1064, 570] on div at bounding box center [784, 375] width 1568 height 750
click at [1468, 175] on icon "Next" at bounding box center [1468, 171] width 9 height 19
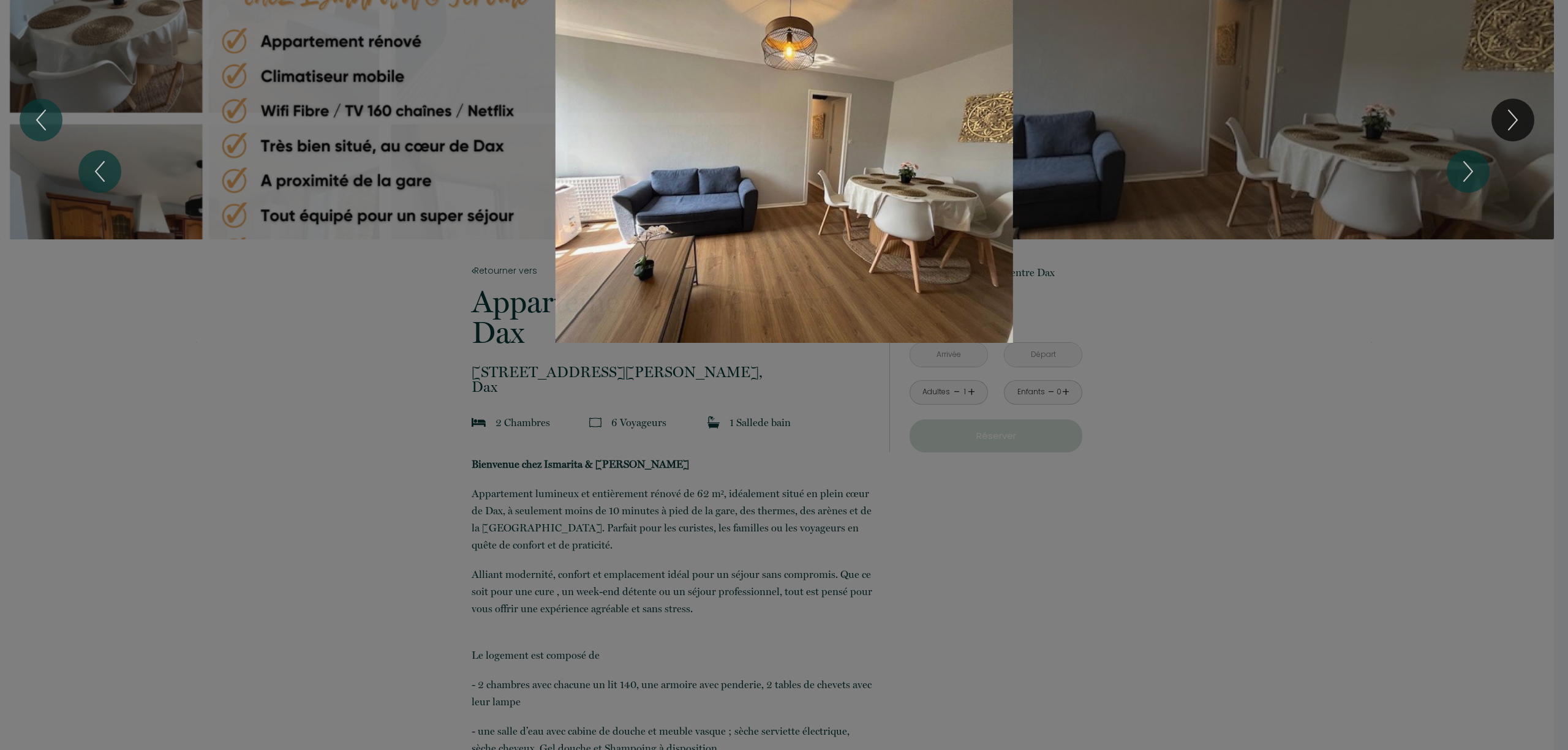
click at [1511, 121] on div "1 2 3 4 5 6 7 8 9 10 11 12" at bounding box center [784, 171] width 1568 height 343
